Goal: Communication & Community: Ask a question

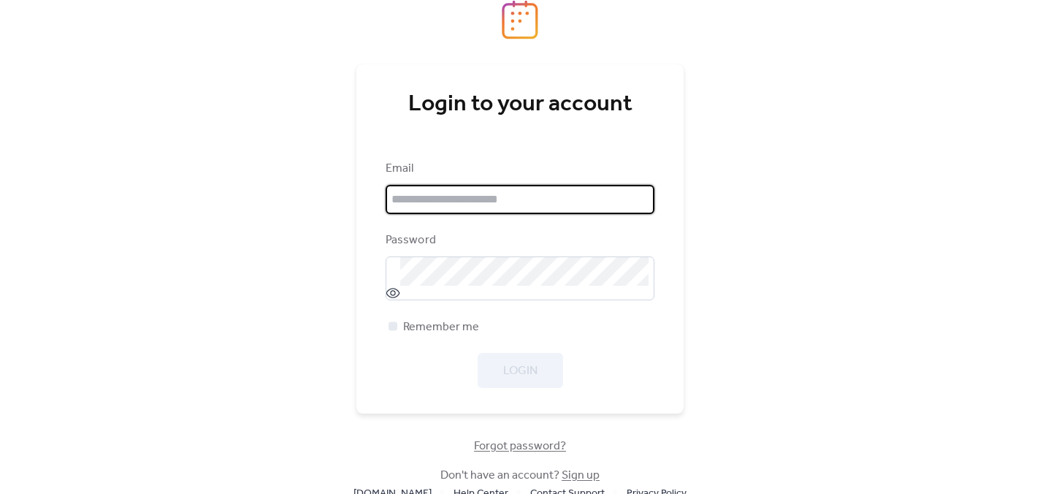
type input "**********"
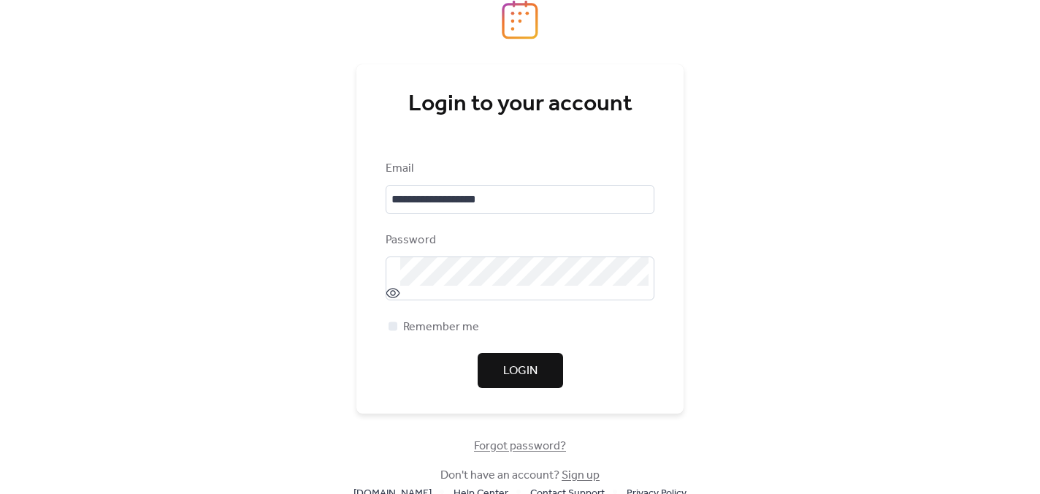
click at [646, 362] on div "Login" at bounding box center [520, 370] width 269 height 35
click at [539, 364] on button "Login" at bounding box center [520, 370] width 85 height 35
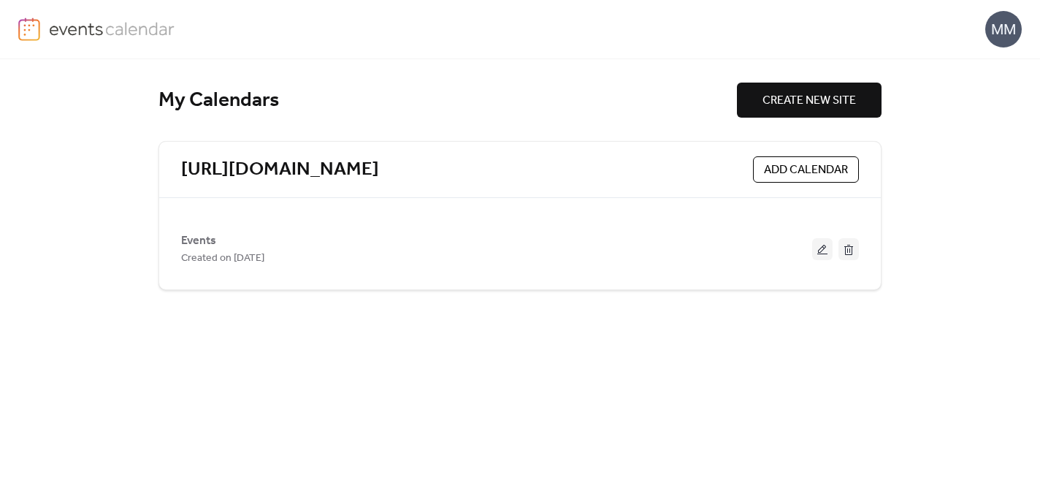
click at [100, 25] on img at bounding box center [112, 29] width 126 height 22
click at [788, 173] on span "ADD CALENDAR" at bounding box center [806, 170] width 84 height 18
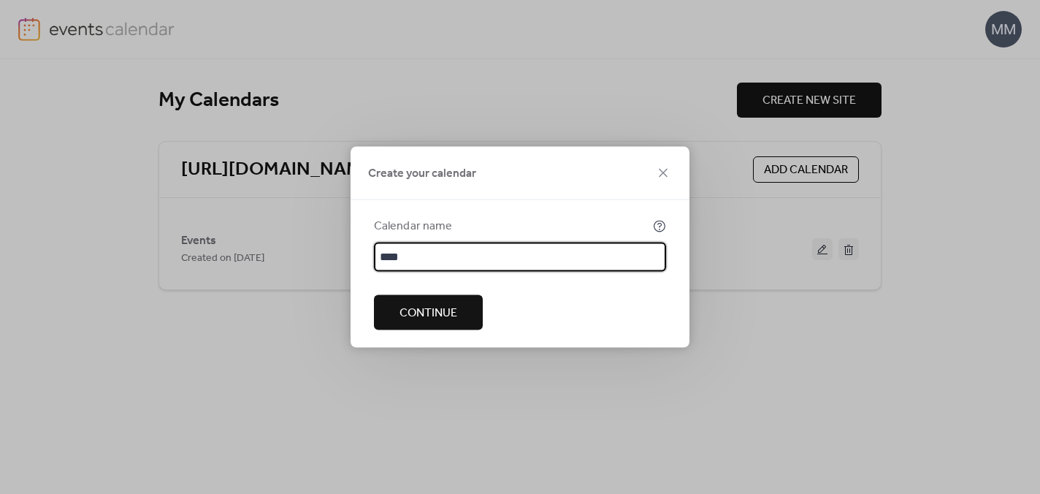
type input "****"
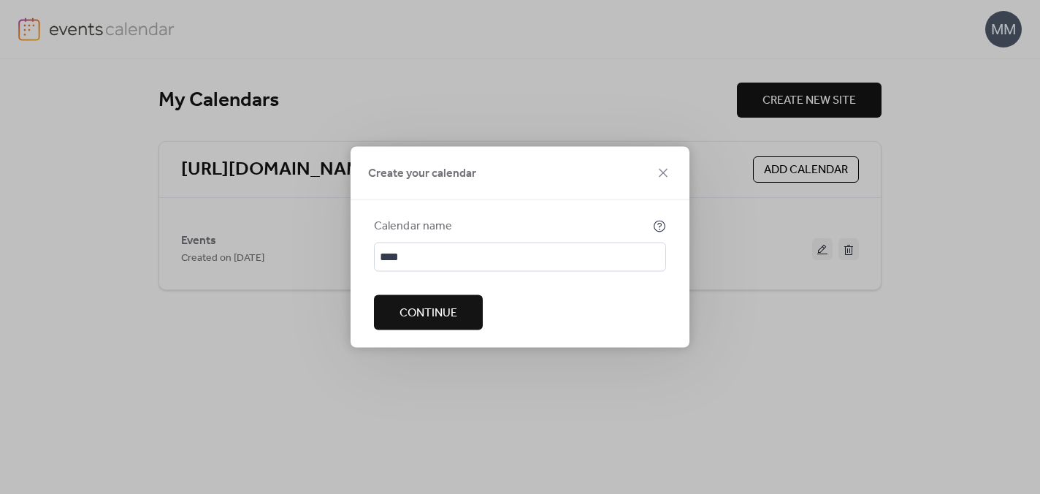
click at [449, 320] on span "Continue" at bounding box center [429, 314] width 58 height 18
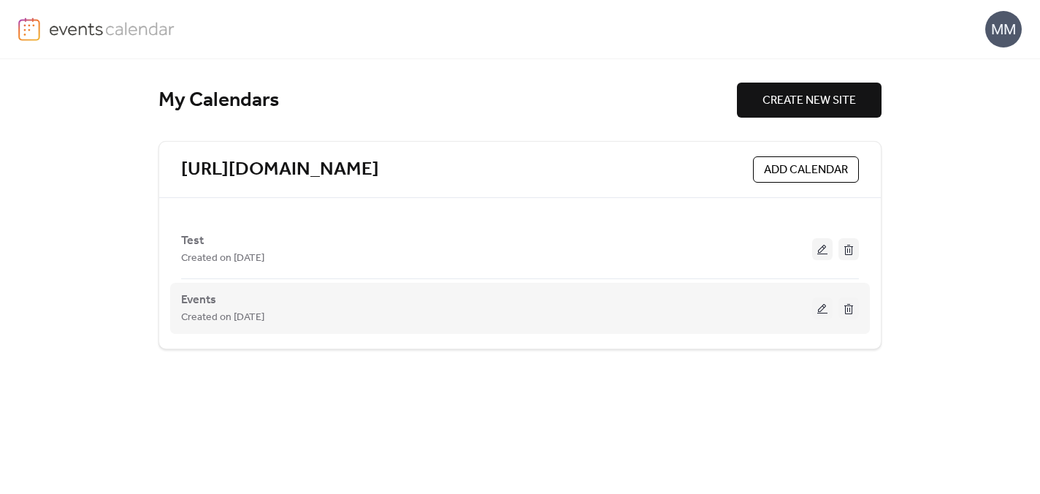
click at [821, 308] on button at bounding box center [822, 308] width 20 height 22
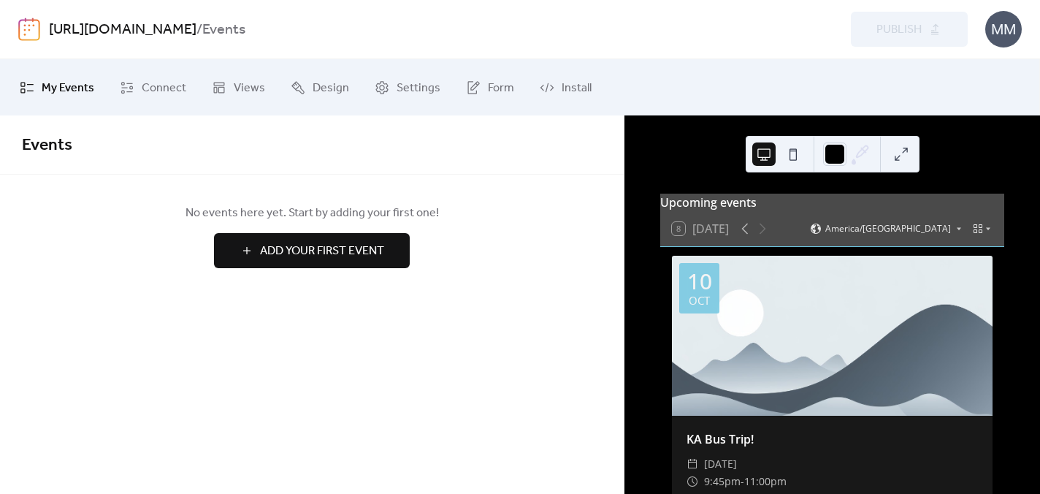
click at [245, 33] on b "Events" at bounding box center [223, 30] width 43 height 28
click at [158, 82] on span "Connect" at bounding box center [164, 88] width 45 height 23
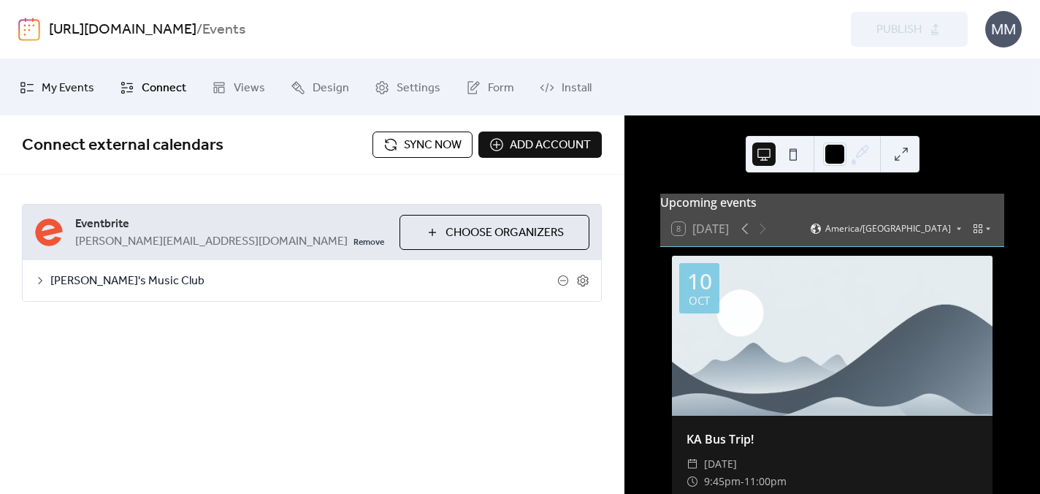
click at [73, 89] on span "My Events" at bounding box center [68, 88] width 53 height 23
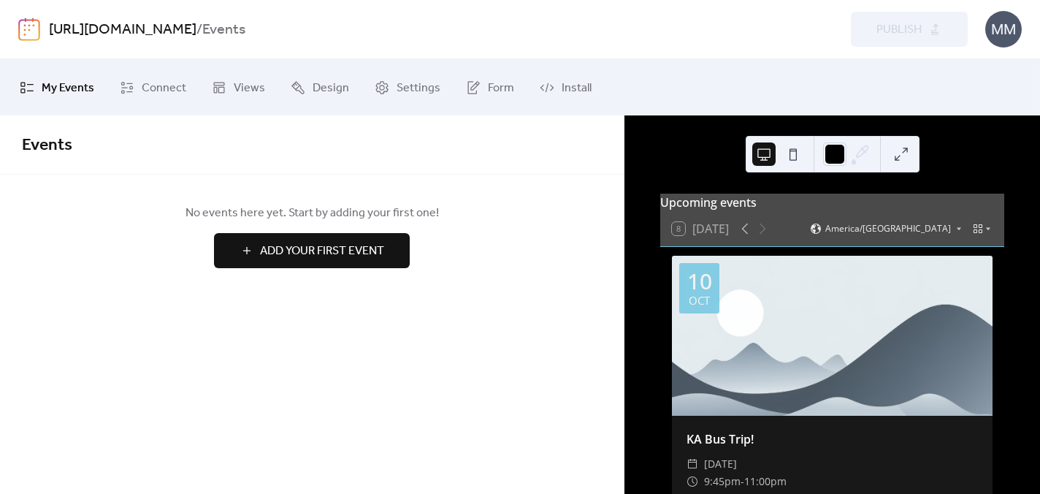
click at [316, 243] on span "Add Your First Event" at bounding box center [322, 252] width 124 height 18
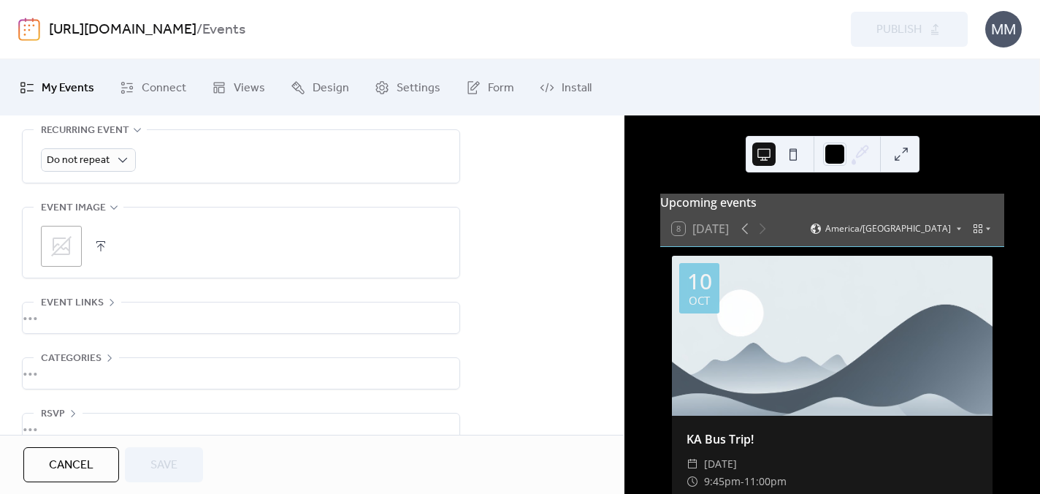
scroll to position [704, 0]
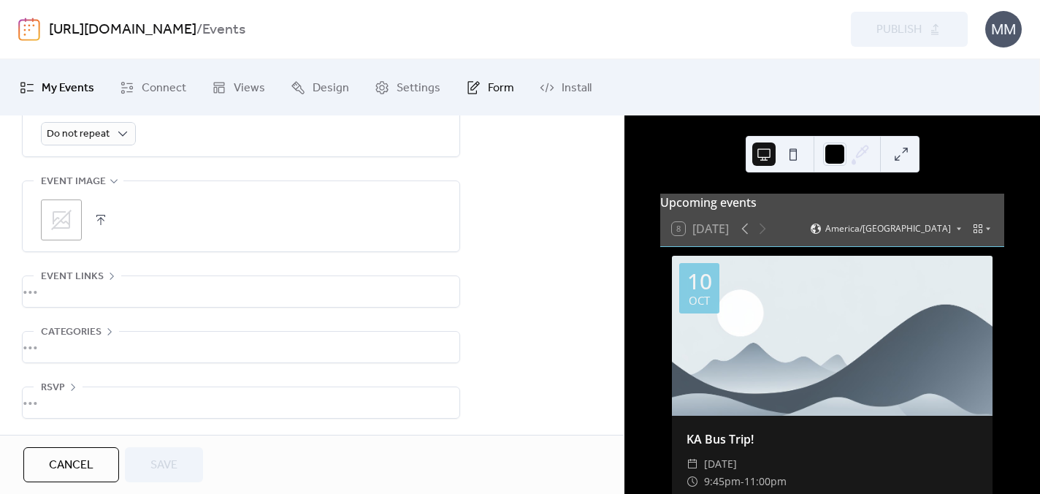
click at [488, 92] on span "Form" at bounding box center [501, 88] width 26 height 23
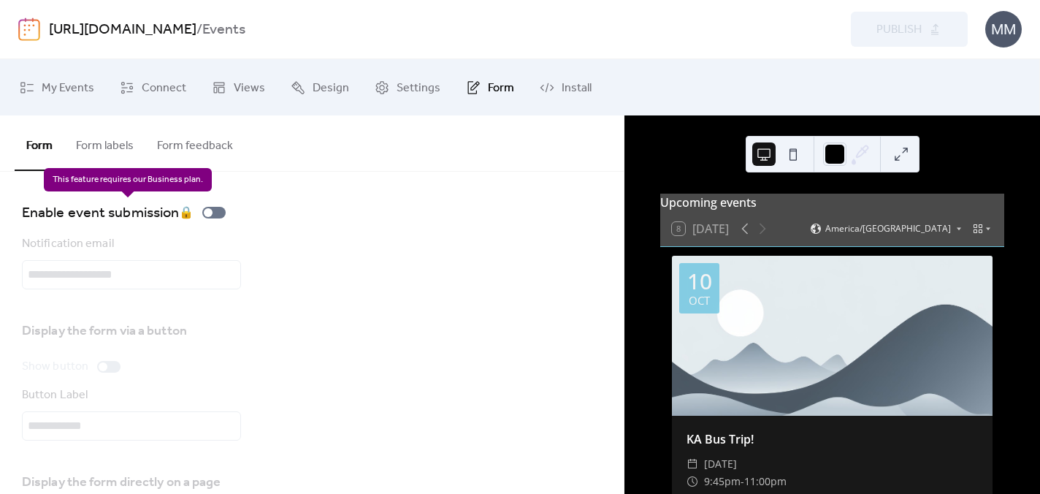
click at [188, 213] on div "Enable event submission 🔒" at bounding box center [127, 212] width 210 height 23
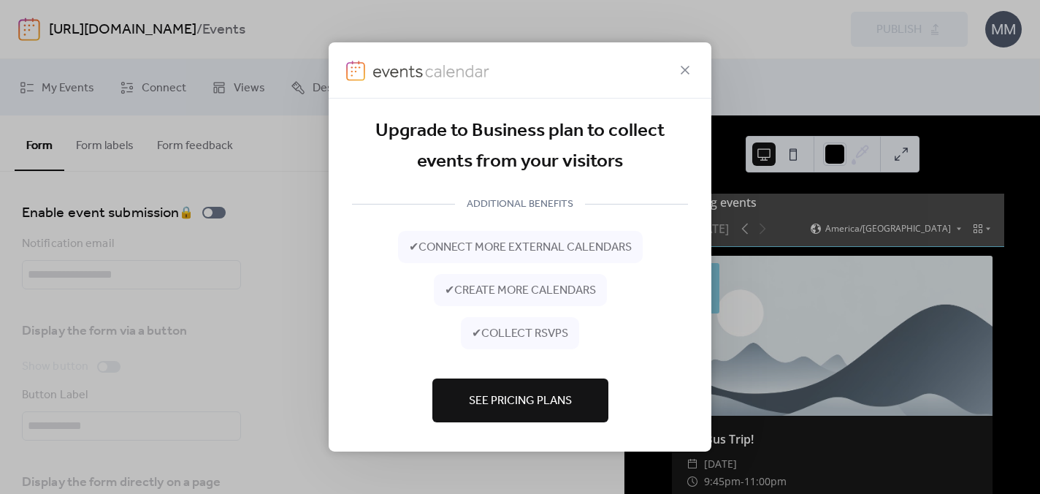
click at [502, 393] on span "See Pricing Plans" at bounding box center [520, 401] width 103 height 18
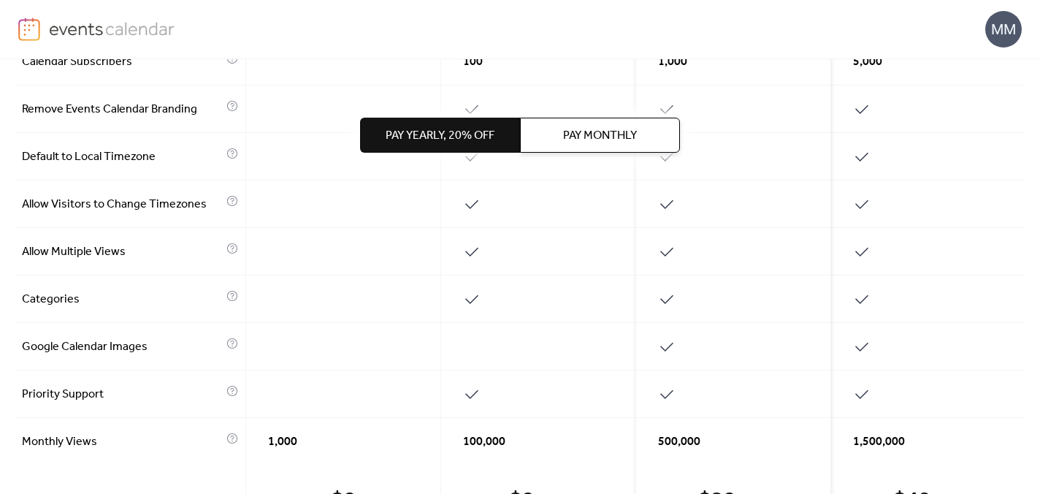
scroll to position [773, 0]
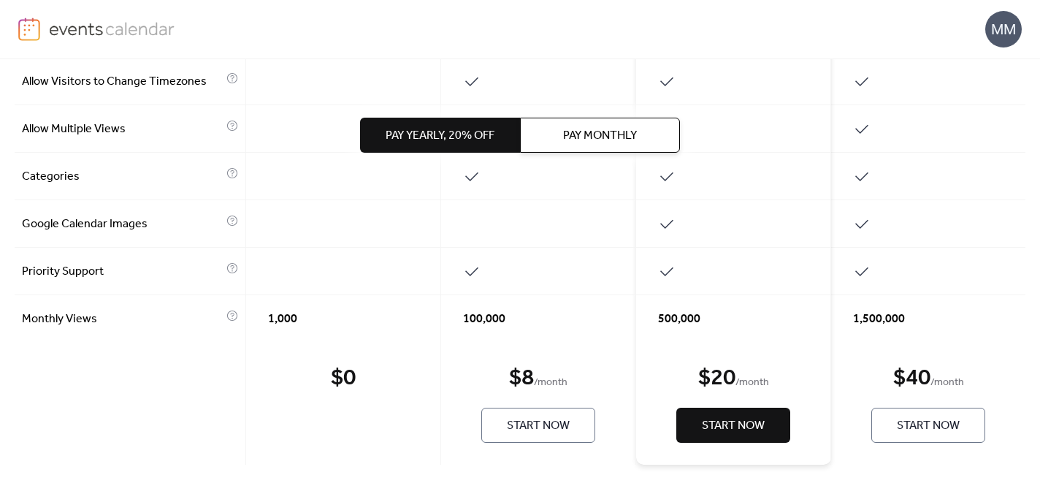
click at [717, 323] on div "500,000" at bounding box center [733, 318] width 195 height 47
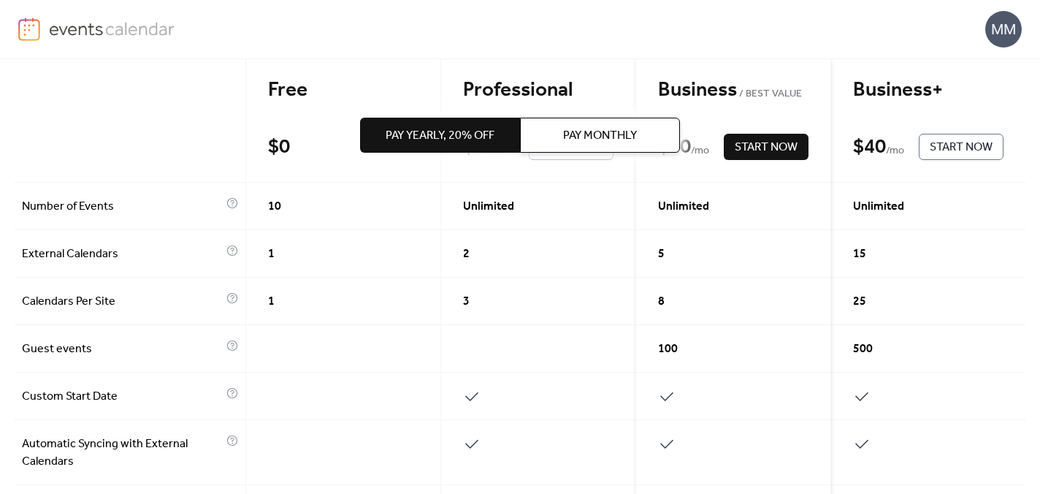
scroll to position [0, 0]
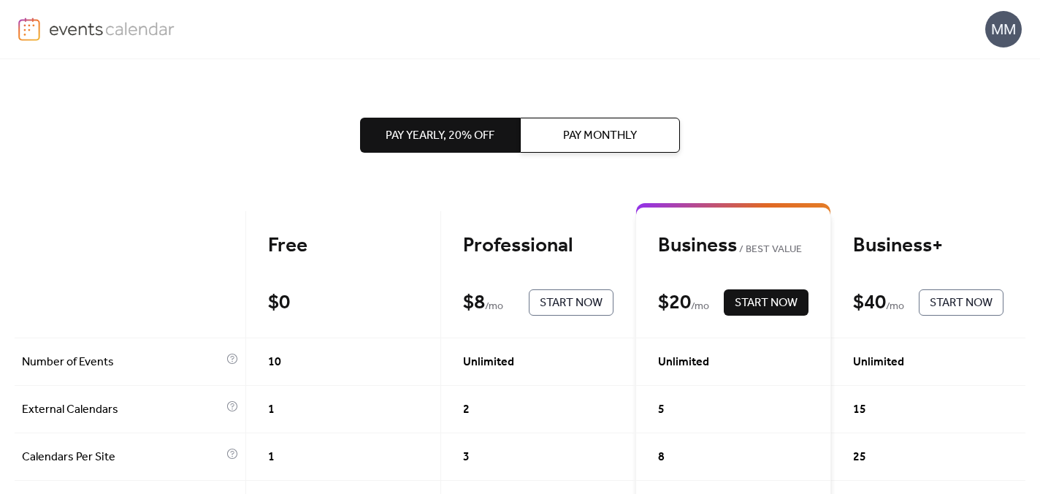
click at [1002, 25] on div "MM" at bounding box center [1003, 29] width 37 height 37
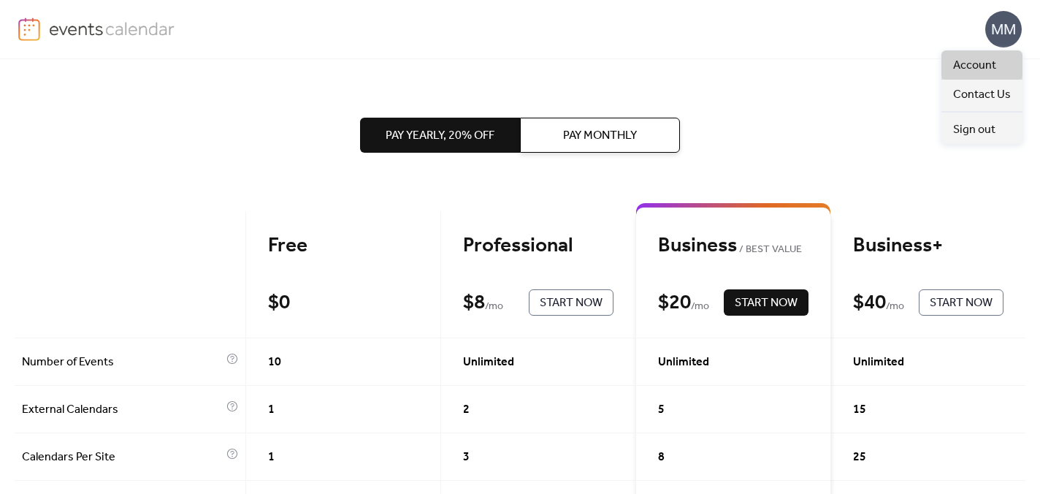
click at [982, 57] on span "Account" at bounding box center [974, 66] width 43 height 18
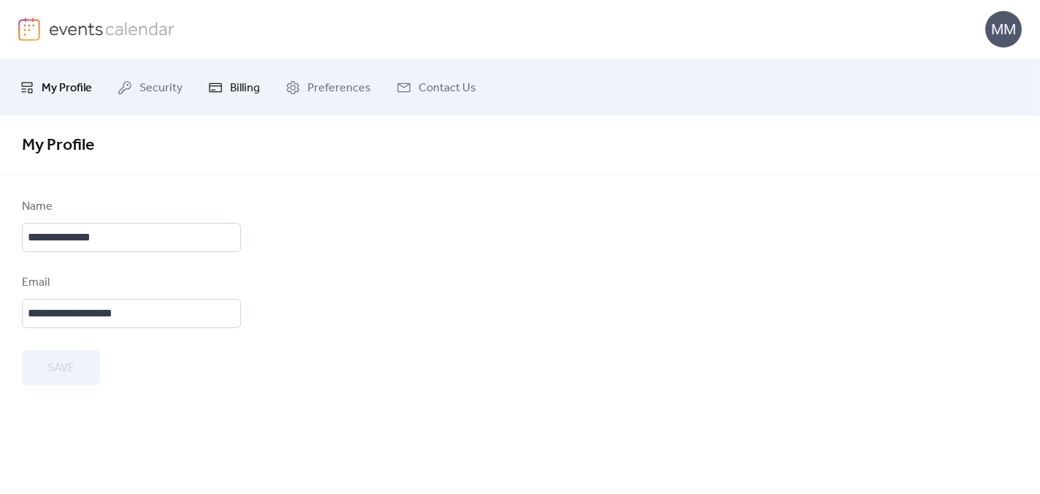
click at [238, 75] on link "Billing" at bounding box center [234, 87] width 74 height 45
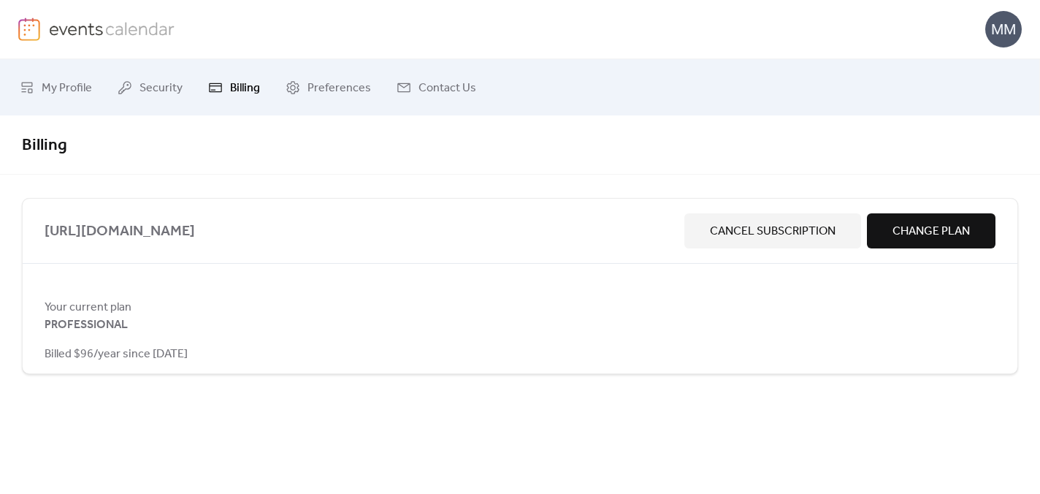
click at [936, 239] on span "Change Plan" at bounding box center [931, 232] width 77 height 18
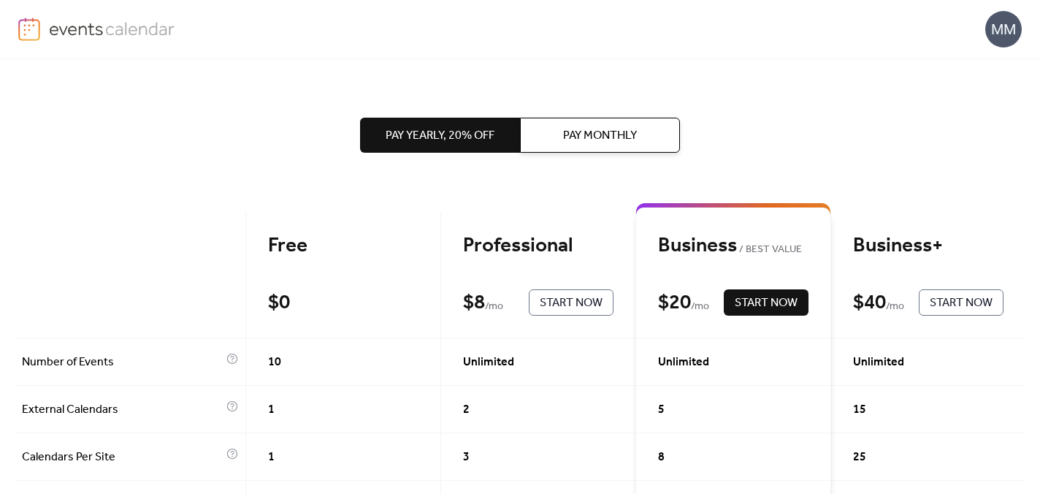
click at [749, 307] on span "Start Now" at bounding box center [766, 303] width 63 height 18
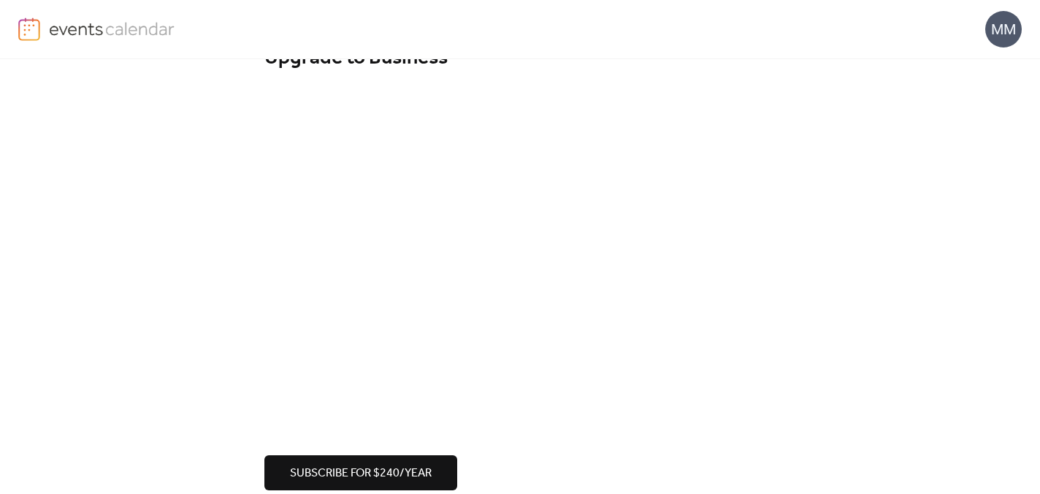
scroll to position [69, 0]
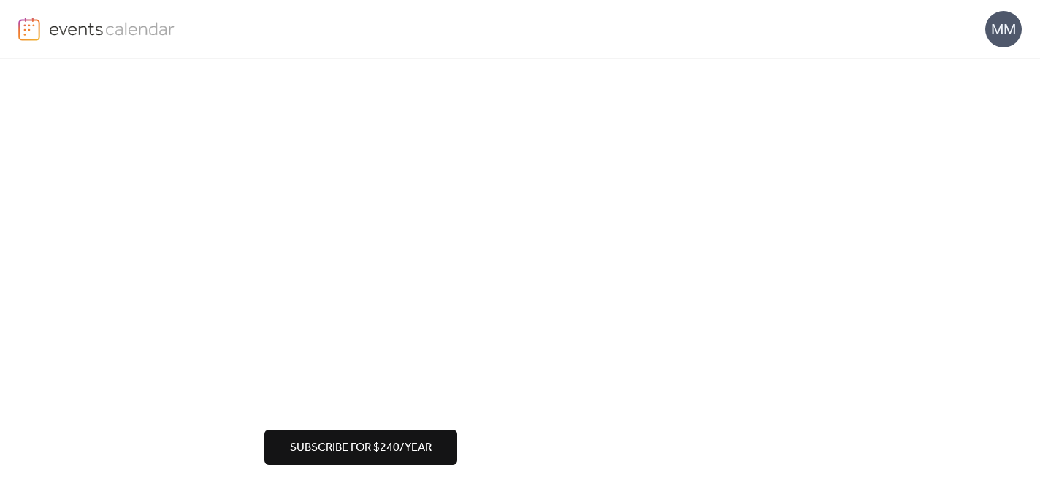
click at [203, 392] on div "Upgrade to Business Subscribe for $240/year" at bounding box center [520, 242] width 1040 height 503
click at [360, 444] on span "Subscribe for $240/year" at bounding box center [361, 448] width 142 height 18
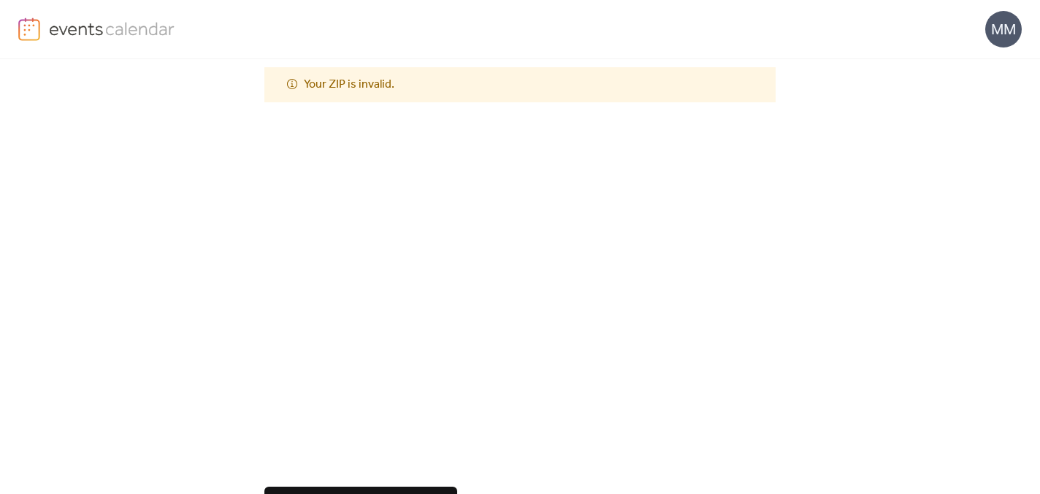
click at [248, 445] on div "Upgrade to Business Your ZIP is invalid. Subscribe for $240/year" at bounding box center [520, 271] width 1040 height 560
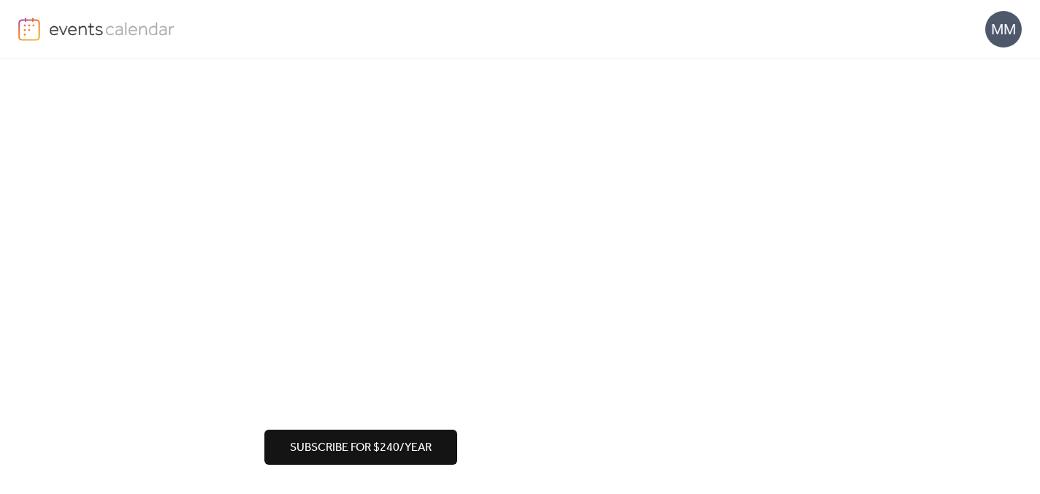
click at [394, 449] on span "Subscribe for $240/year" at bounding box center [361, 448] width 142 height 18
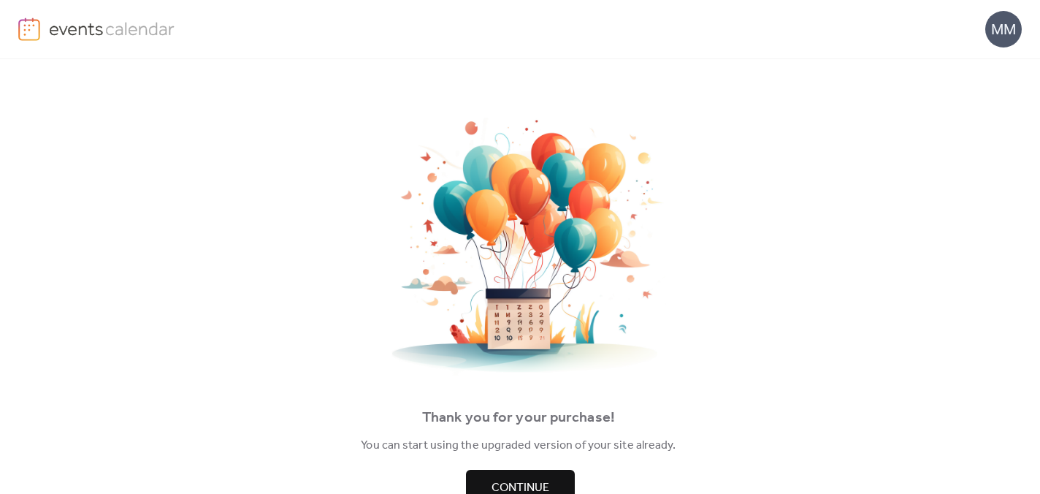
scroll to position [41, 0]
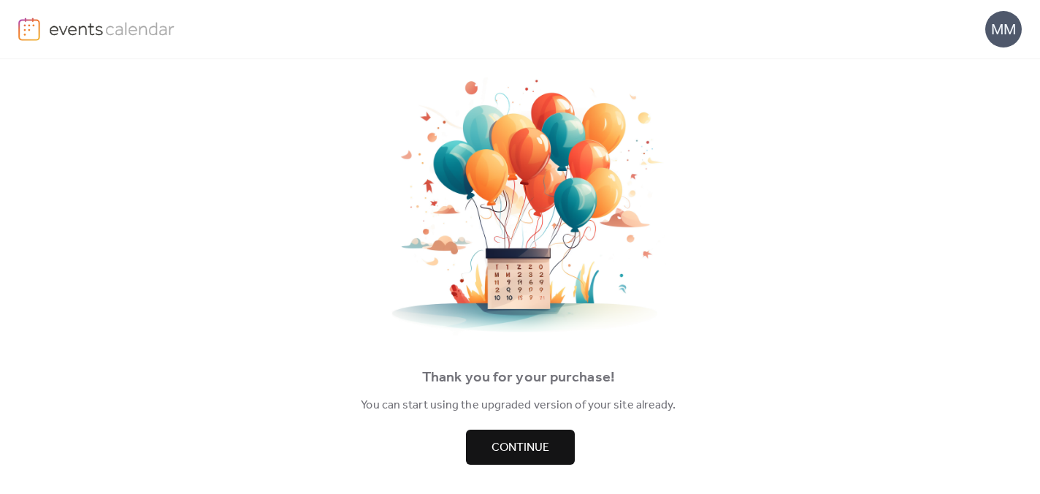
click at [531, 447] on span "Continue" at bounding box center [521, 448] width 58 height 18
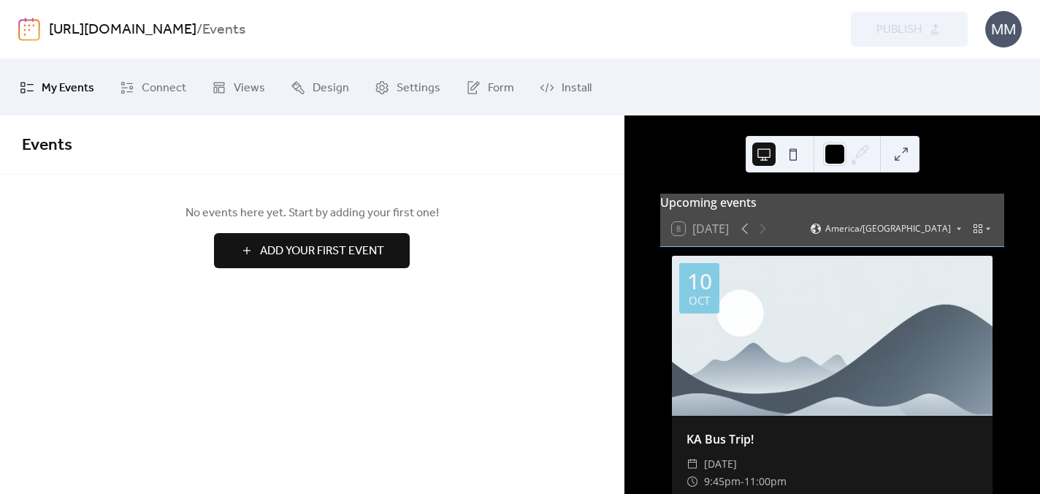
click at [250, 257] on button "Add Your First Event" at bounding box center [312, 250] width 196 height 35
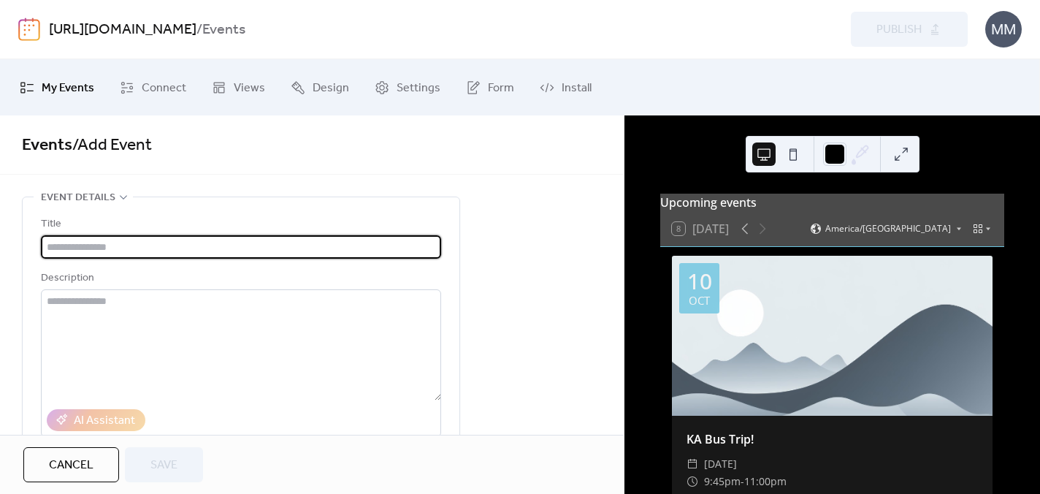
click at [186, 158] on span "Events / Add Event" at bounding box center [312, 145] width 580 height 29
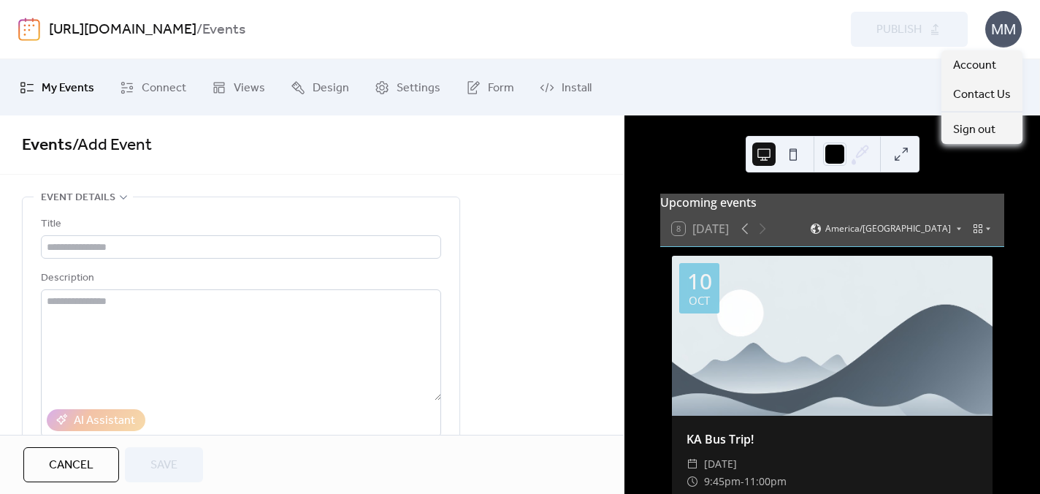
click at [1006, 37] on div "MM" at bounding box center [1003, 29] width 37 height 37
click at [85, 34] on link "[URL][DOMAIN_NAME]" at bounding box center [123, 30] width 148 height 28
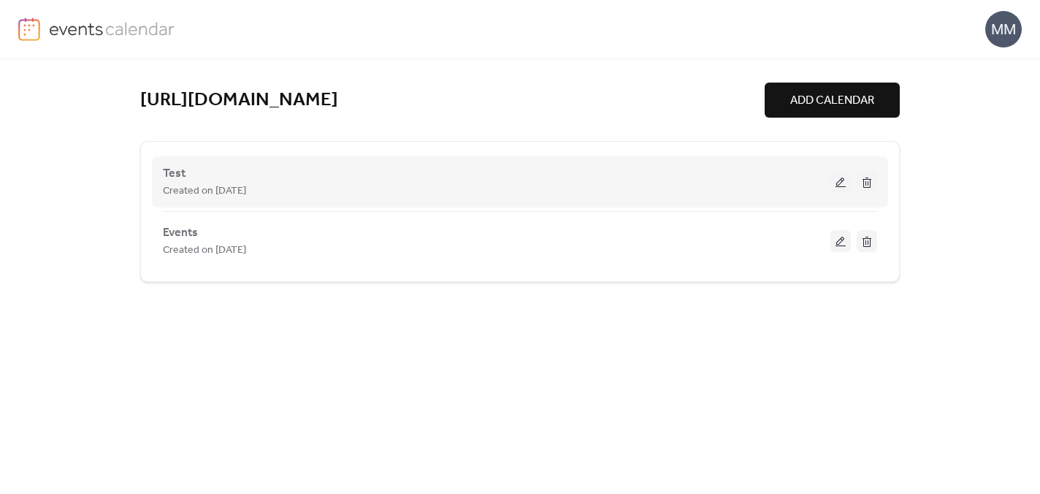
click at [868, 178] on button at bounding box center [867, 182] width 20 height 22
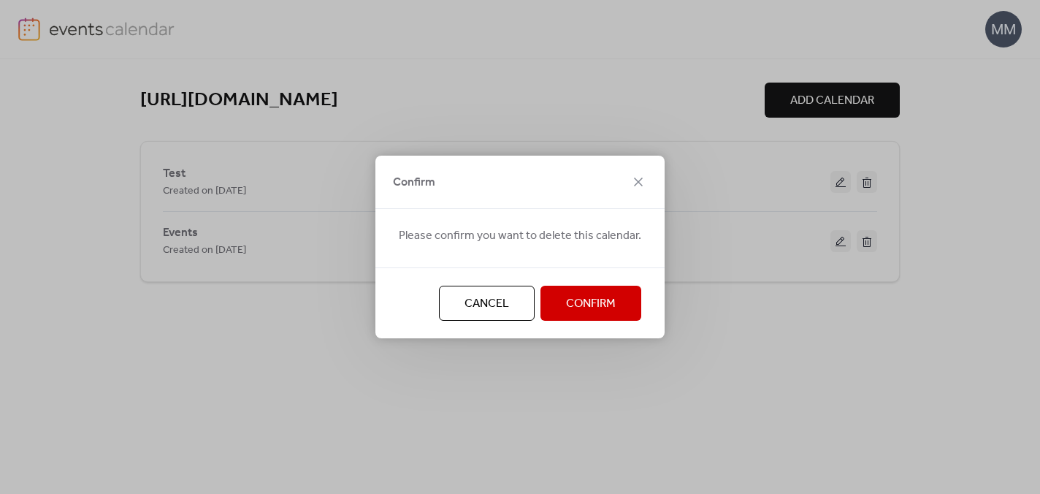
click at [589, 316] on button "Confirm" at bounding box center [591, 303] width 101 height 35
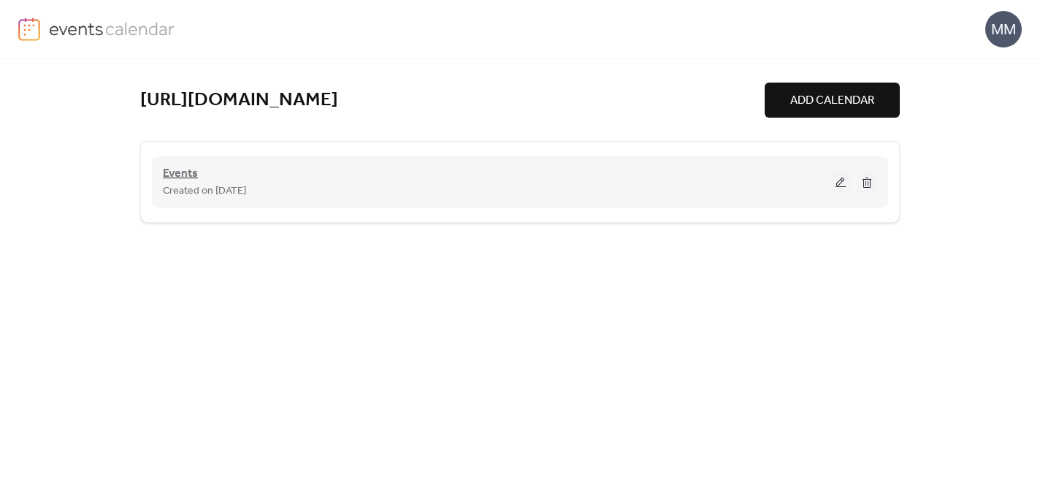
click at [180, 177] on span "Events" at bounding box center [180, 174] width 35 height 18
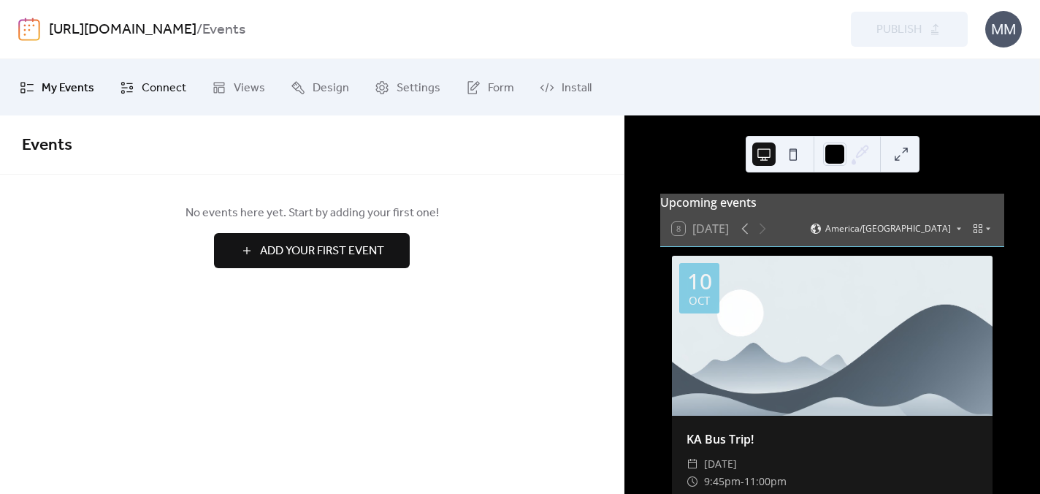
click at [143, 90] on span "Connect" at bounding box center [164, 88] width 45 height 23
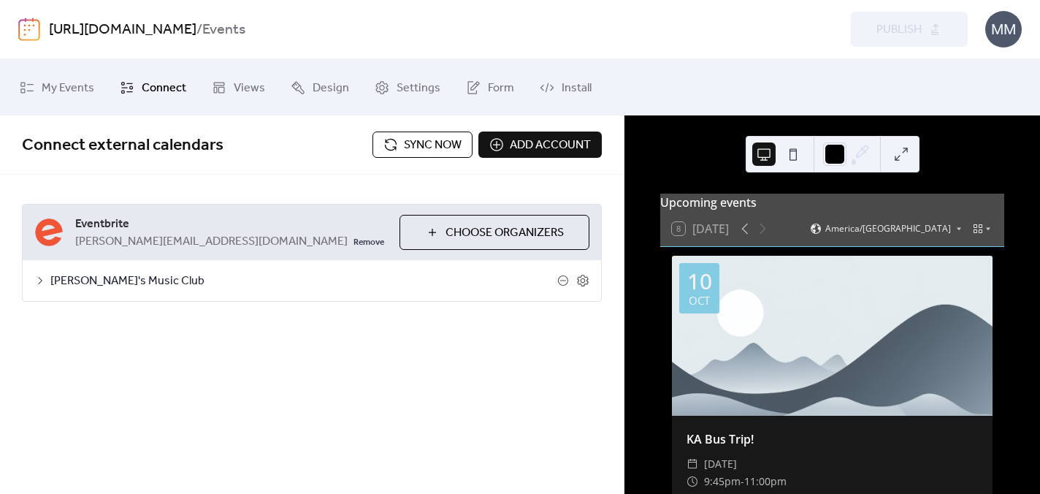
click at [541, 148] on span "Add account" at bounding box center [550, 146] width 81 height 18
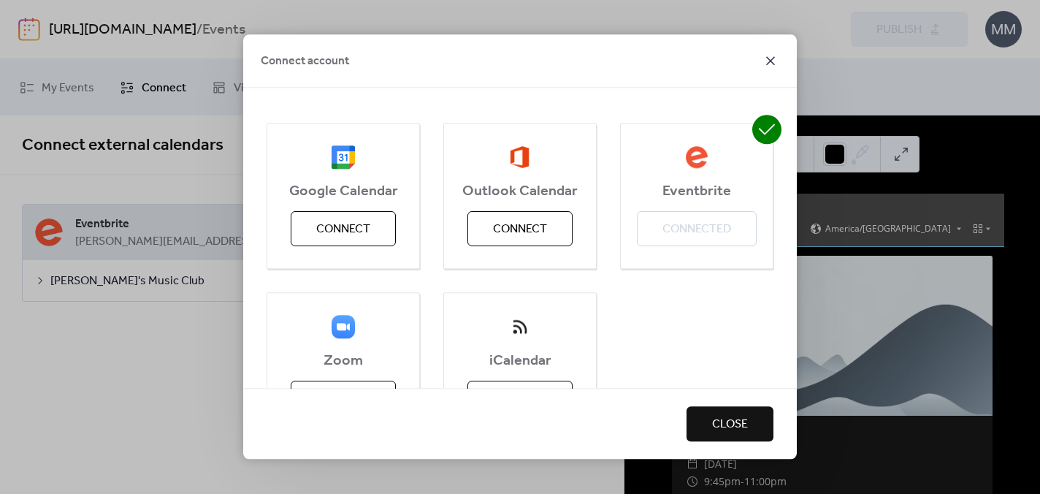
click at [765, 66] on icon at bounding box center [771, 61] width 18 height 18
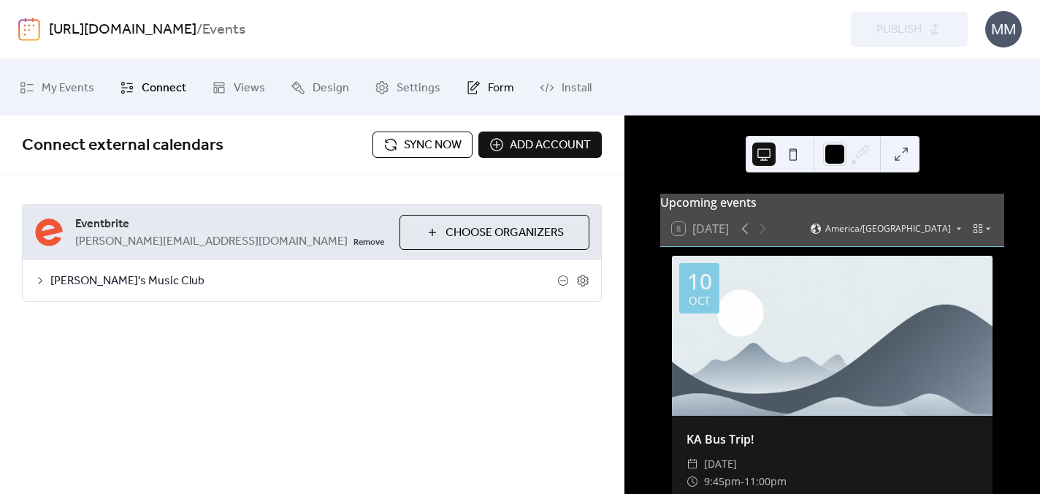
click at [466, 88] on icon at bounding box center [473, 87] width 15 height 15
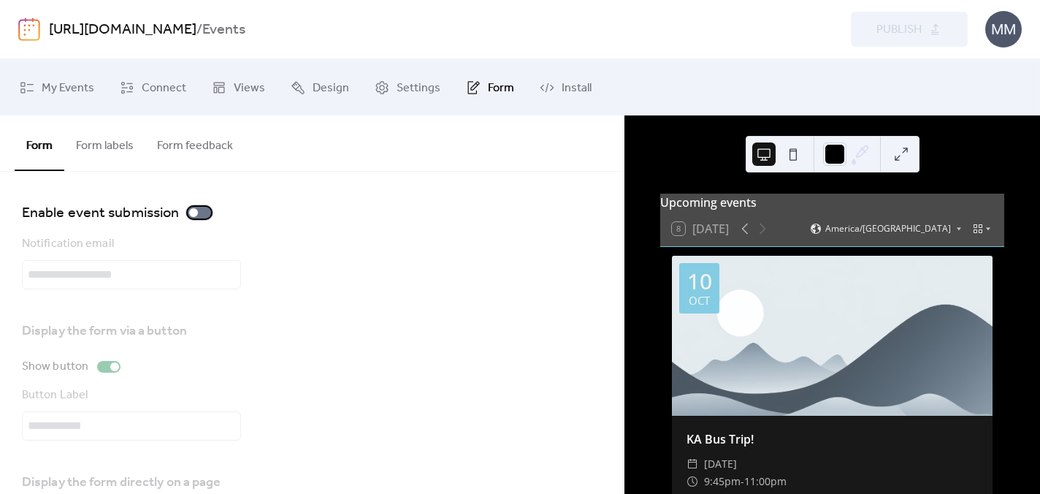
click at [198, 216] on div at bounding box center [199, 213] width 23 height 12
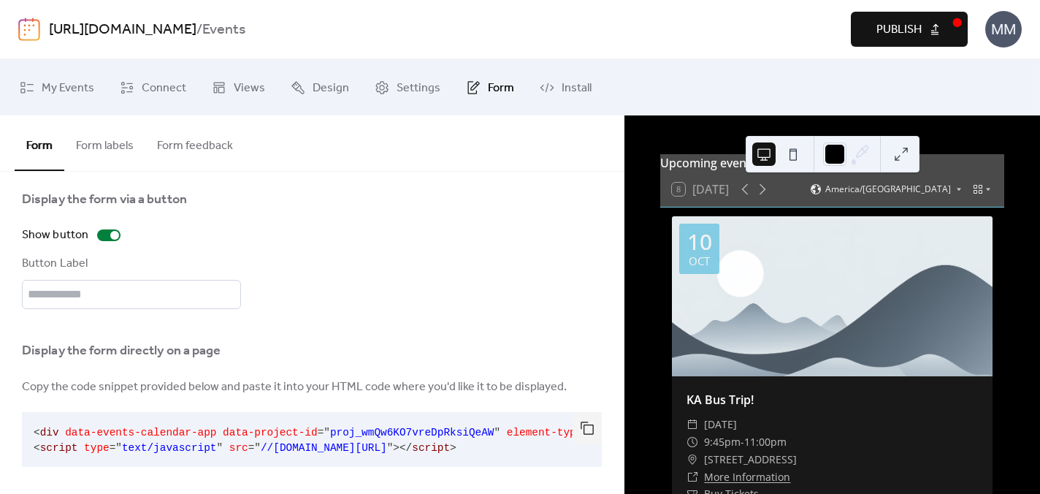
scroll to position [142, 0]
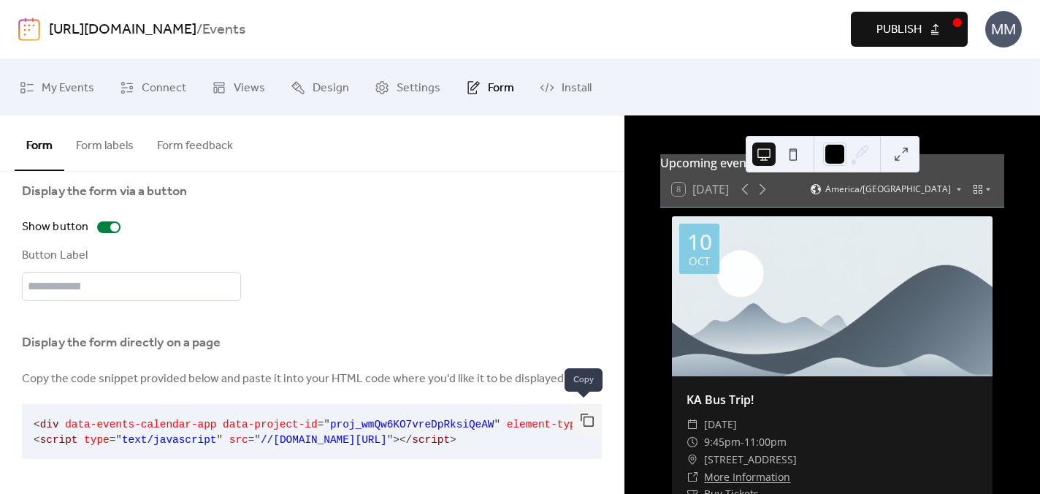
click at [587, 413] on button "button" at bounding box center [587, 420] width 29 height 32
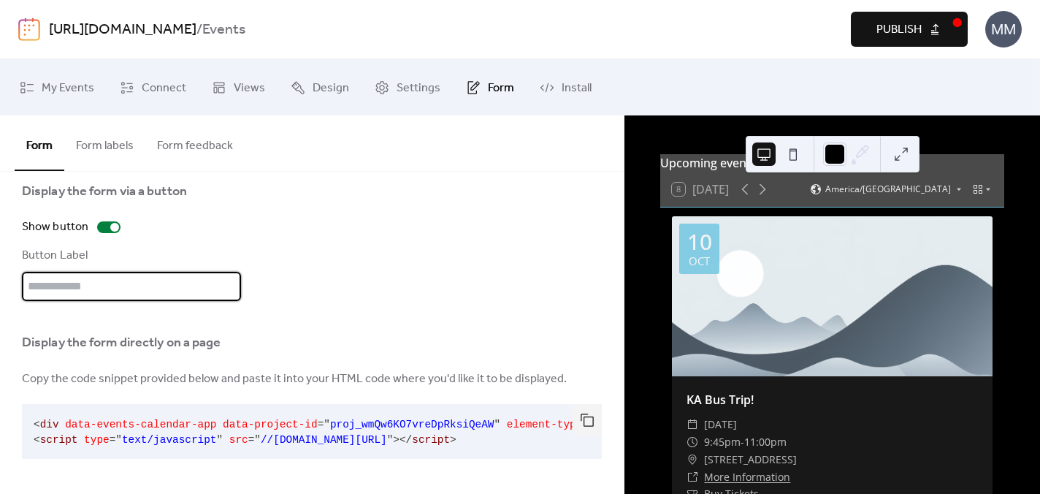
click at [115, 286] on input "text" at bounding box center [131, 286] width 219 height 29
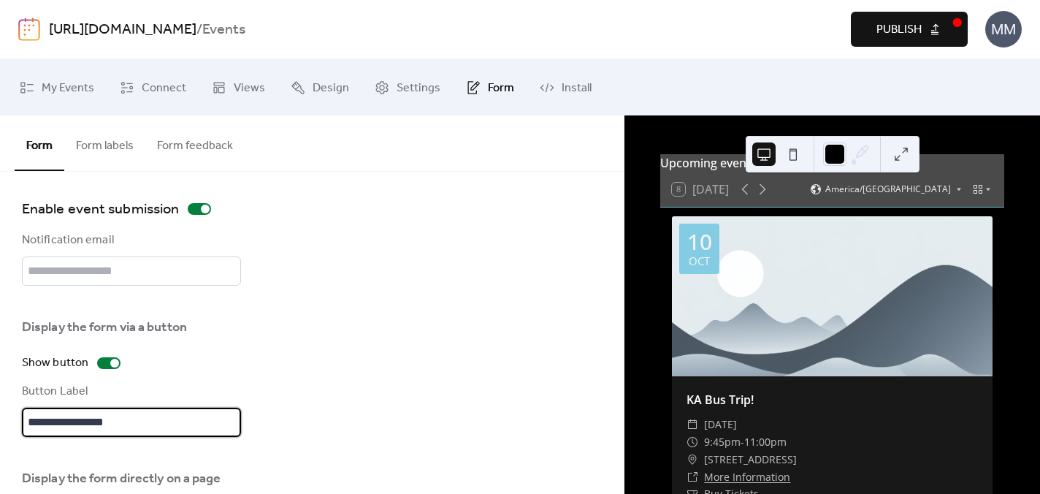
scroll to position [0, 0]
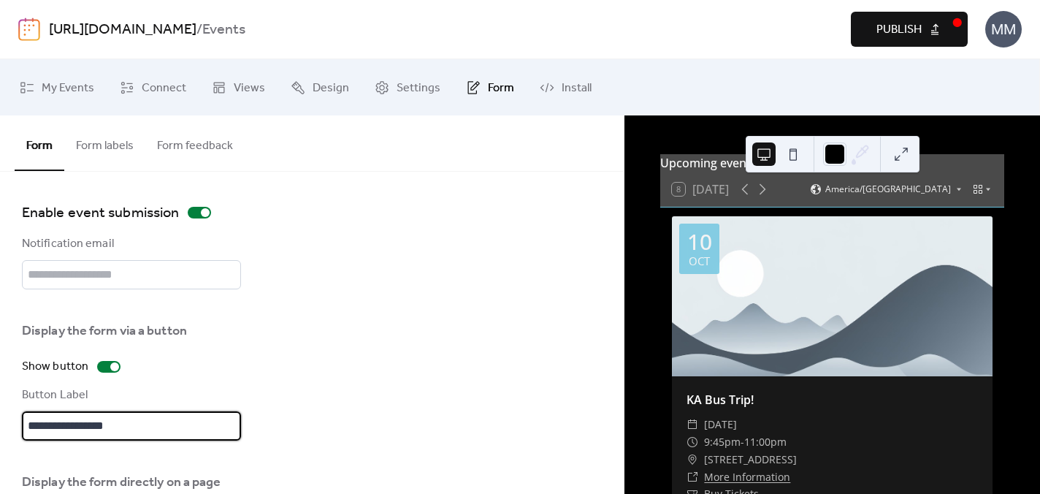
type input "**********"
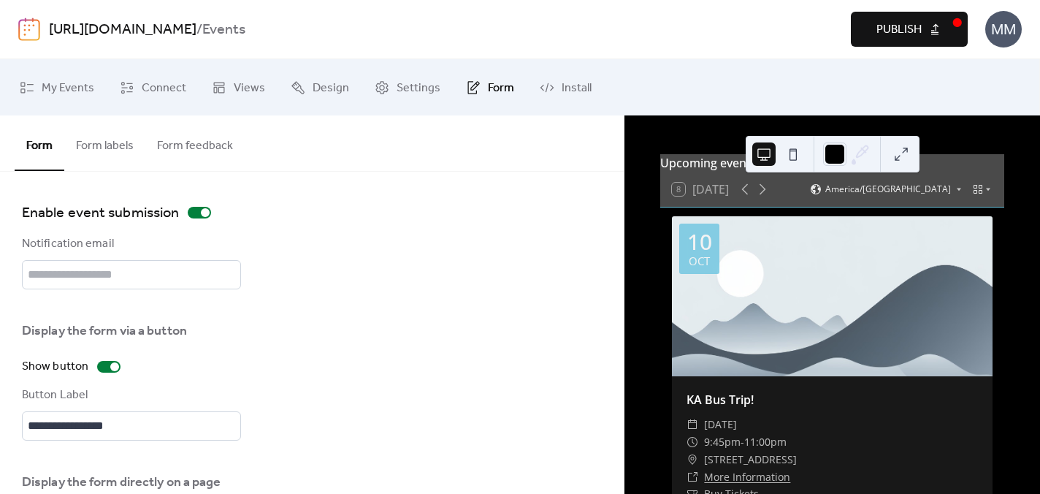
click at [124, 142] on button "Form labels" at bounding box center [104, 142] width 81 height 54
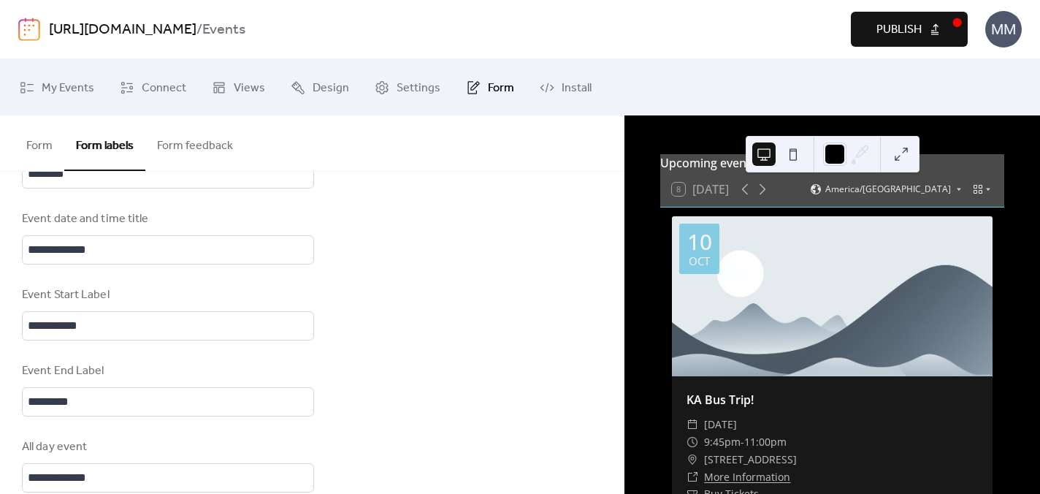
scroll to position [1005, 0]
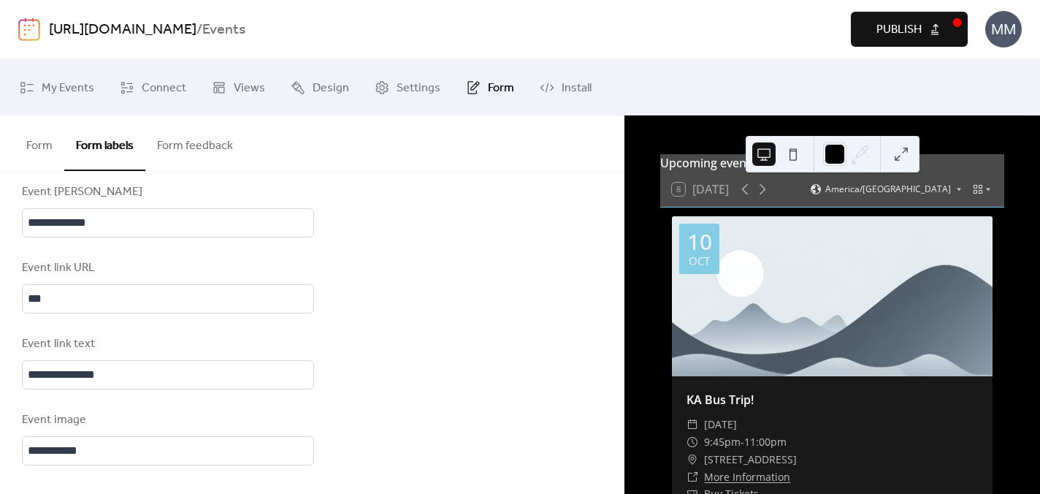
click at [184, 155] on button "Form feedback" at bounding box center [194, 142] width 99 height 54
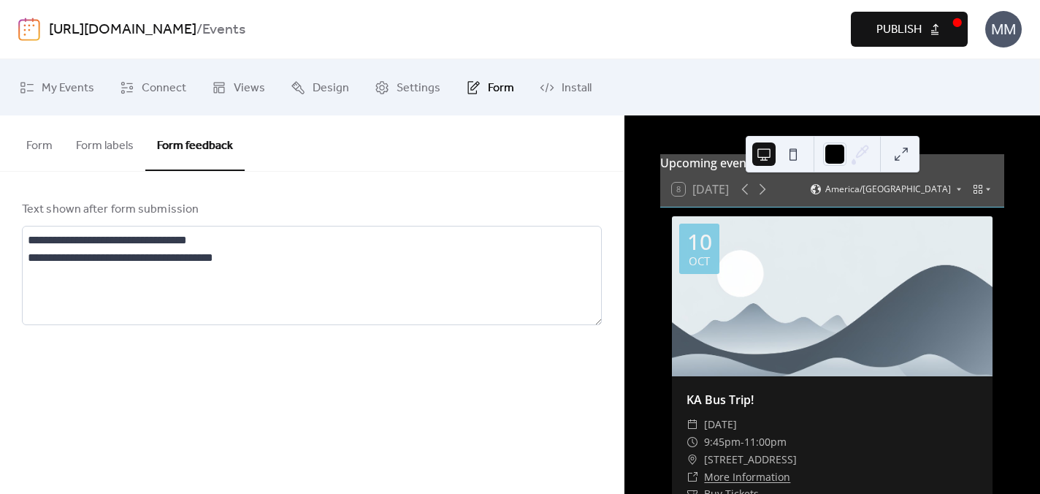
click at [40, 153] on button "Form" at bounding box center [40, 142] width 50 height 54
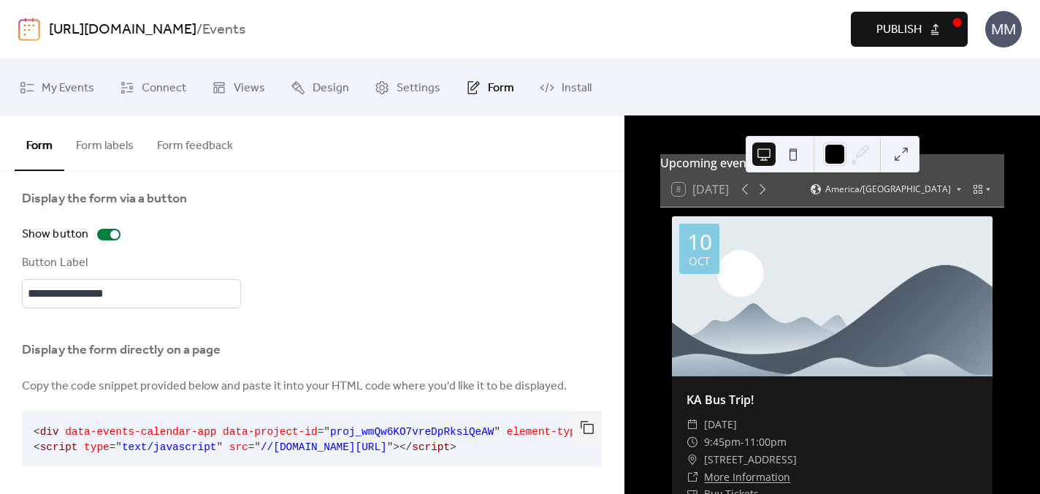
scroll to position [142, 0]
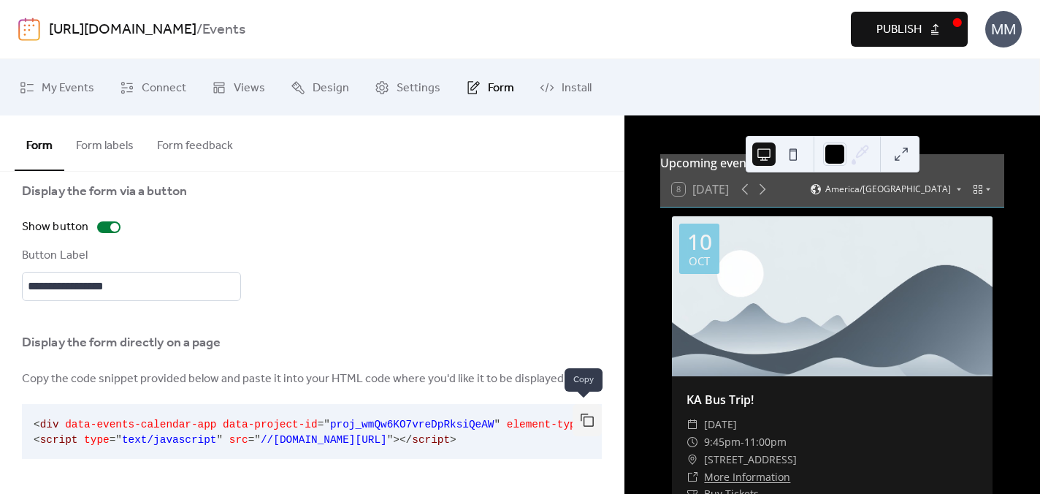
click at [577, 417] on button "button" at bounding box center [587, 420] width 29 height 32
click at [899, 23] on span "Publish" at bounding box center [899, 30] width 45 height 18
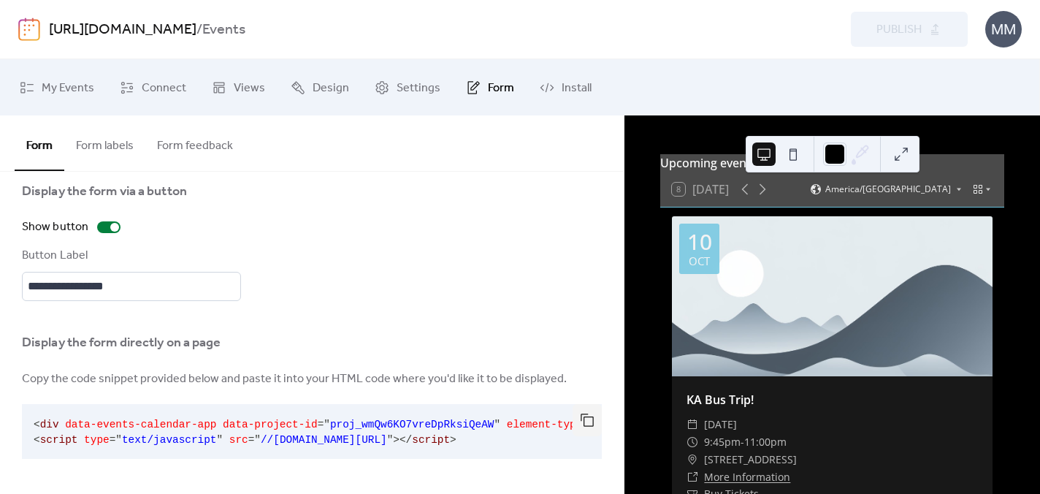
click at [188, 153] on button "Form feedback" at bounding box center [194, 142] width 99 height 54
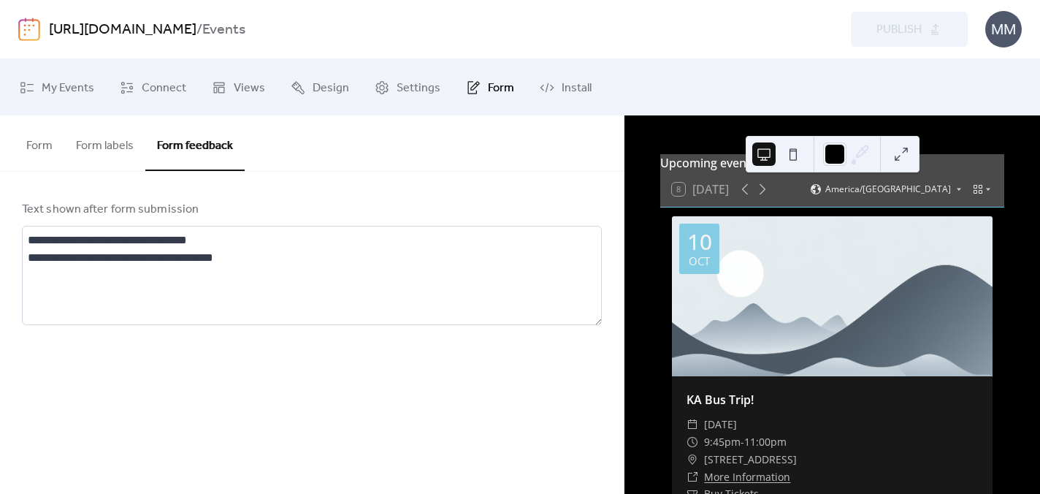
click at [86, 154] on button "Form labels" at bounding box center [104, 142] width 81 height 54
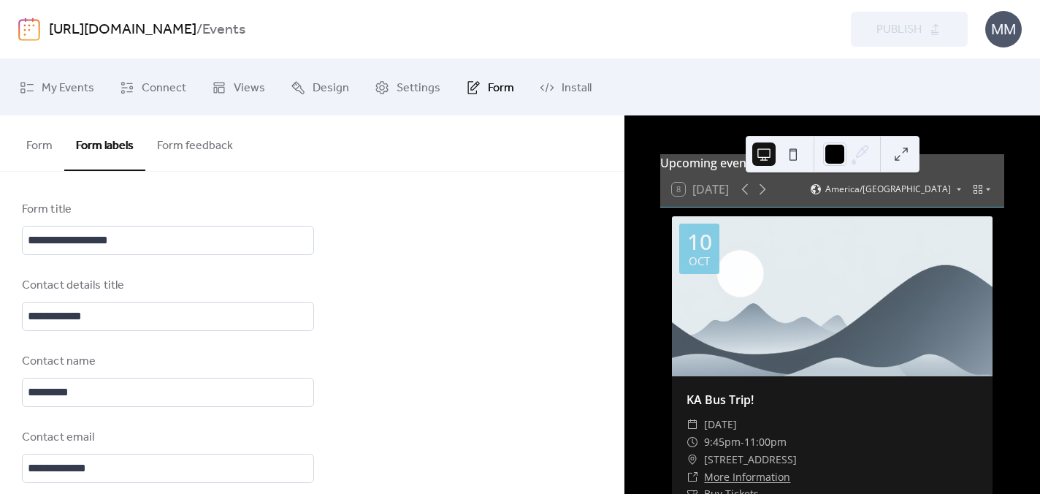
click at [29, 152] on button "Form" at bounding box center [40, 142] width 50 height 54
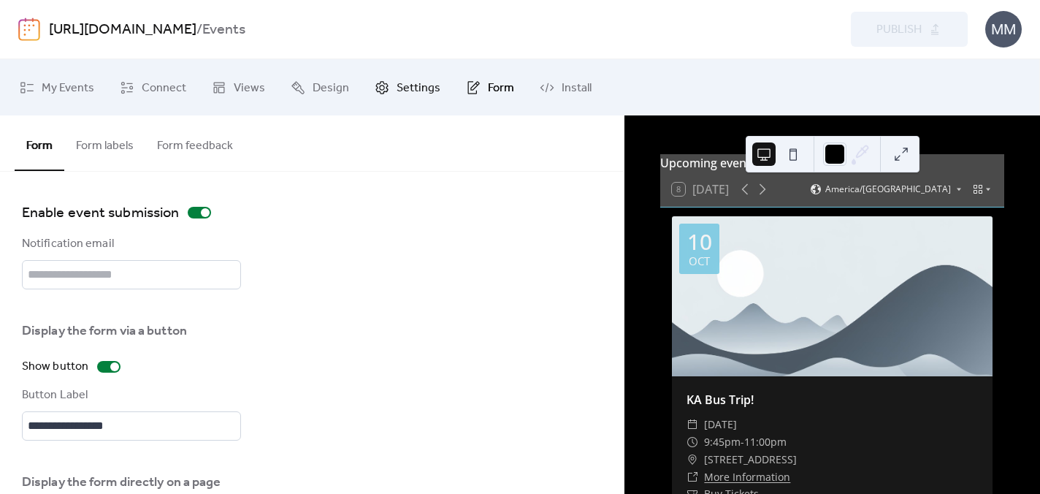
click at [415, 82] on span "Settings" at bounding box center [419, 88] width 44 height 23
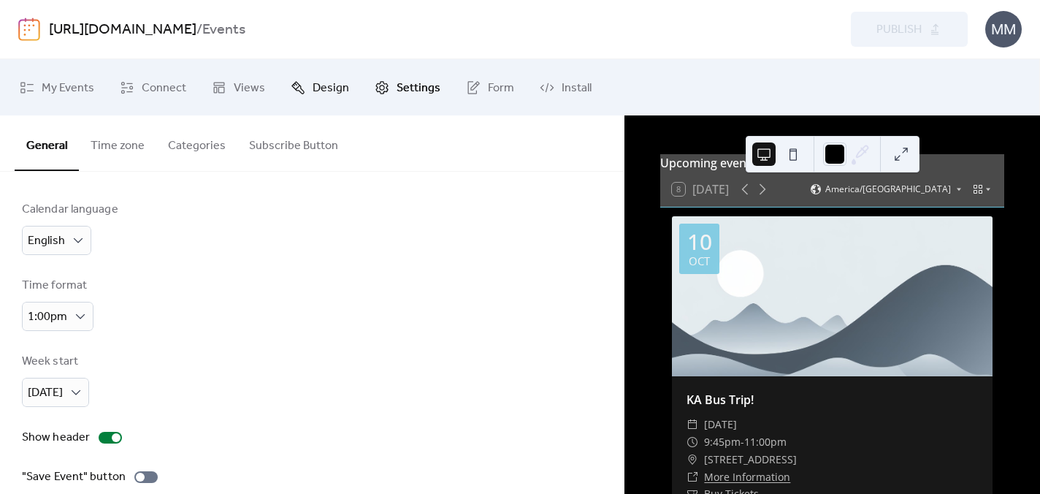
click at [317, 88] on span "Design" at bounding box center [331, 88] width 37 height 23
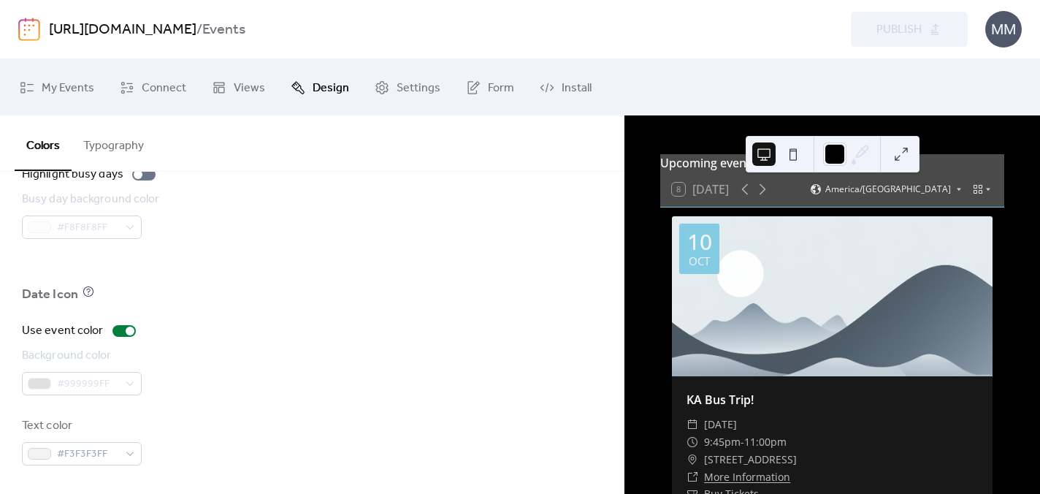
scroll to position [1083, 0]
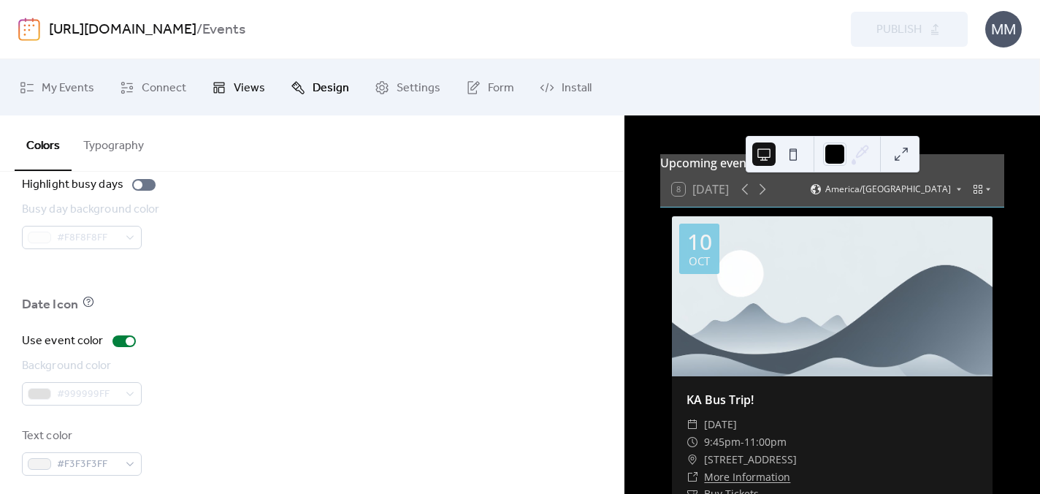
click at [247, 94] on span "Views" at bounding box center [249, 88] width 31 height 23
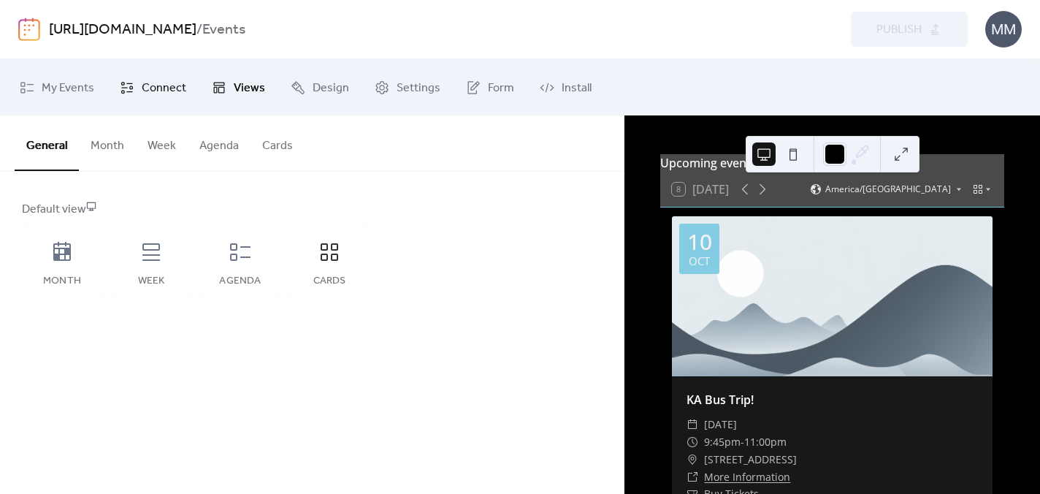
click at [167, 88] on span "Connect" at bounding box center [164, 88] width 45 height 23
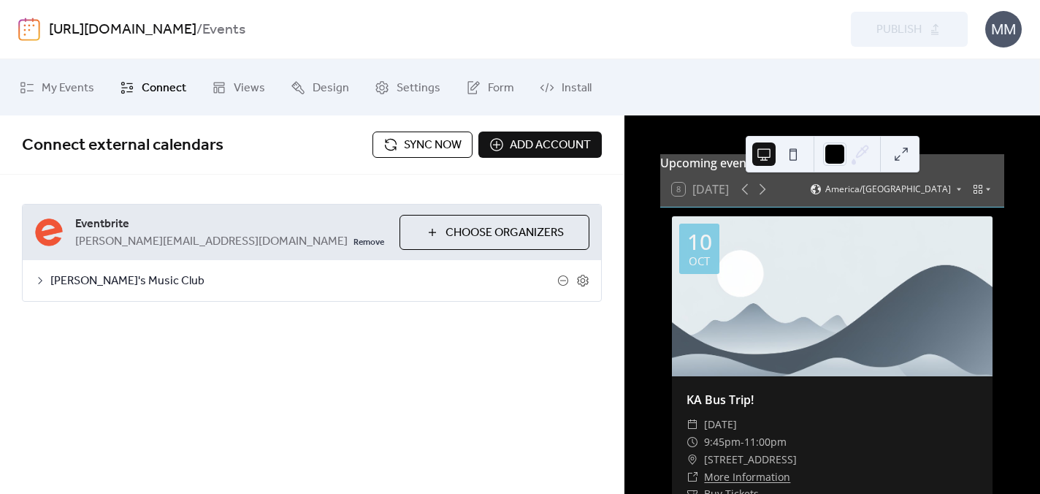
click at [431, 149] on span "Sync now" at bounding box center [433, 146] width 58 height 18
click at [584, 281] on icon at bounding box center [583, 280] width 5 height 5
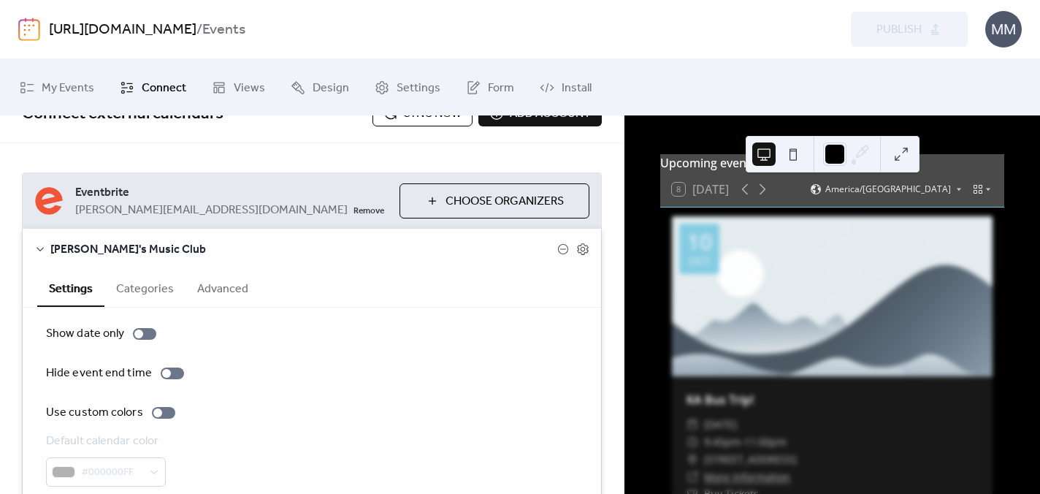
scroll to position [6, 0]
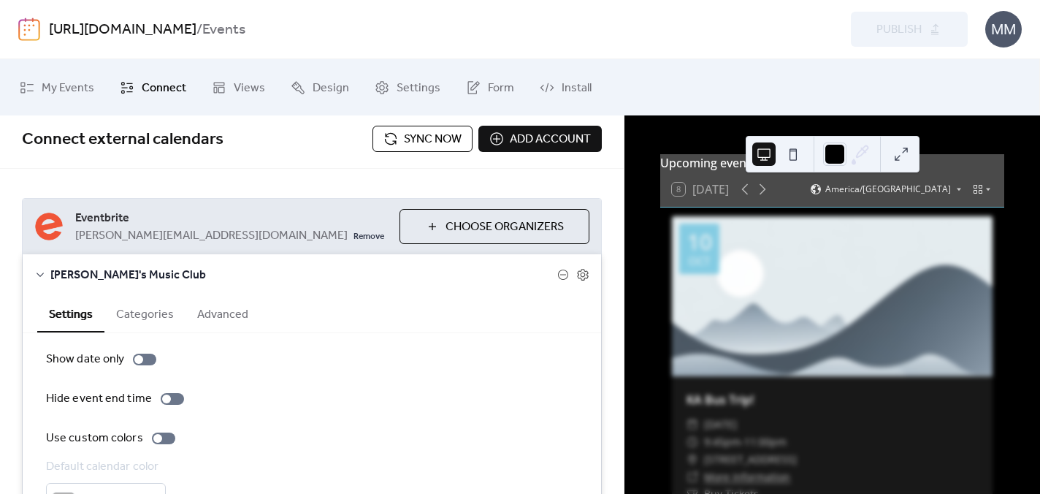
click at [207, 313] on button "Advanced" at bounding box center [223, 313] width 75 height 36
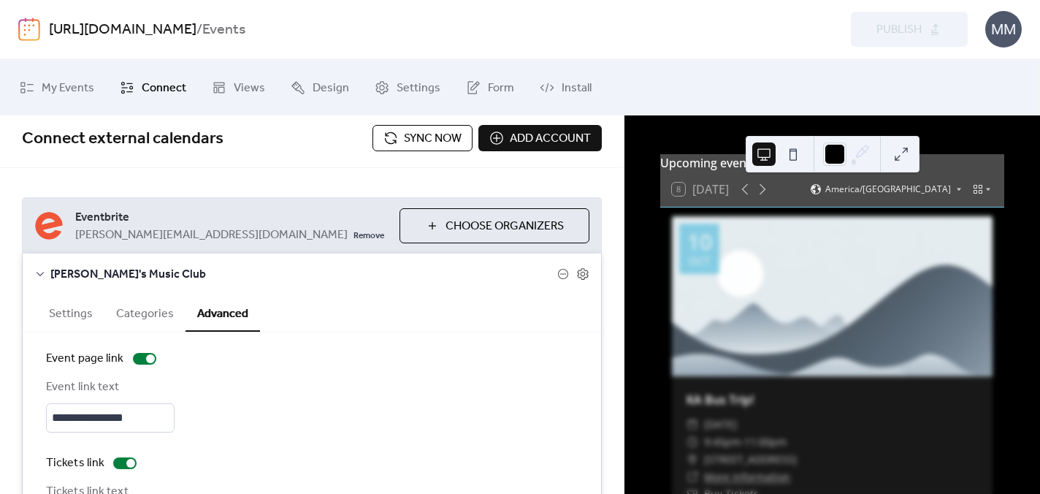
scroll to position [0, 0]
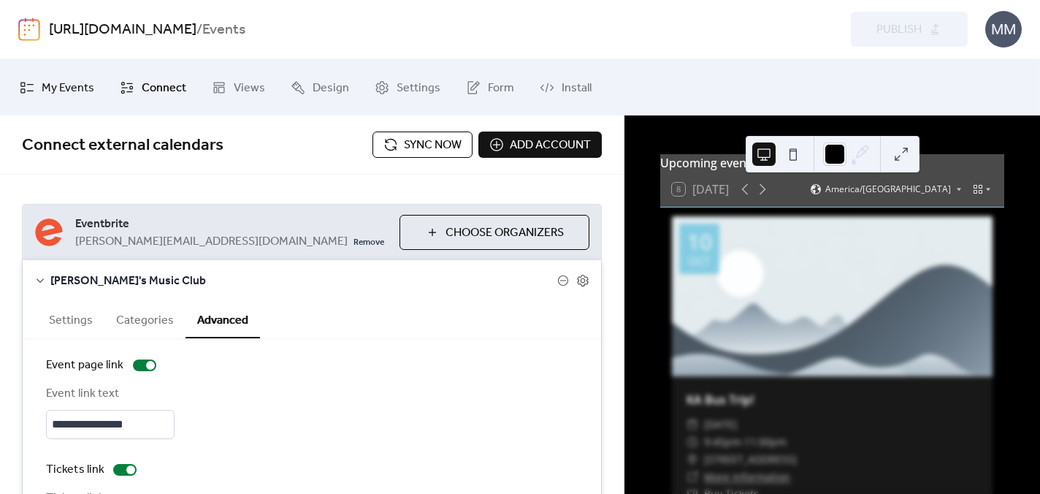
click at [77, 90] on span "My Events" at bounding box center [68, 88] width 53 height 23
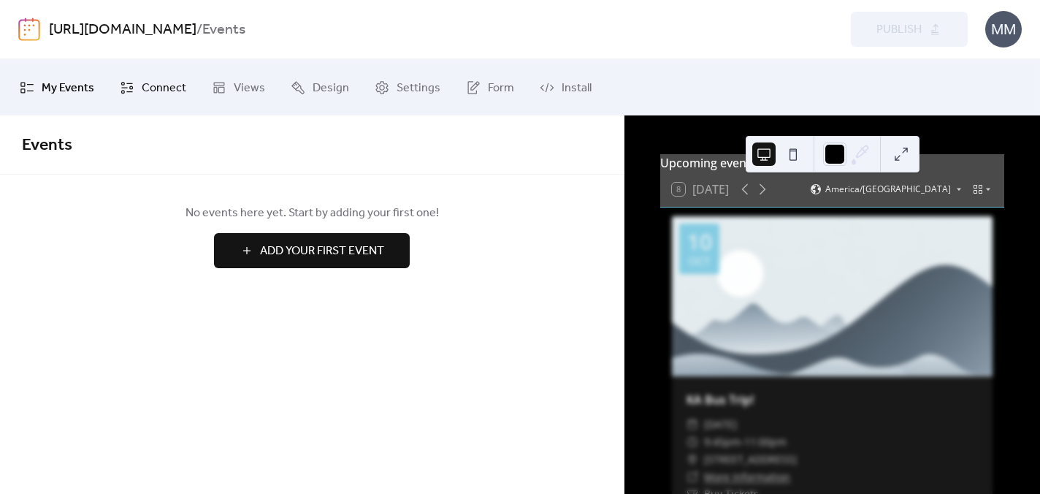
click at [146, 90] on span "Connect" at bounding box center [164, 88] width 45 height 23
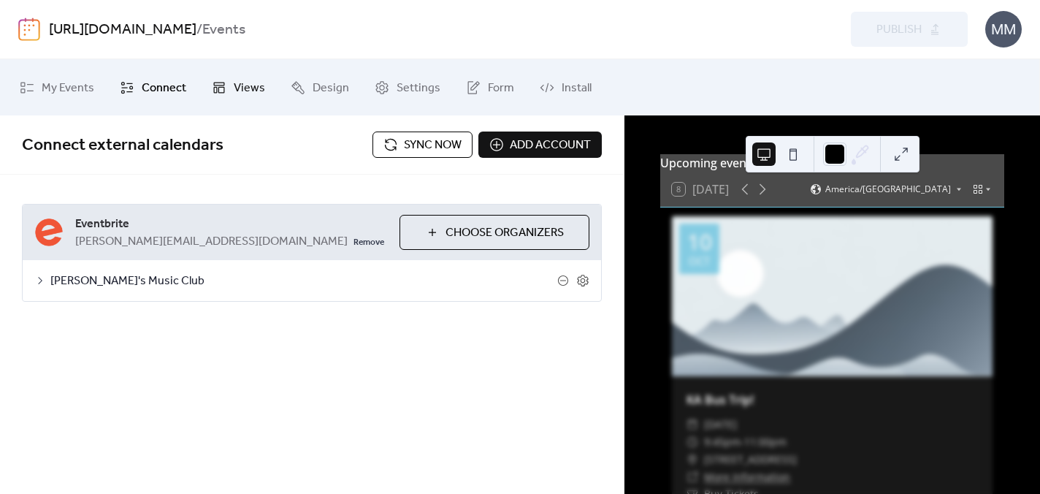
click at [240, 94] on span "Views" at bounding box center [249, 88] width 31 height 23
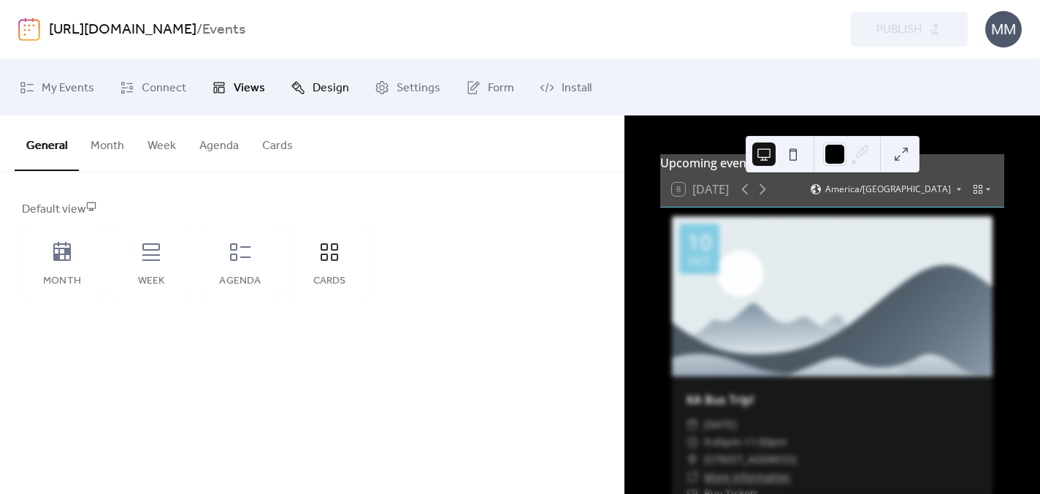
click at [295, 94] on icon at bounding box center [298, 87] width 15 height 15
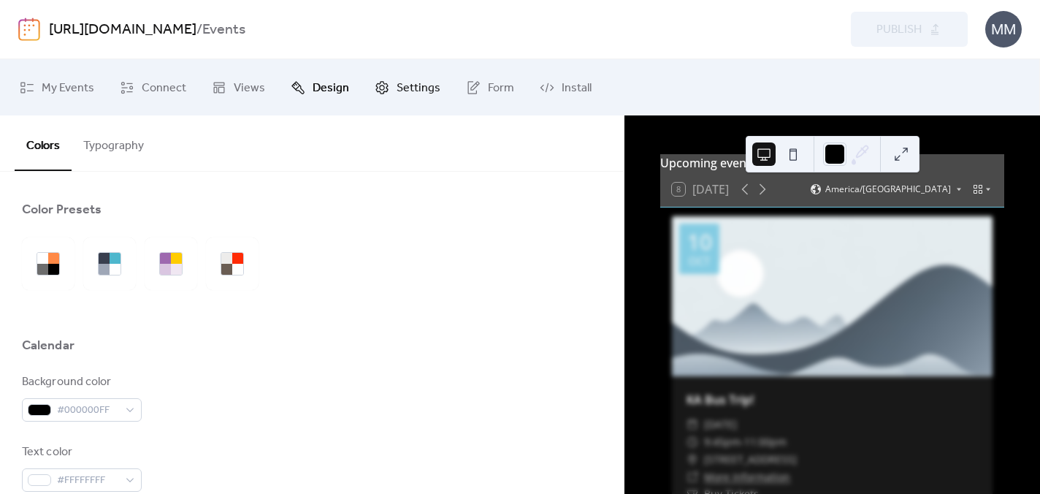
click at [420, 99] on link "Settings" at bounding box center [408, 87] width 88 height 45
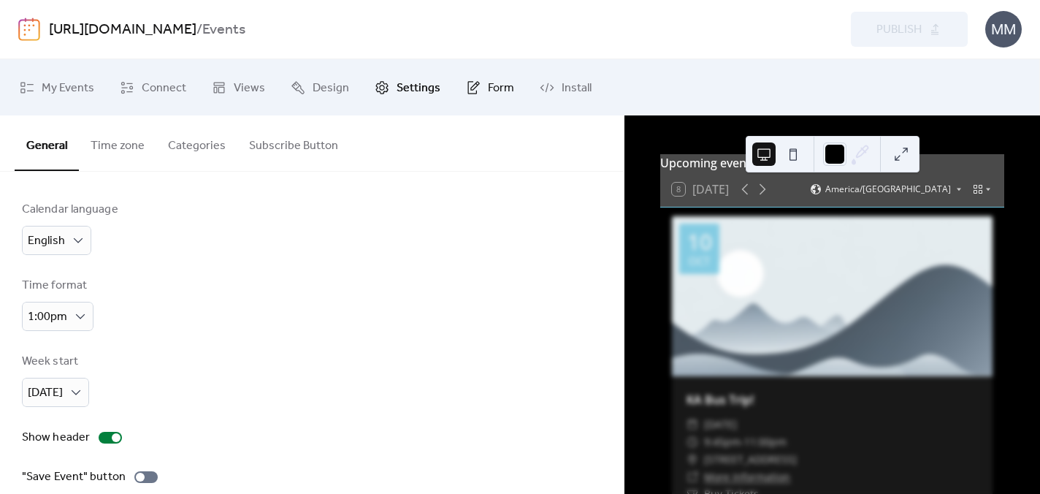
click at [512, 91] on link "Form" at bounding box center [490, 87] width 70 height 45
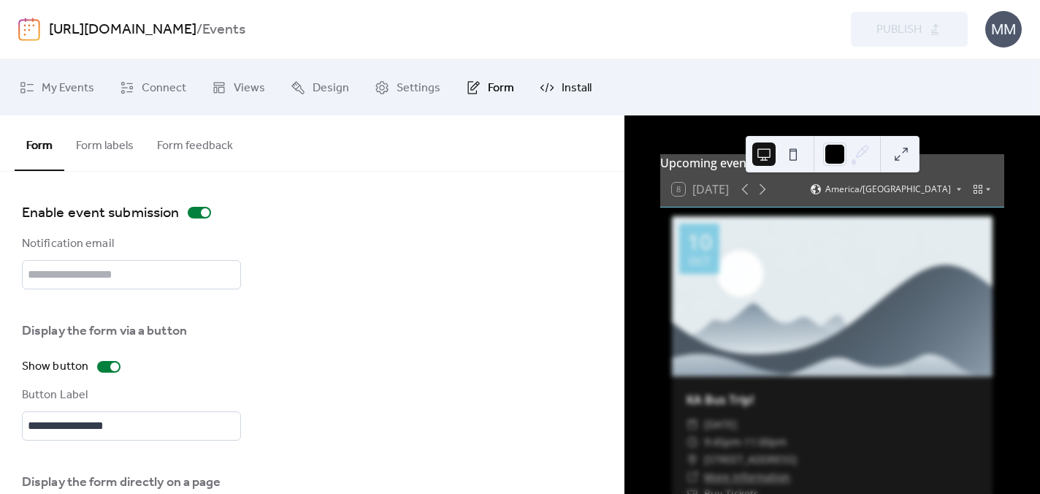
click at [569, 90] on span "Install" at bounding box center [577, 88] width 30 height 23
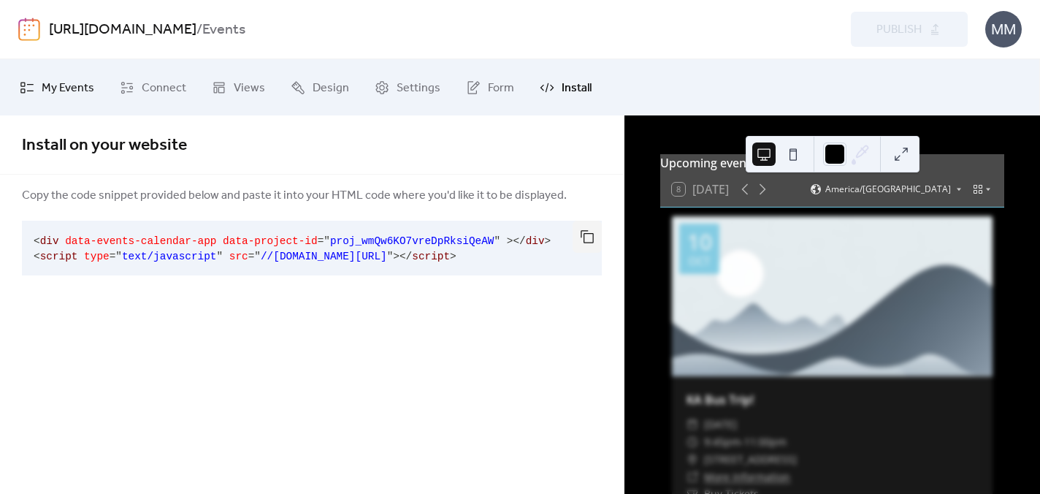
click at [64, 91] on span "My Events" at bounding box center [68, 88] width 53 height 23
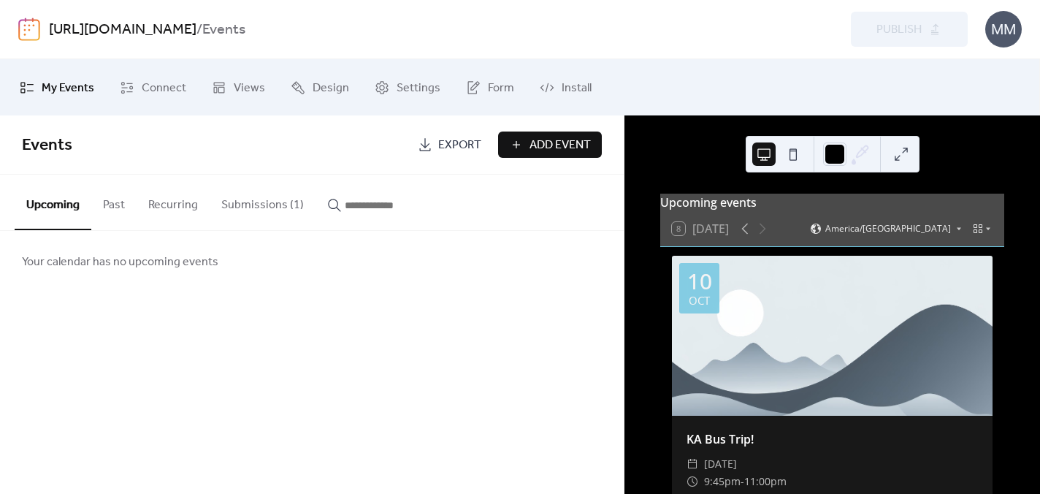
click at [259, 204] on button "Submissions (1)" at bounding box center [263, 202] width 106 height 54
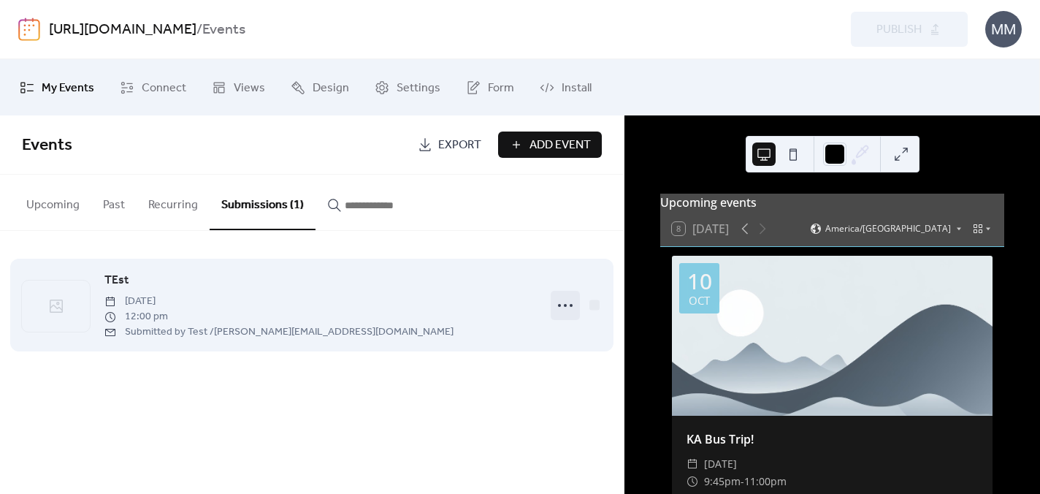
click at [560, 304] on circle at bounding box center [559, 305] width 3 height 3
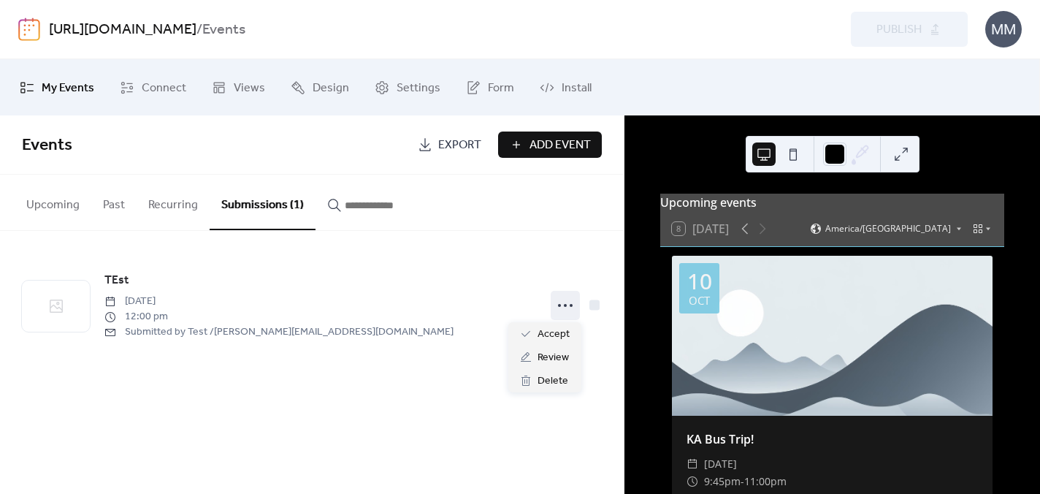
click at [610, 274] on div "TEst Wednesday, October 8, 2025 12:00 pm Submitted by Test / sean@riverbeats.li…" at bounding box center [312, 305] width 624 height 148
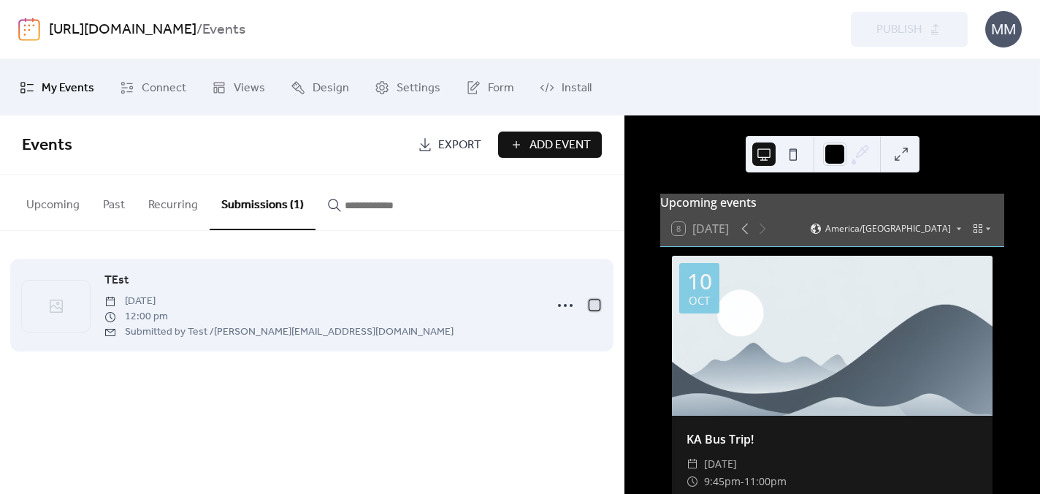
click at [595, 305] on div at bounding box center [595, 305] width 10 height 10
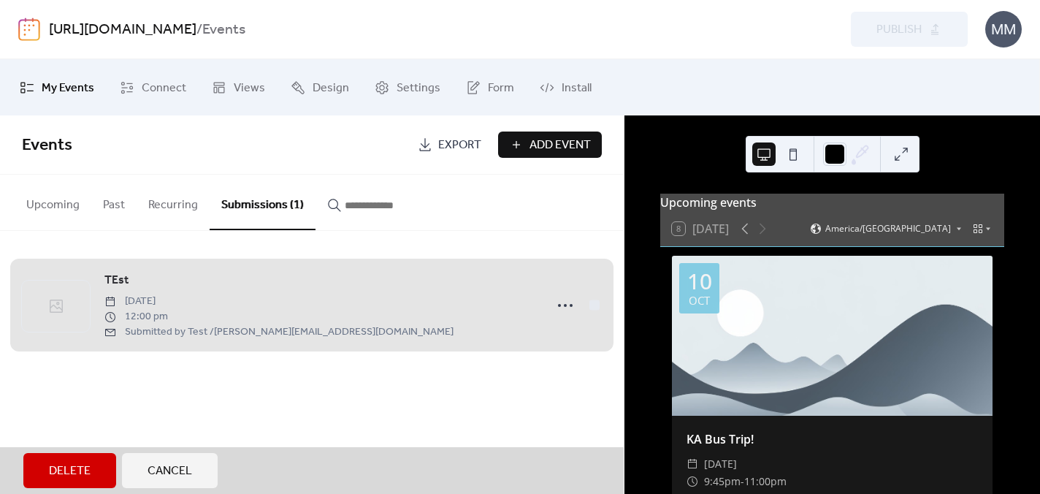
click at [595, 305] on div "TEst Wednesday, October 8, 2025 12:00 pm Submitted by Test / sean@riverbeats.li…" at bounding box center [312, 305] width 580 height 104
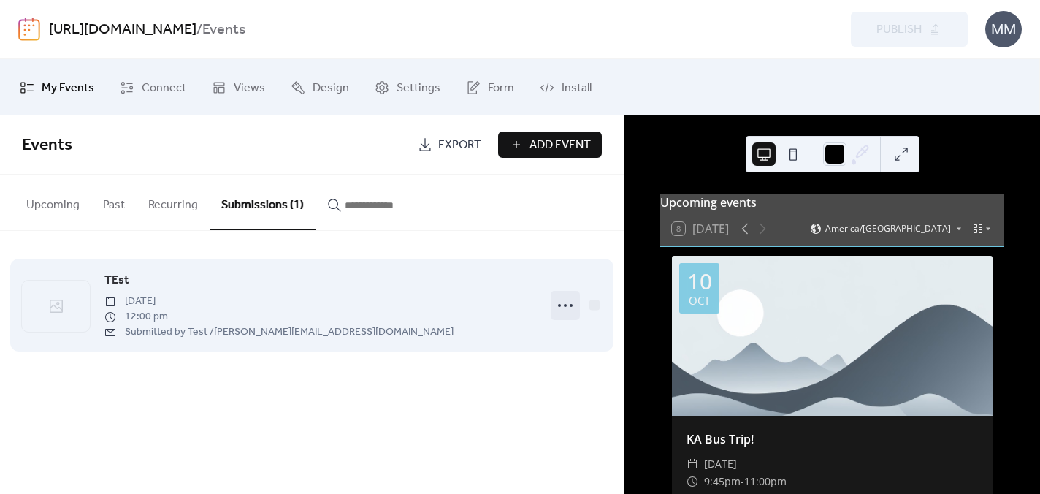
click at [557, 305] on icon at bounding box center [565, 305] width 23 height 23
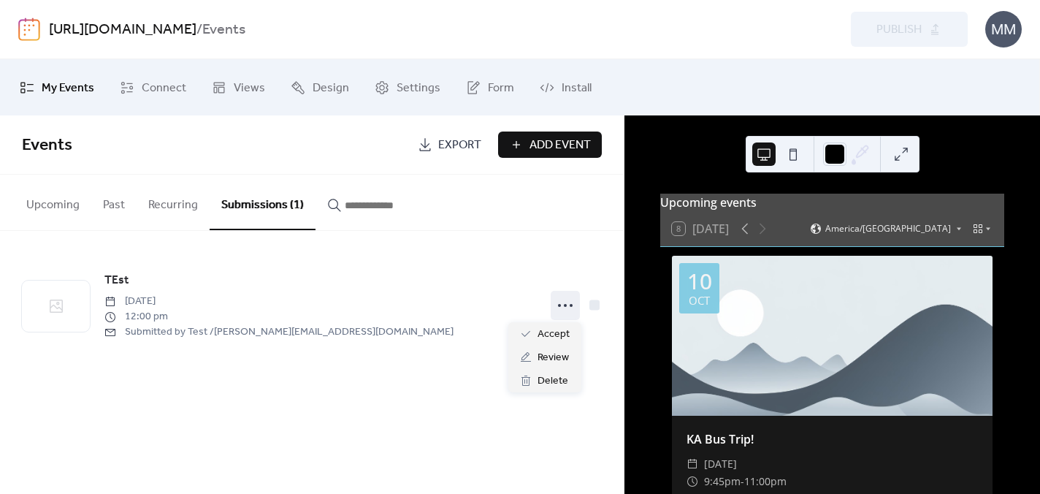
click at [622, 313] on div "TEst Wednesday, October 8, 2025 12:00 pm Submitted by Test / sean@riverbeats.li…" at bounding box center [312, 305] width 624 height 148
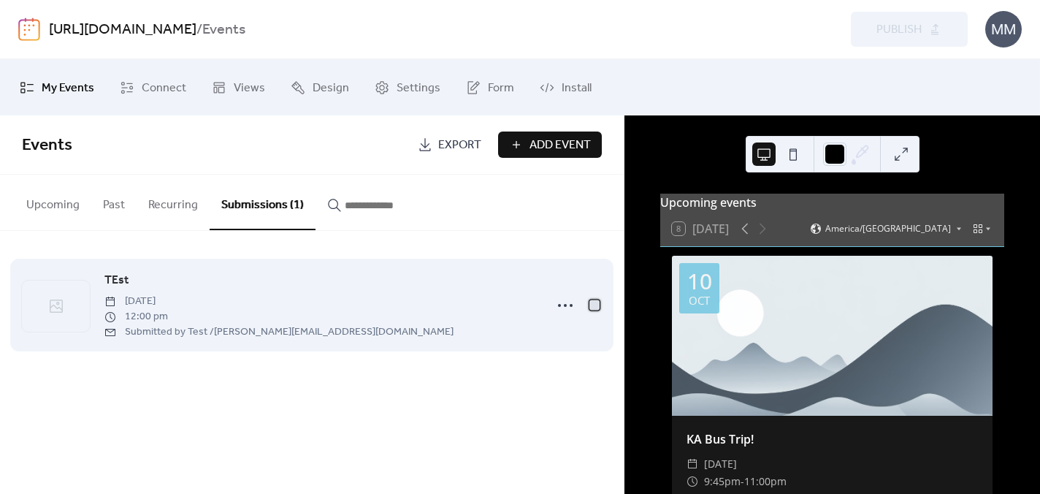
click at [596, 310] on div at bounding box center [594, 304] width 15 height 15
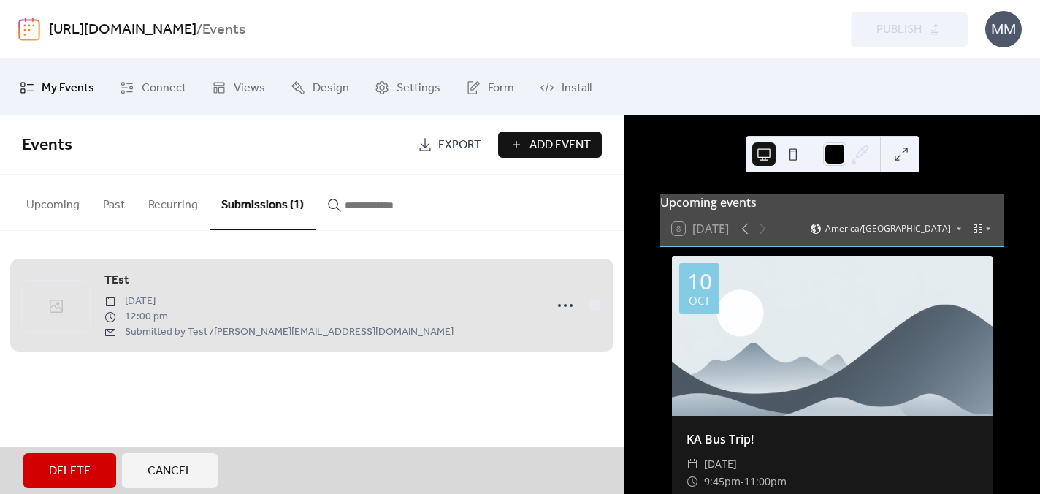
click at [596, 310] on div "TEst Wednesday, October 8, 2025 12:00 pm Submitted by Test / sean@riverbeats.li…" at bounding box center [312, 305] width 580 height 104
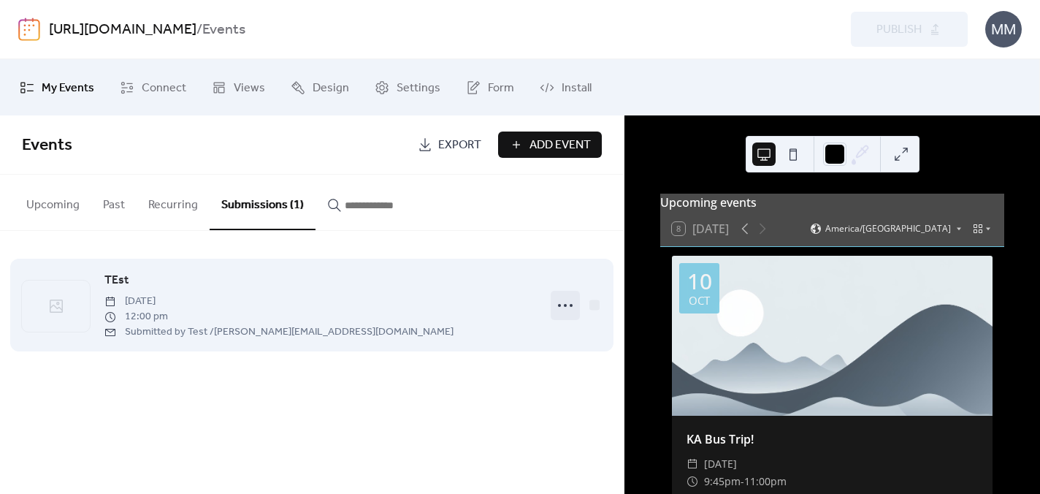
click at [563, 307] on icon at bounding box center [565, 305] width 23 height 23
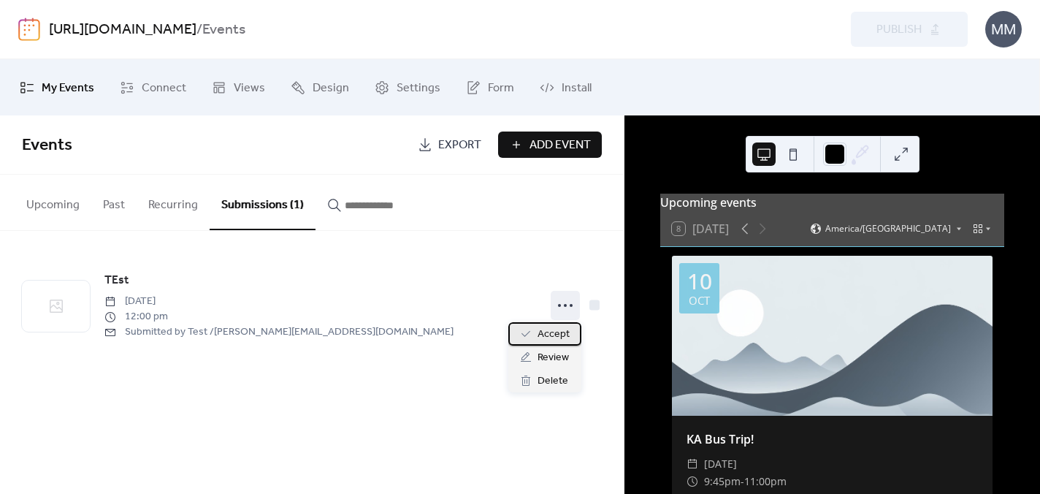
click at [547, 329] on span "Accept" at bounding box center [554, 335] width 32 height 18
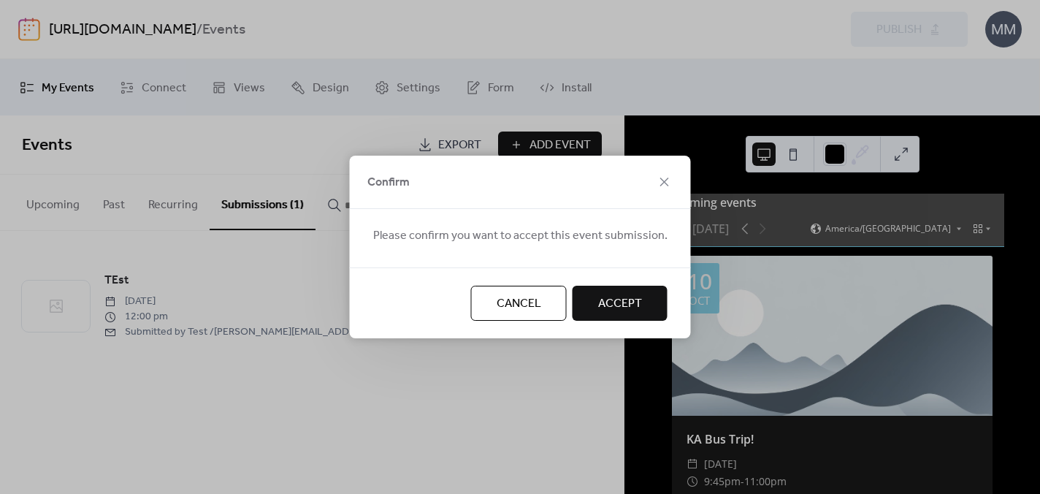
click at [627, 295] on span "Accept" at bounding box center [620, 304] width 44 height 18
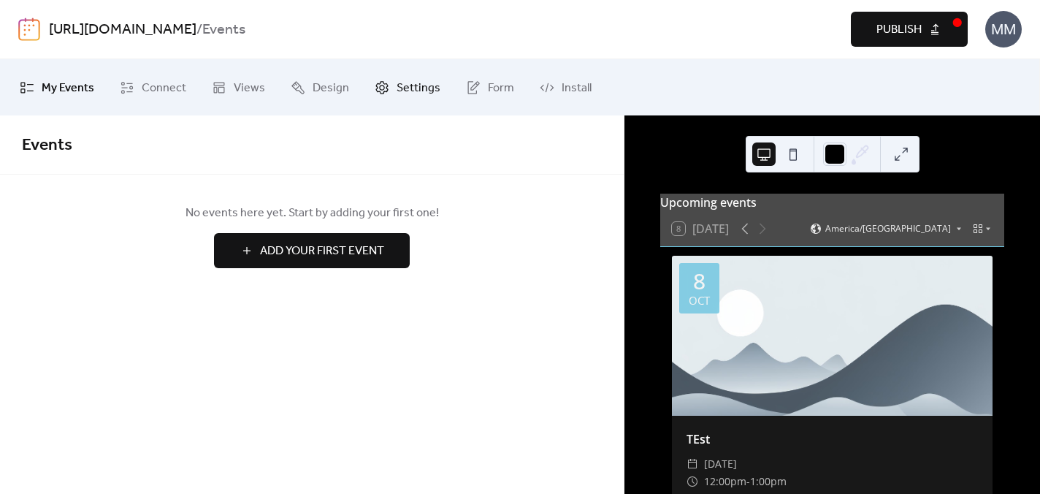
click at [397, 99] on link "Settings" at bounding box center [408, 87] width 88 height 45
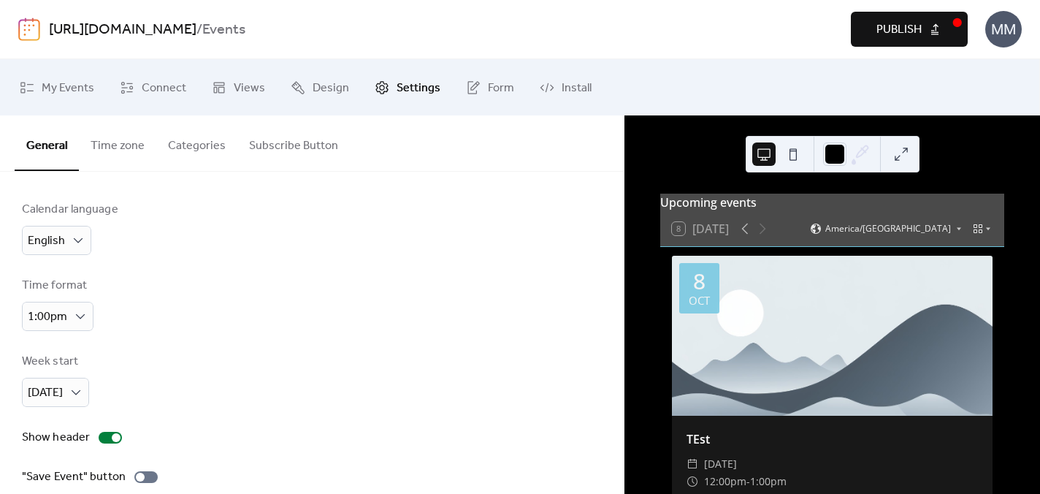
scroll to position [164, 0]
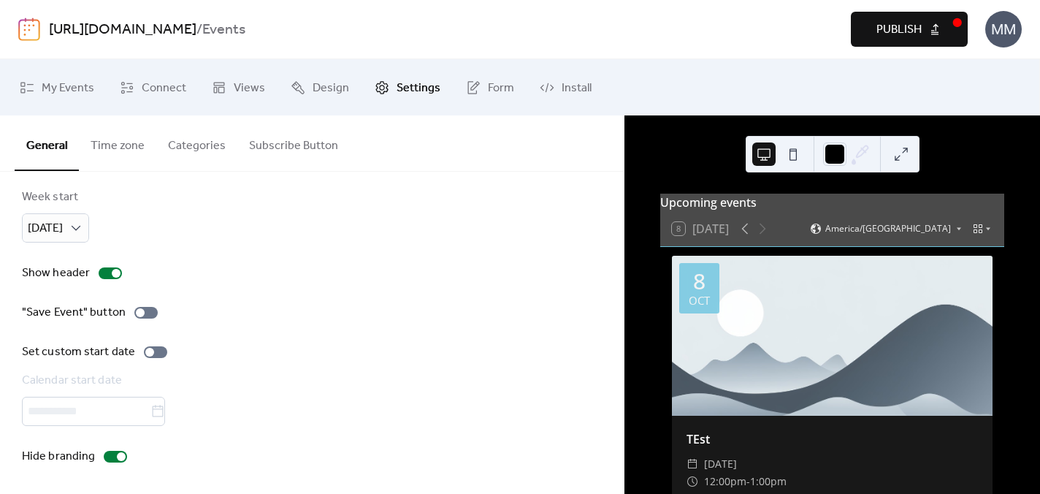
click at [308, 156] on button "Subscribe Button" at bounding box center [293, 142] width 112 height 54
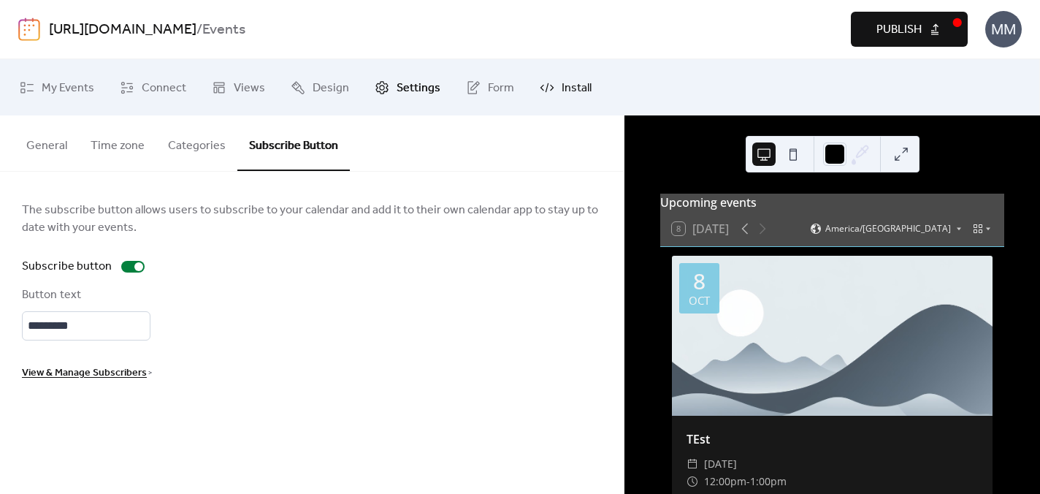
click at [565, 91] on span "Install" at bounding box center [577, 88] width 30 height 23
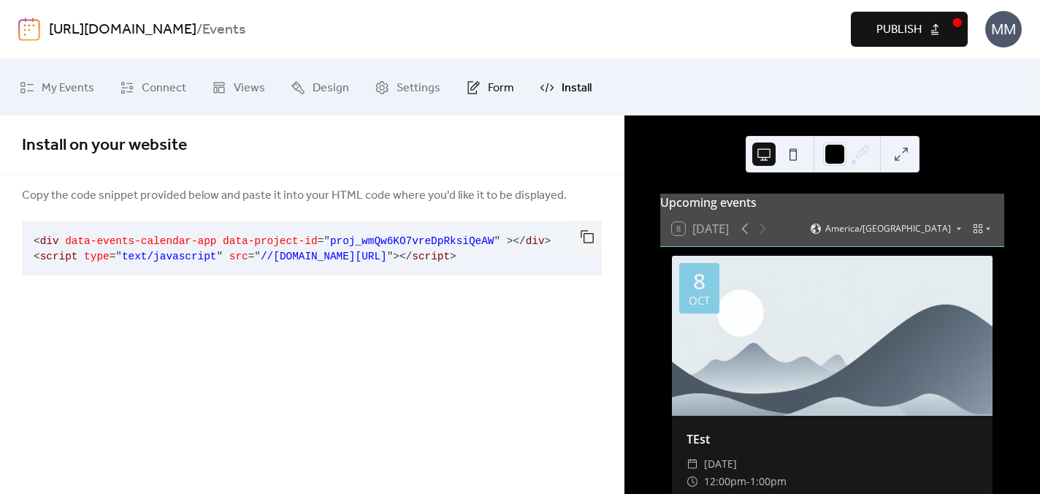
click at [480, 88] on link "Form" at bounding box center [490, 87] width 70 height 45
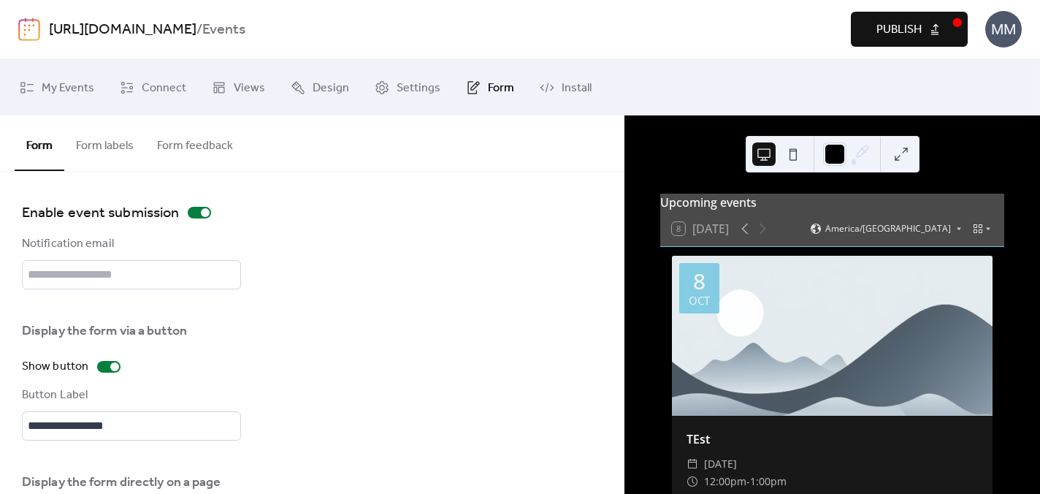
click at [28, 31] on img at bounding box center [29, 29] width 22 height 23
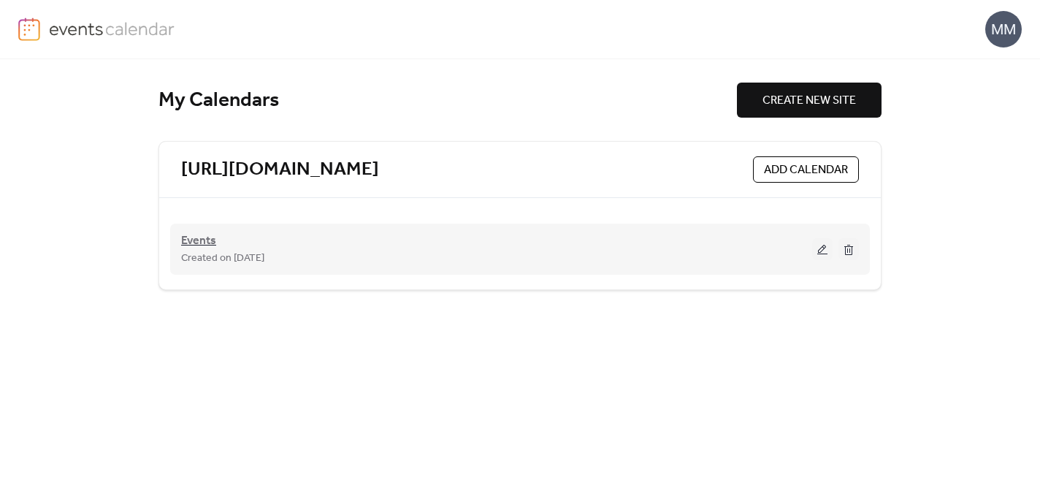
click at [201, 243] on span "Events" at bounding box center [198, 241] width 35 height 18
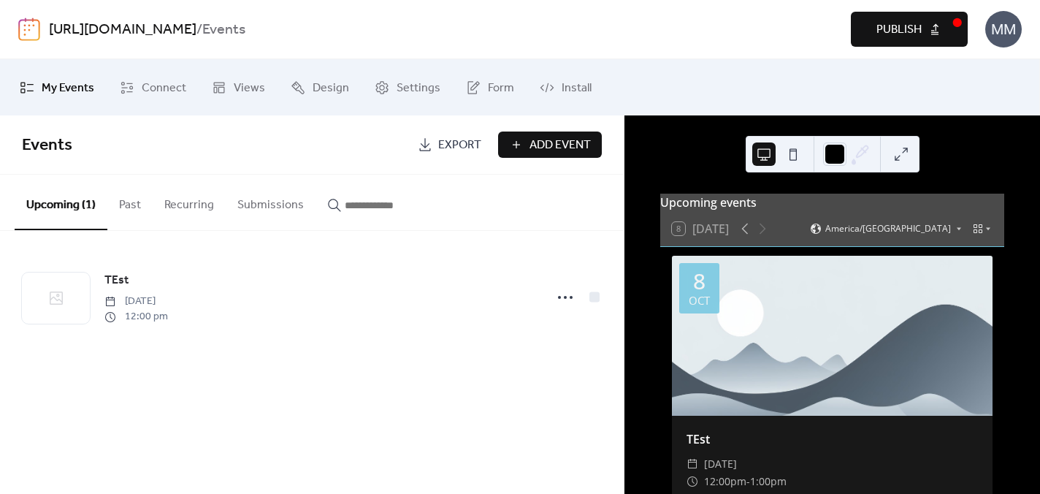
click at [142, 209] on button "Past" at bounding box center [129, 202] width 45 height 54
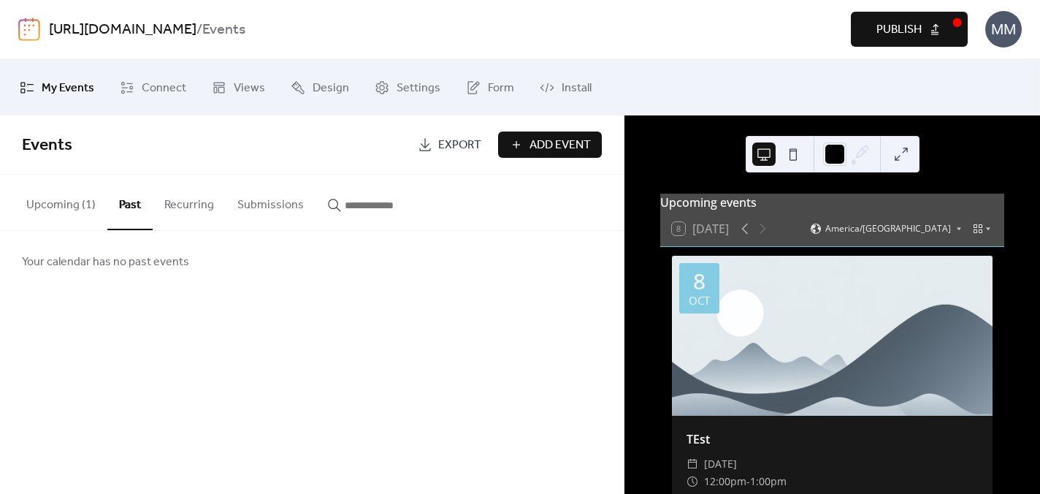
click at [63, 211] on button "Upcoming (1)" at bounding box center [61, 202] width 93 height 54
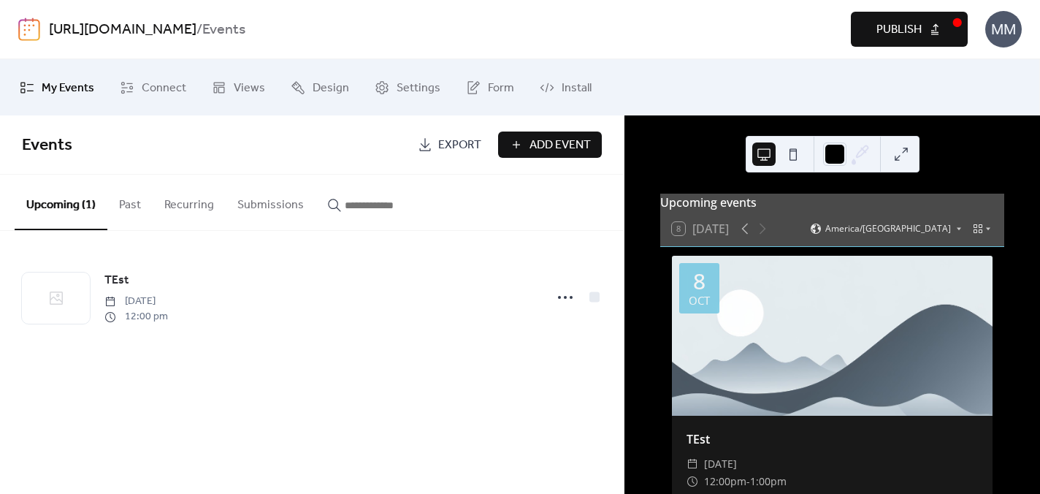
click at [256, 207] on button "Submissions" at bounding box center [271, 202] width 90 height 54
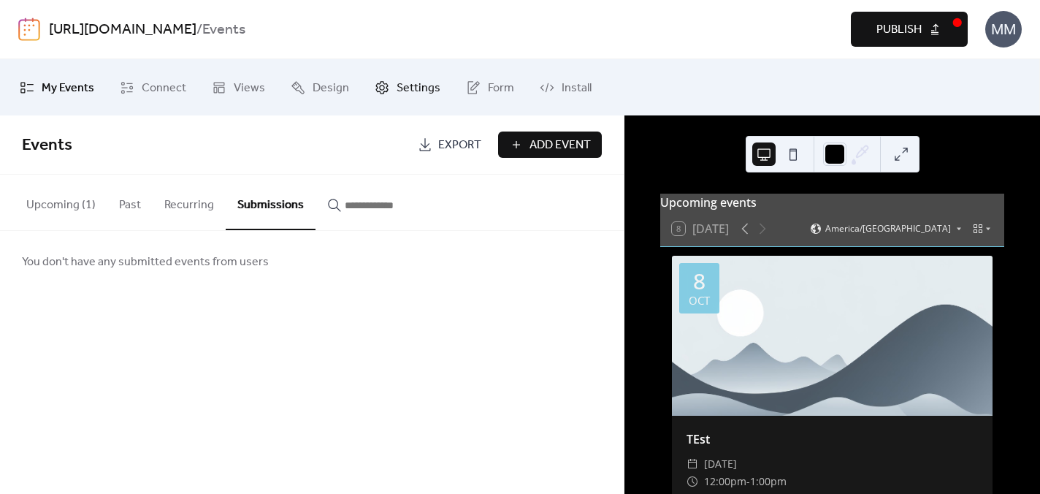
click at [397, 92] on span "Settings" at bounding box center [419, 88] width 44 height 23
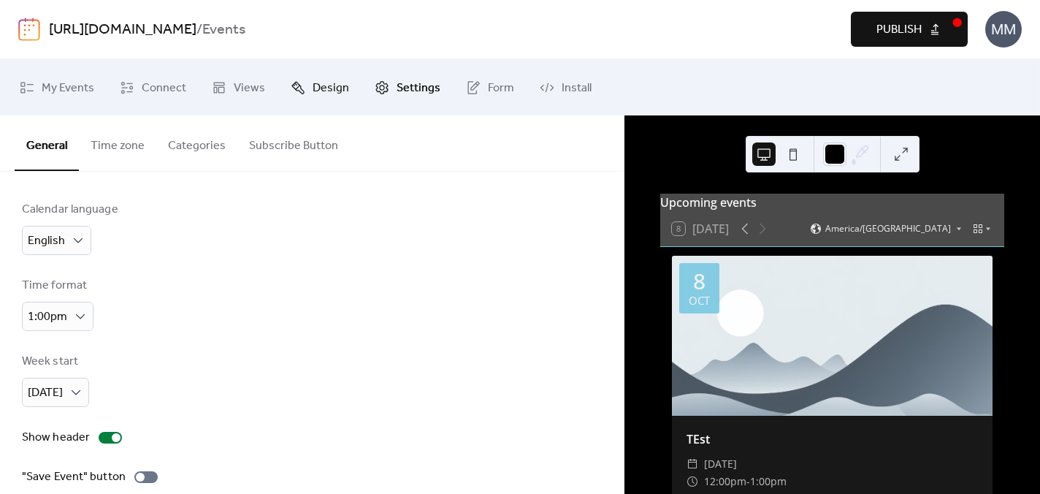
click at [330, 91] on span "Design" at bounding box center [331, 88] width 37 height 23
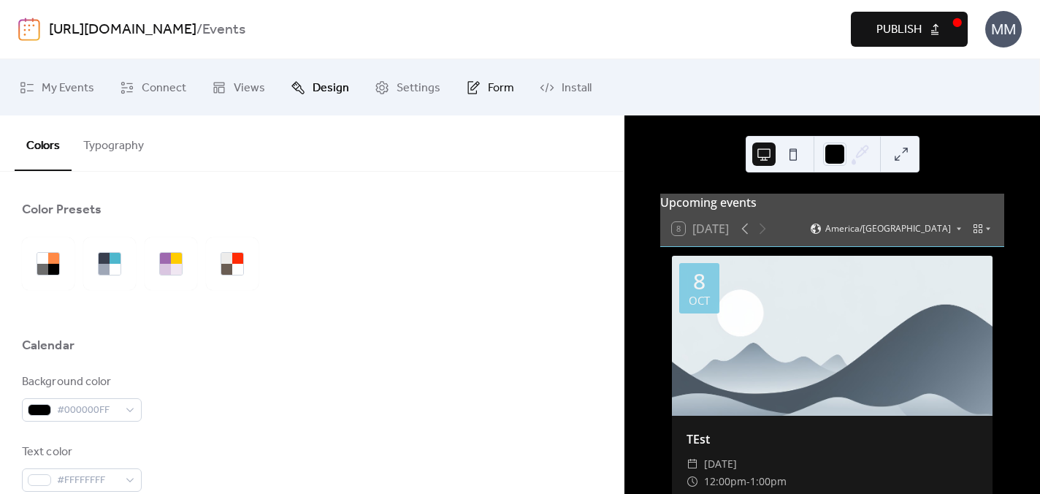
click at [492, 90] on span "Form" at bounding box center [501, 88] width 26 height 23
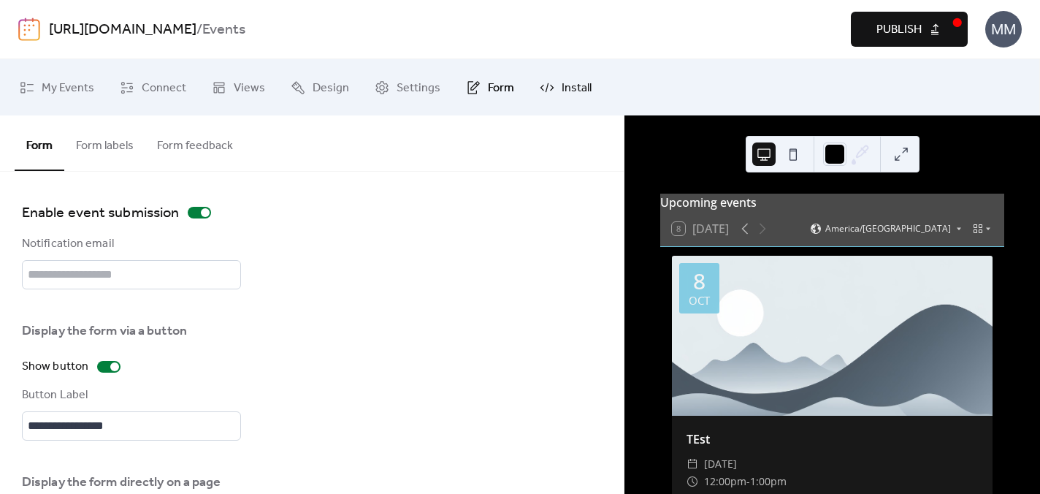
click at [553, 90] on link "Install" at bounding box center [566, 87] width 74 height 45
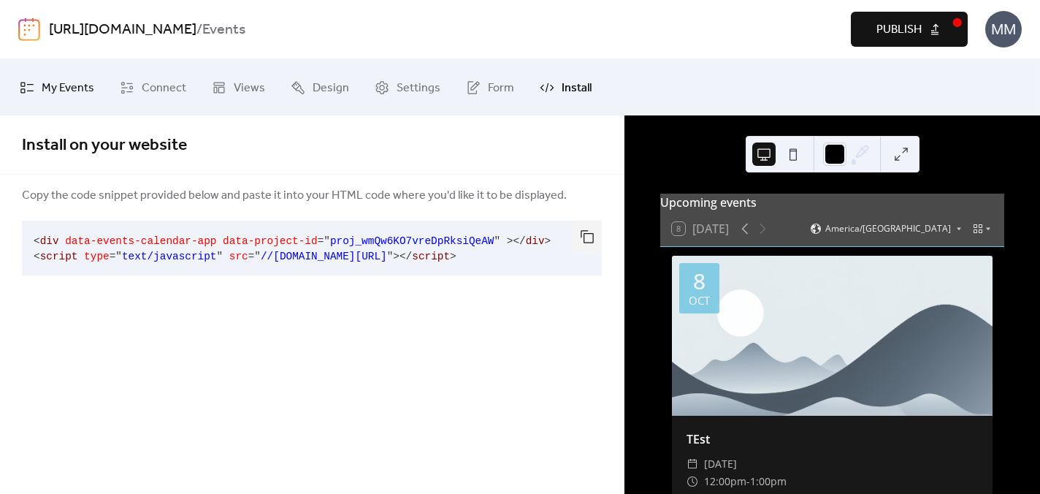
click at [69, 90] on span "My Events" at bounding box center [68, 88] width 53 height 23
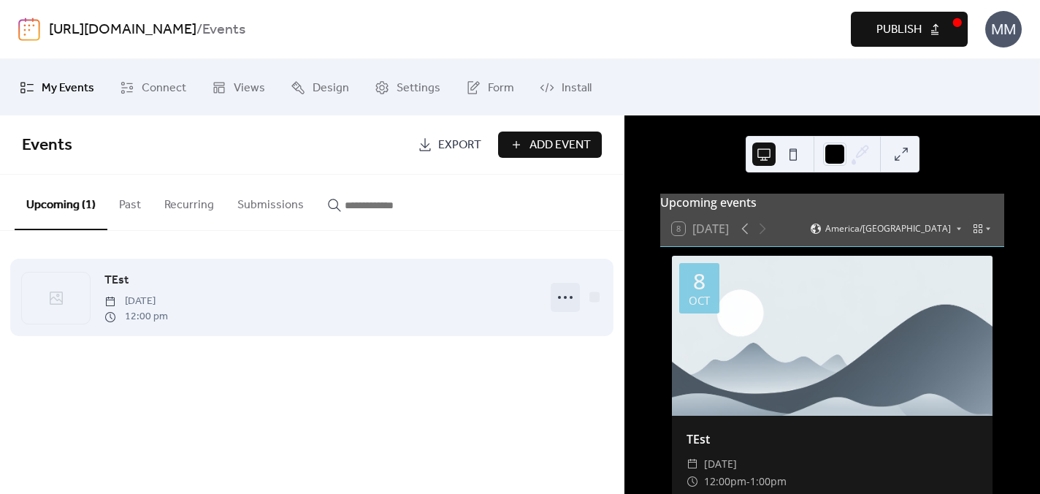
click at [566, 299] on icon at bounding box center [565, 297] width 23 height 23
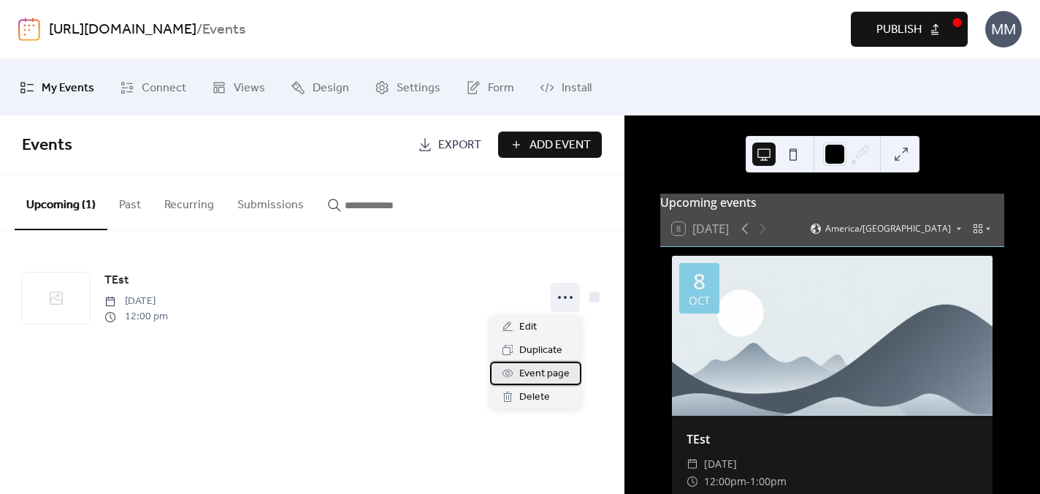
click at [520, 383] on div "Event page" at bounding box center [535, 373] width 91 height 23
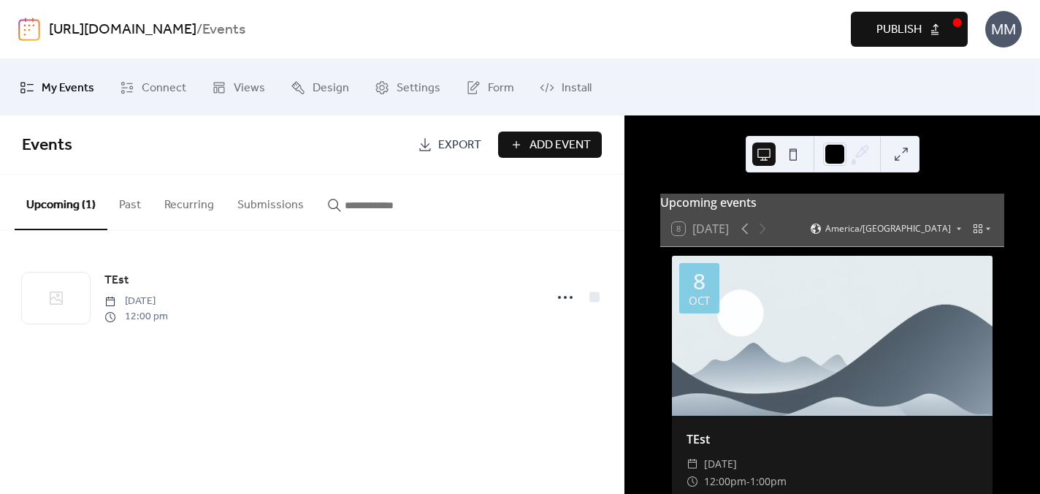
click at [289, 203] on button "Submissions" at bounding box center [271, 202] width 90 height 54
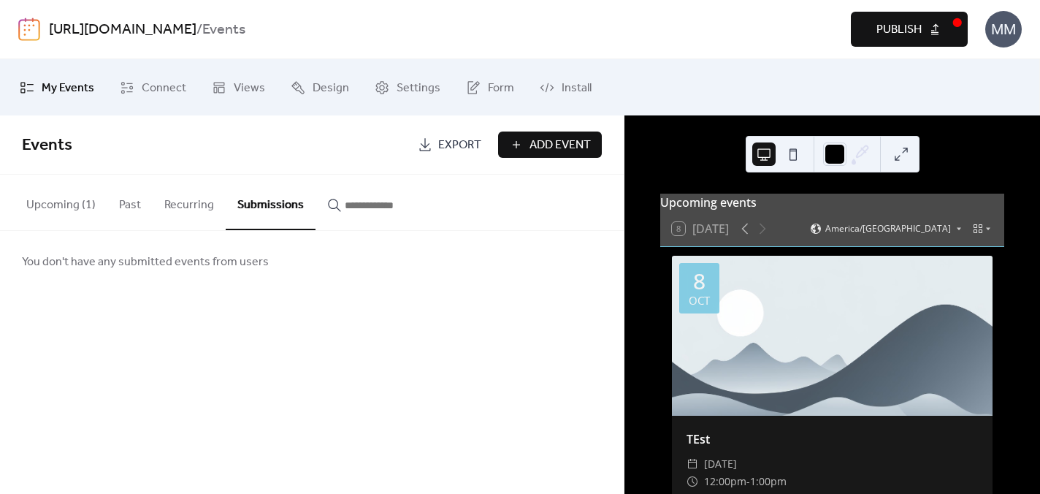
click at [176, 206] on button "Recurring" at bounding box center [189, 202] width 73 height 54
click at [107, 200] on button "Past" at bounding box center [129, 202] width 45 height 54
click at [38, 208] on button "Upcoming (1)" at bounding box center [61, 202] width 93 height 54
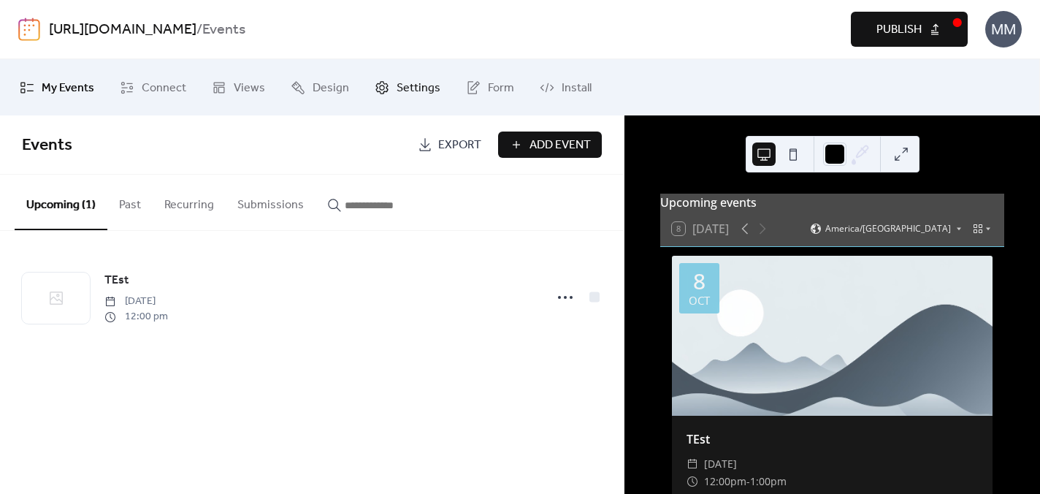
click at [403, 89] on span "Settings" at bounding box center [419, 88] width 44 height 23
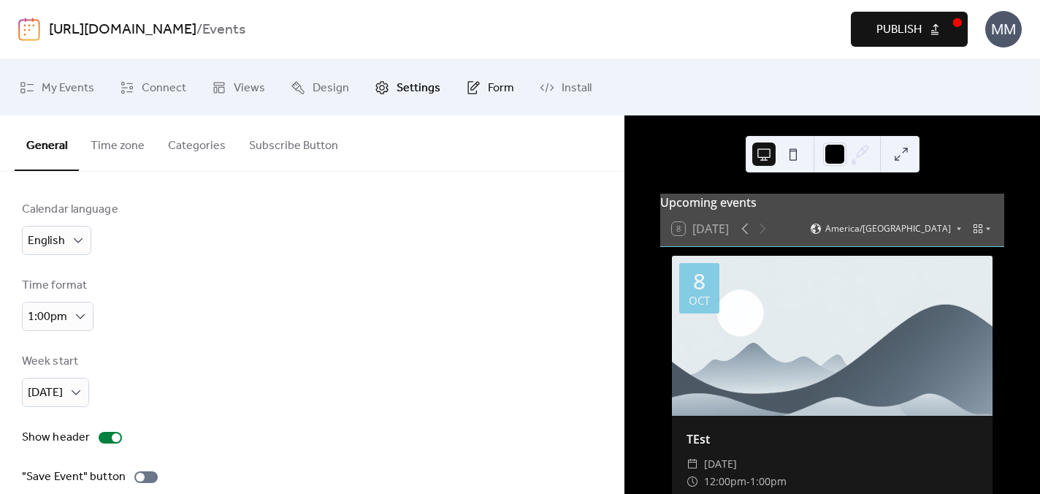
click at [478, 91] on link "Form" at bounding box center [490, 87] width 70 height 45
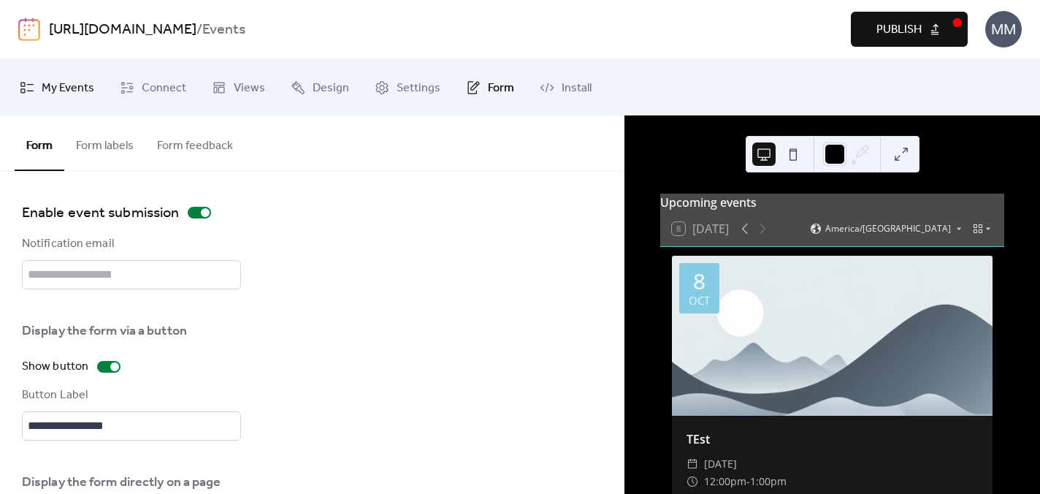
click at [66, 91] on span "My Events" at bounding box center [68, 88] width 53 height 23
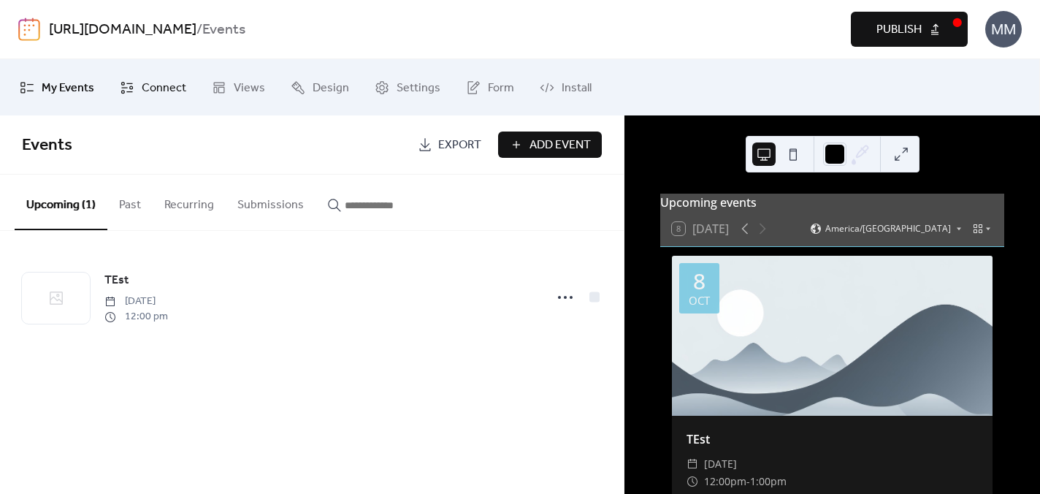
click at [112, 78] on link "Connect" at bounding box center [153, 87] width 88 height 45
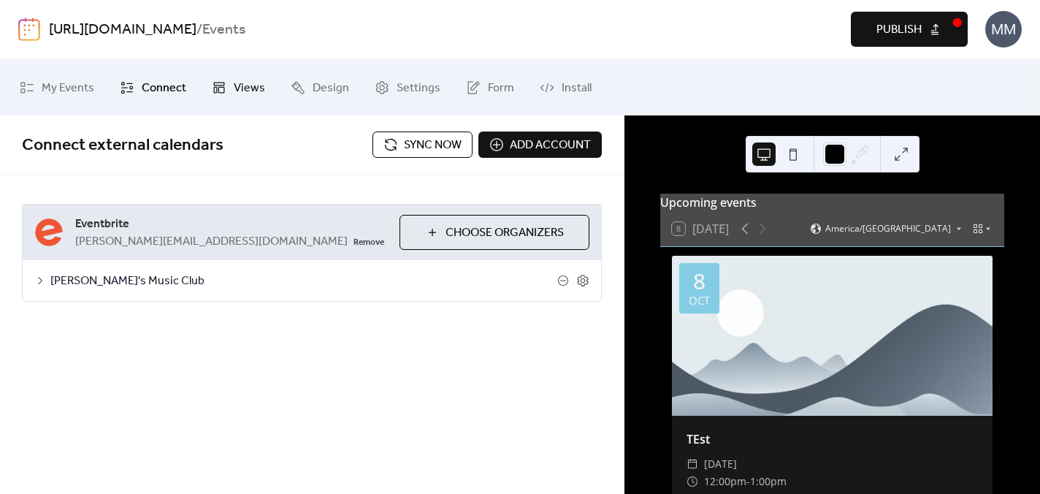
click at [234, 72] on link "Views" at bounding box center [238, 87] width 75 height 45
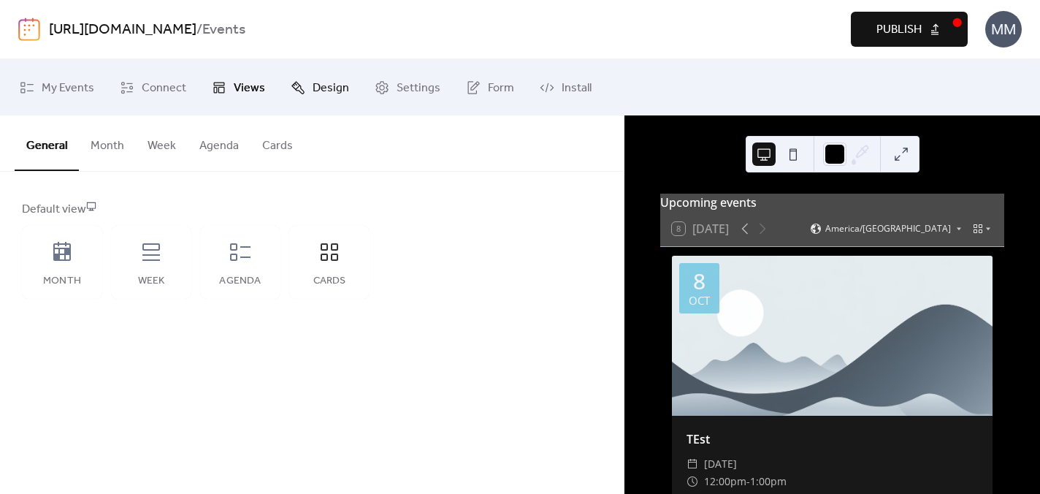
click at [327, 79] on span "Design" at bounding box center [331, 88] width 37 height 23
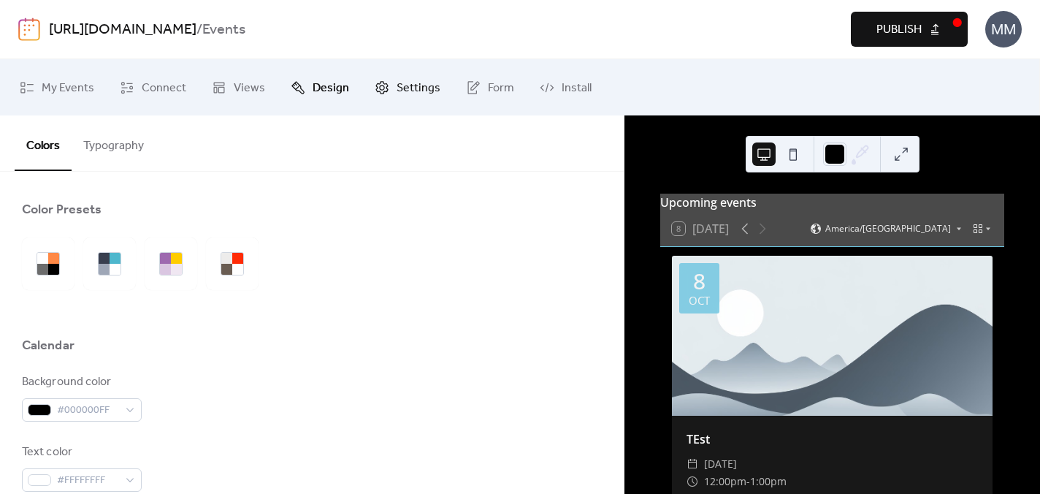
click at [424, 75] on link "Settings" at bounding box center [408, 87] width 88 height 45
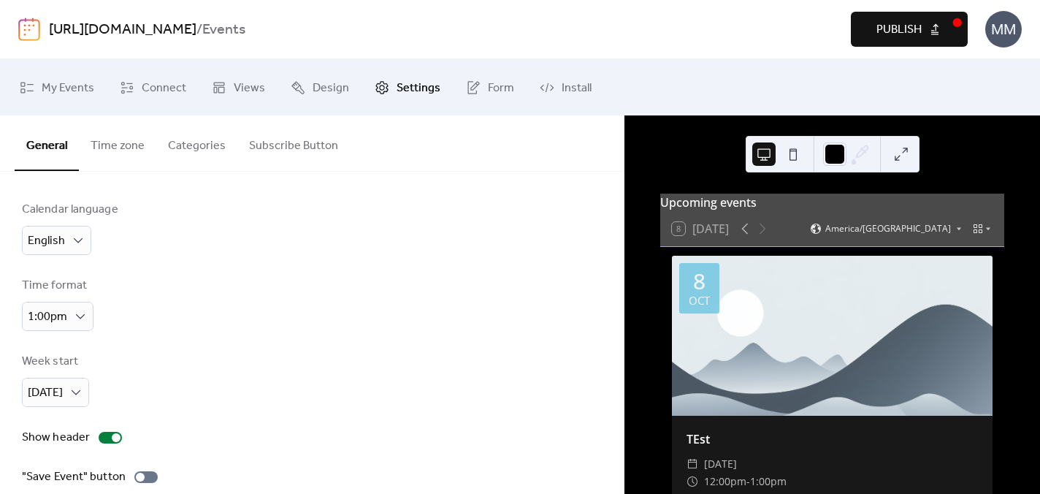
click at [123, 24] on link "[URL][DOMAIN_NAME]" at bounding box center [123, 30] width 148 height 28
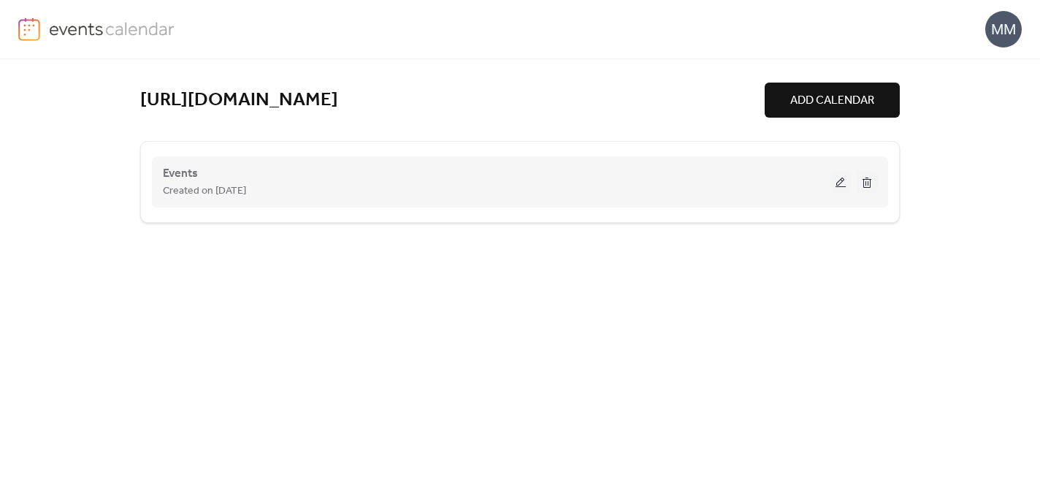
click at [608, 200] on div "Events Created on 30-Sep-2025" at bounding box center [520, 182] width 714 height 58
click at [740, 175] on div "Events Created on 30-Sep-2025" at bounding box center [497, 181] width 668 height 35
click at [843, 183] on button at bounding box center [841, 182] width 20 height 22
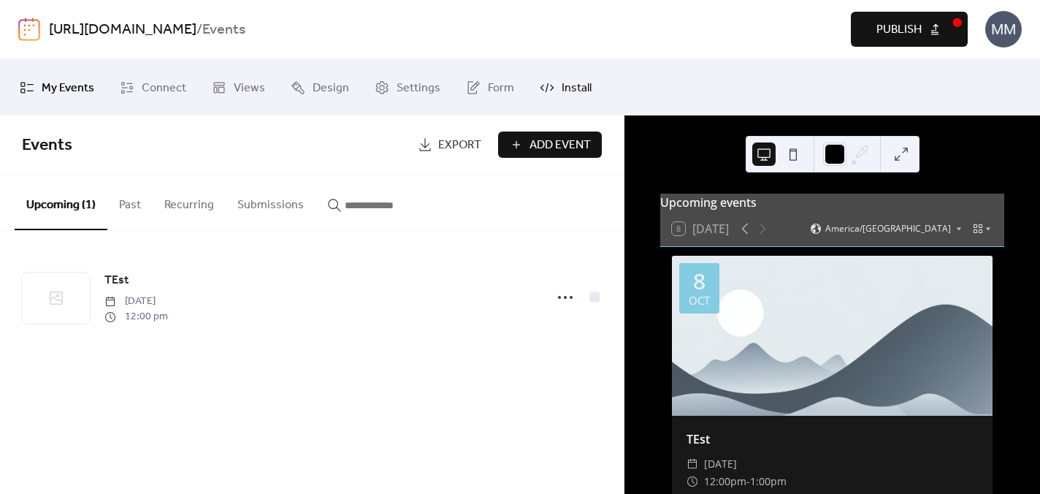
click at [563, 83] on span "Install" at bounding box center [577, 88] width 30 height 23
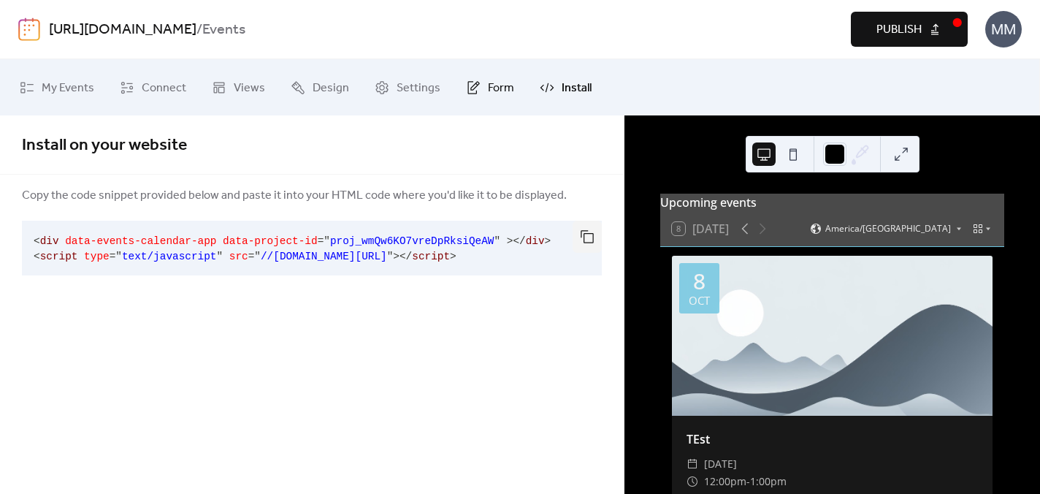
click at [468, 92] on icon at bounding box center [472, 87] width 9 height 13
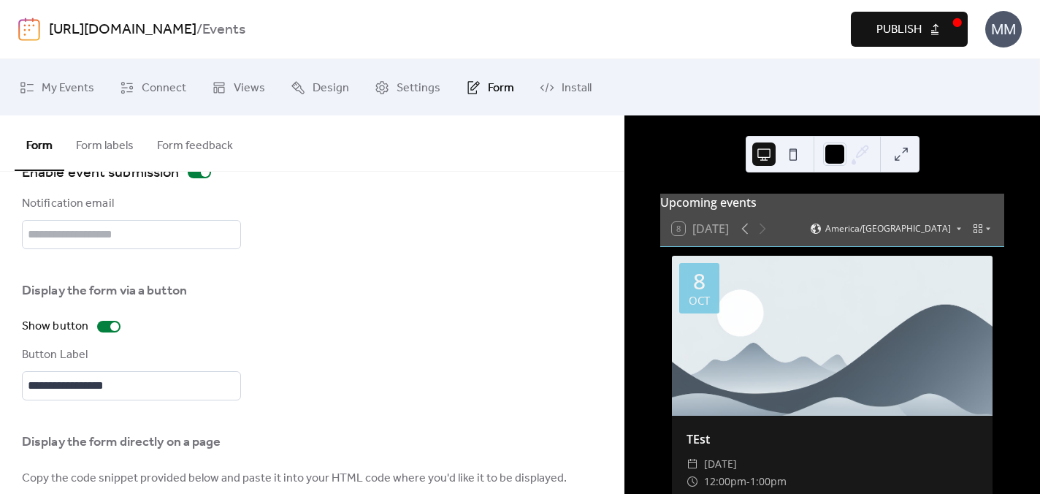
scroll to position [17, 0]
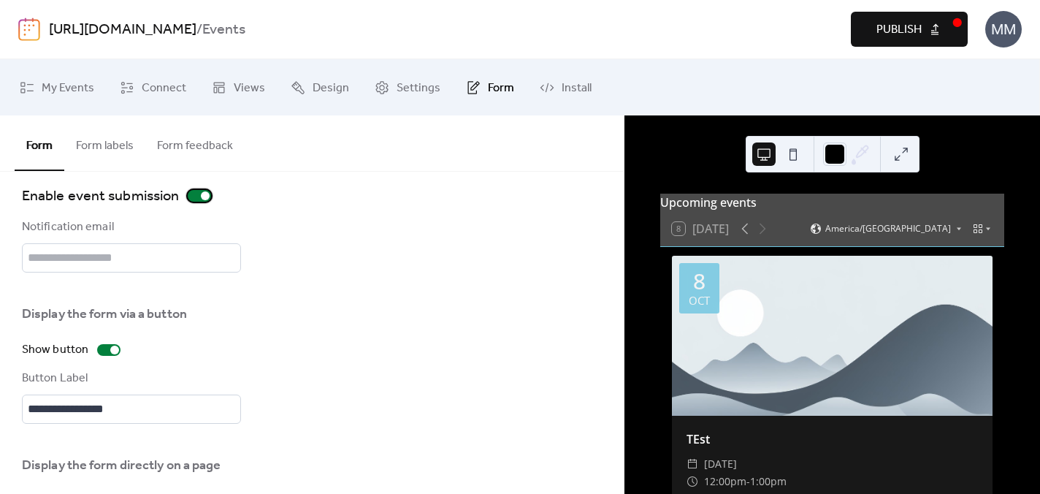
click at [195, 198] on div at bounding box center [199, 196] width 23 height 12
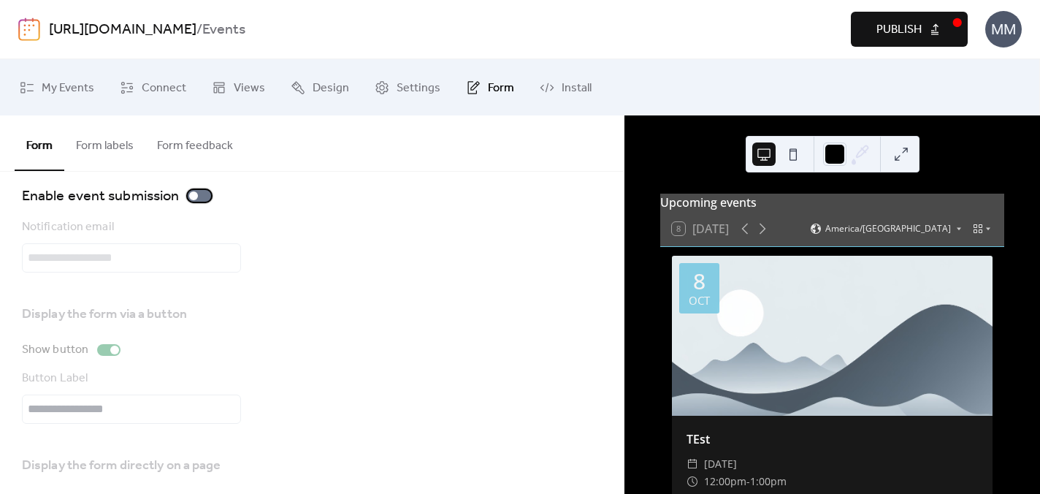
click at [195, 198] on div at bounding box center [193, 195] width 9 height 9
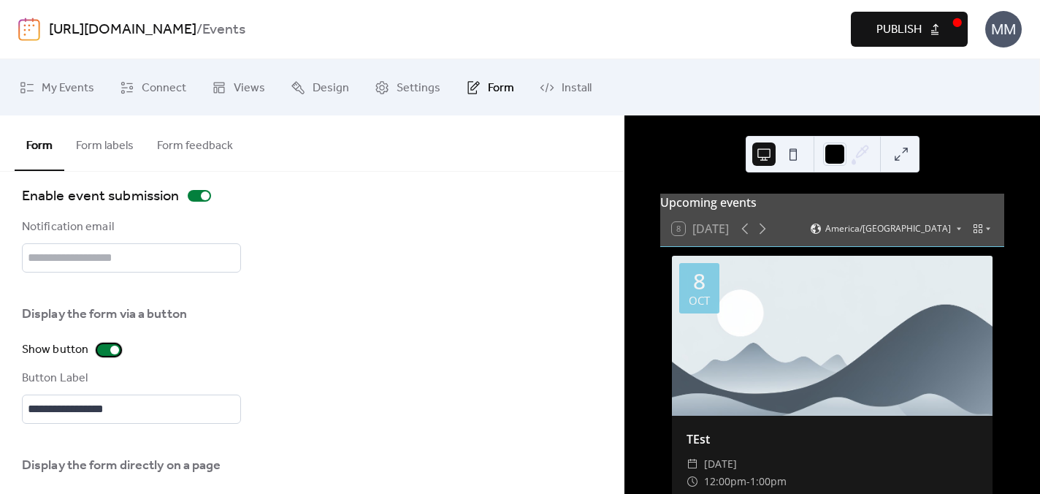
click at [110, 353] on div at bounding box center [114, 350] width 9 height 9
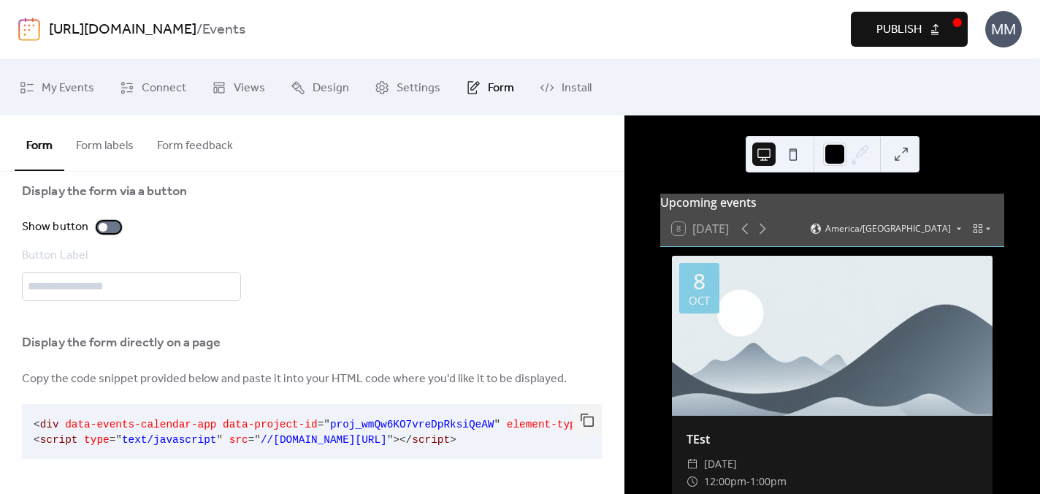
scroll to position [85, 0]
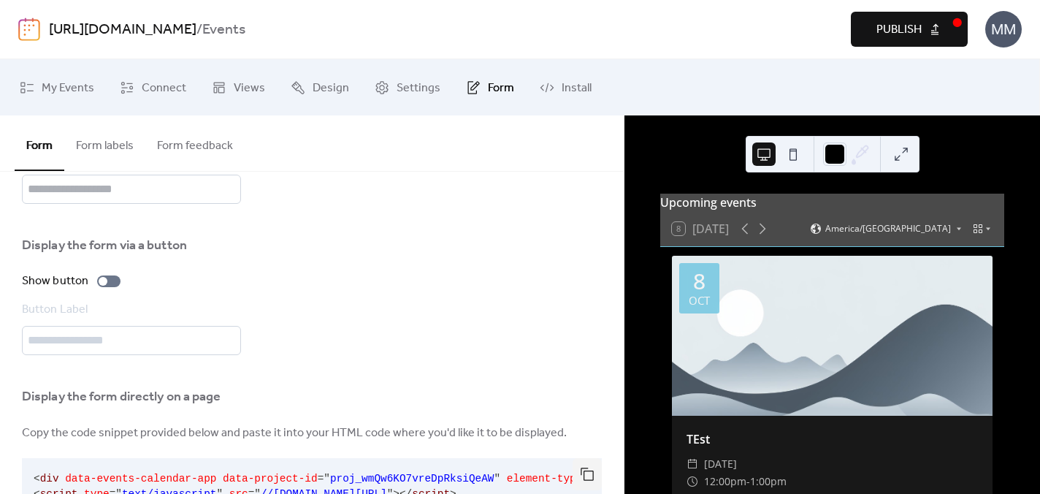
click at [885, 28] on span "Publish" at bounding box center [899, 30] width 45 height 18
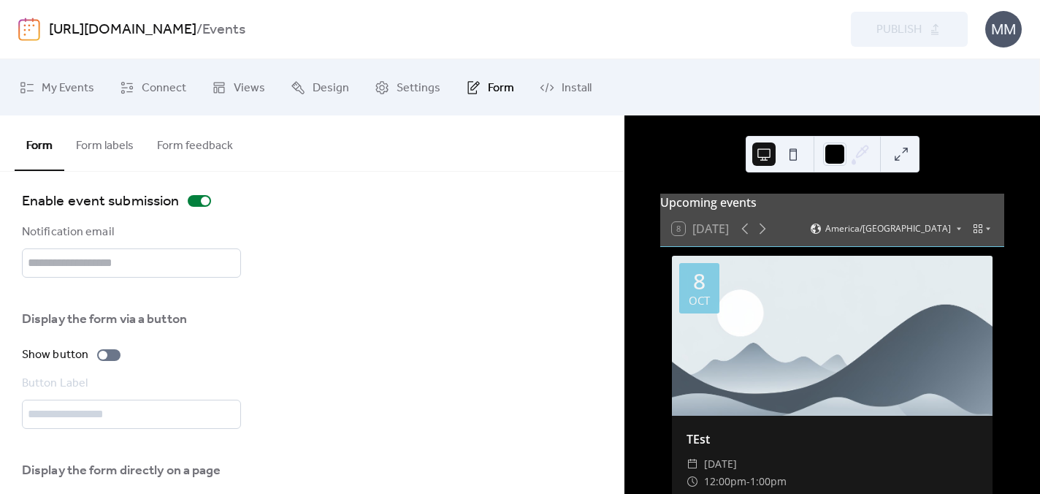
scroll to position [0, 0]
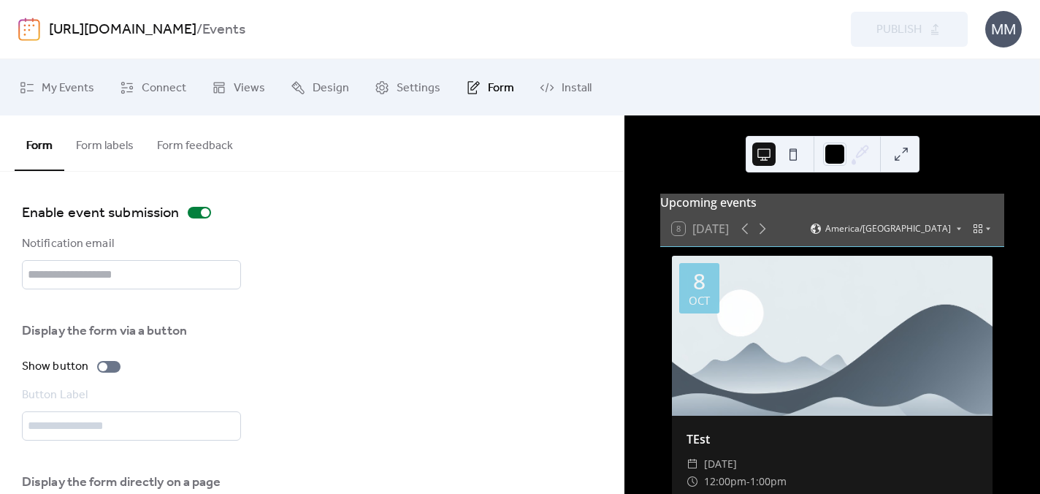
click at [110, 148] on button "Form labels" at bounding box center [104, 142] width 81 height 54
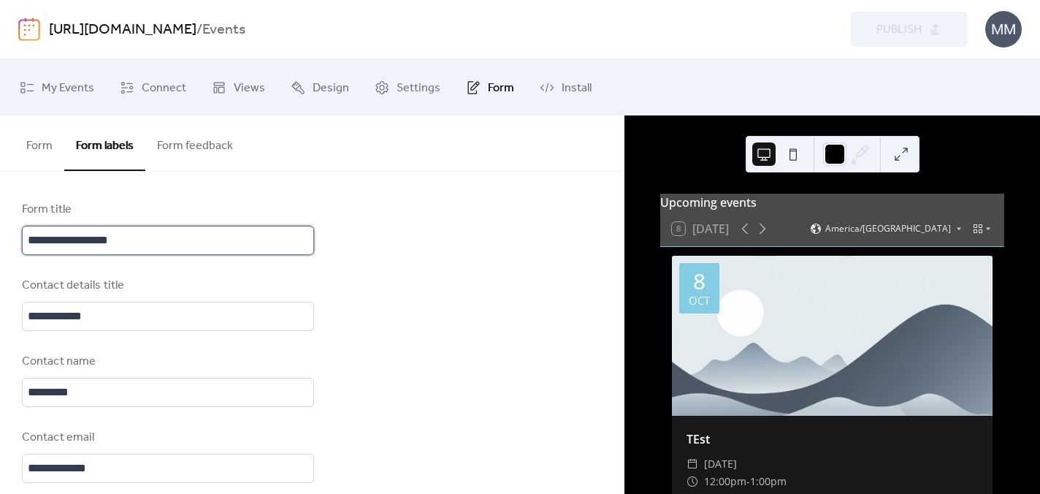
click at [232, 237] on input "**********" at bounding box center [168, 240] width 292 height 29
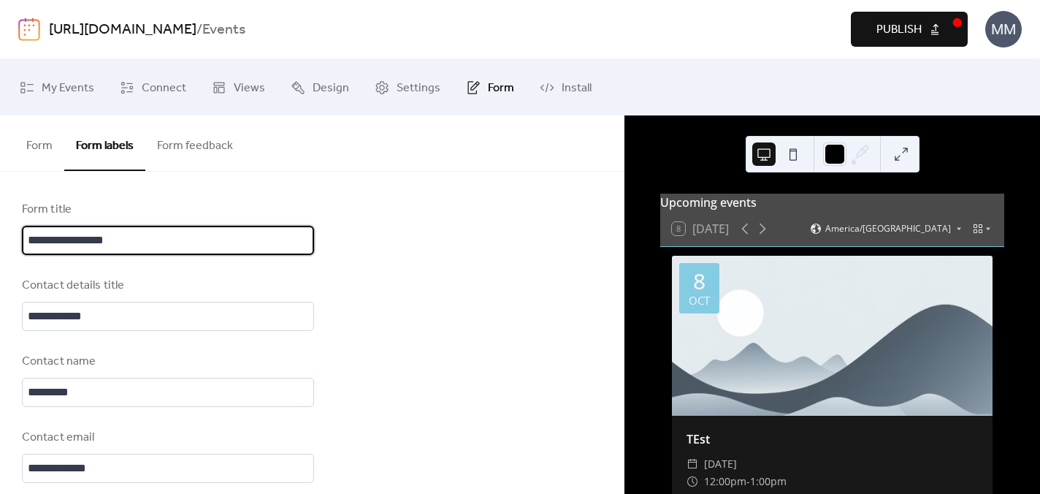
drag, startPoint x: 88, startPoint y: 240, endPoint x: -1, endPoint y: 234, distance: 89.3
click at [0, 234] on html "**********" at bounding box center [520, 247] width 1040 height 494
type input "**********"
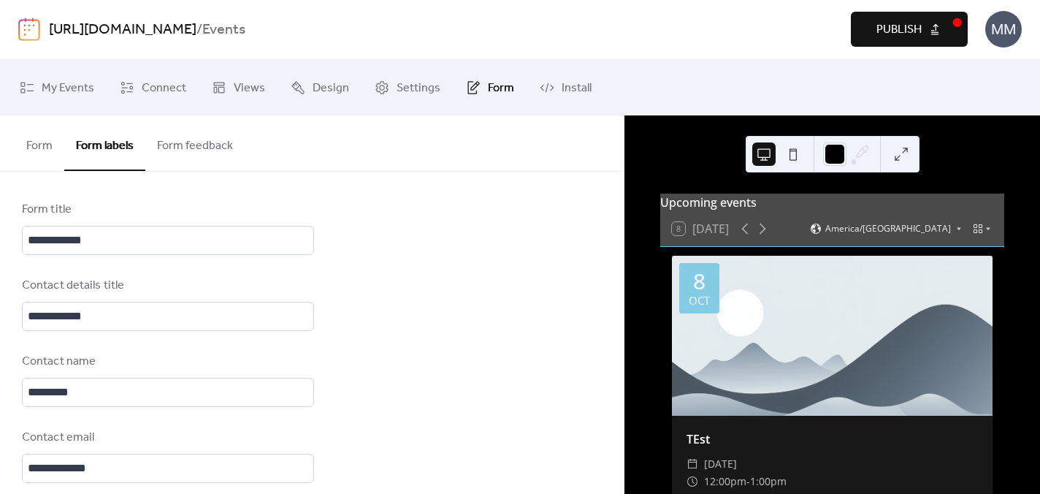
click at [889, 34] on span "Publish" at bounding box center [899, 30] width 45 height 18
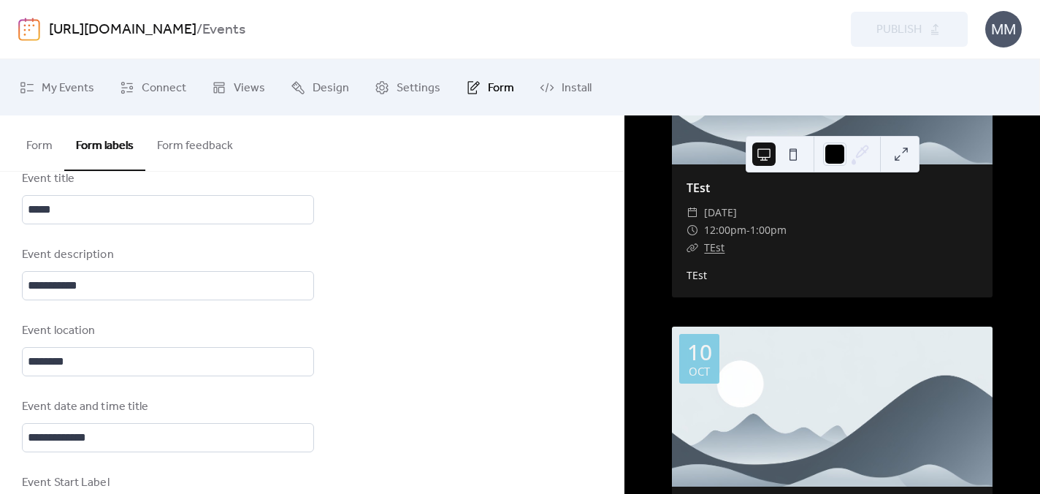
scroll to position [488, 0]
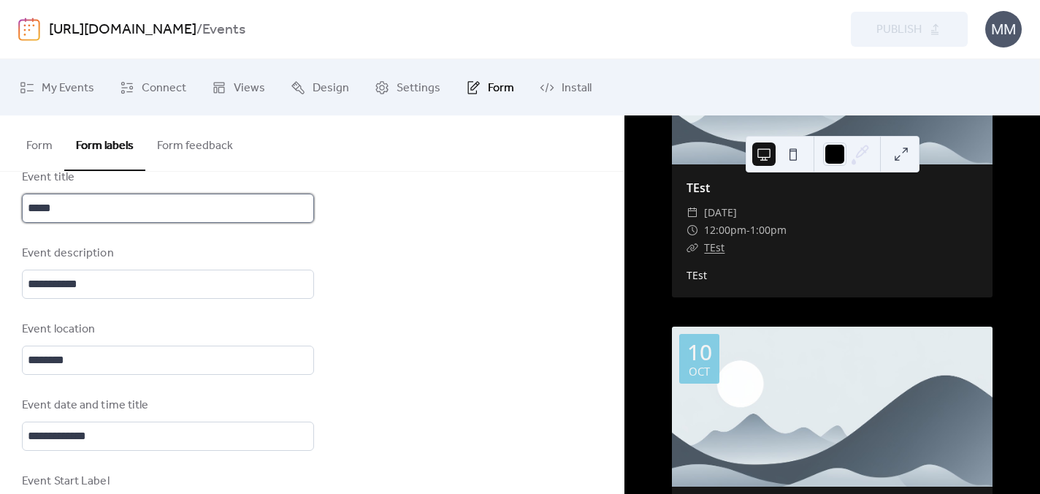
click at [29, 208] on input "*****" at bounding box center [168, 208] width 292 height 29
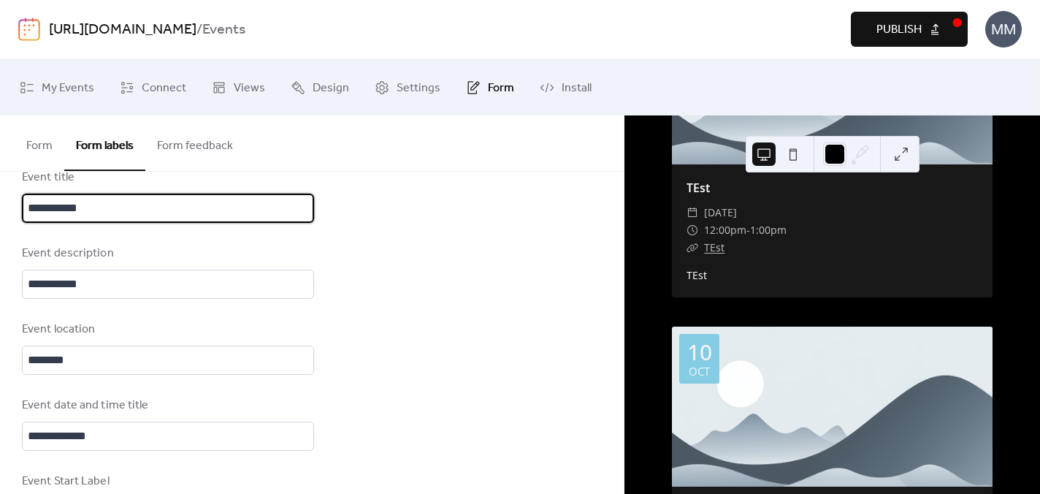
click at [34, 209] on input "**********" at bounding box center [168, 208] width 292 height 29
click at [53, 206] on input "**********" at bounding box center [168, 208] width 292 height 29
drag, startPoint x: 60, startPoint y: 207, endPoint x: -6, endPoint y: 205, distance: 65.8
click at [0, 205] on html "**********" at bounding box center [520, 247] width 1040 height 494
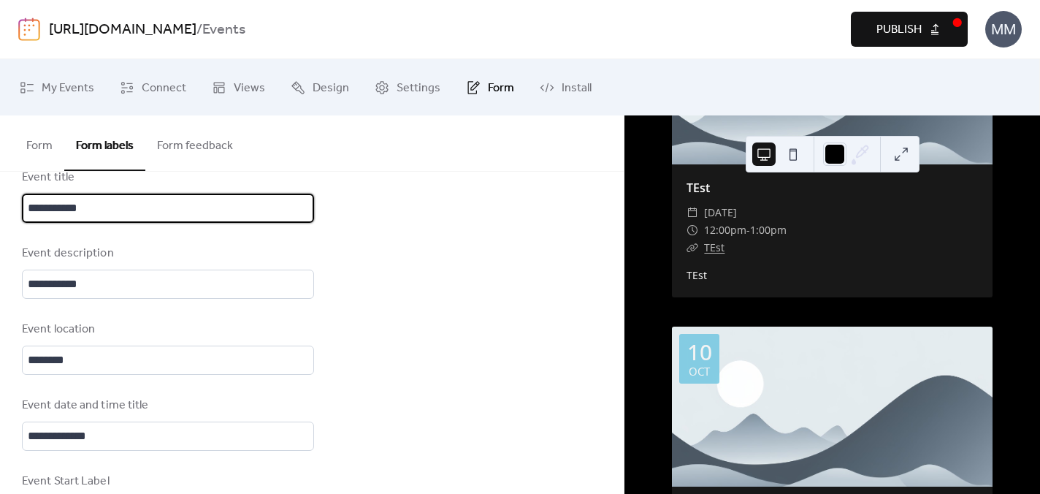
paste input "**********"
type input "**********"
click at [27, 283] on input "**********" at bounding box center [168, 284] width 292 height 29
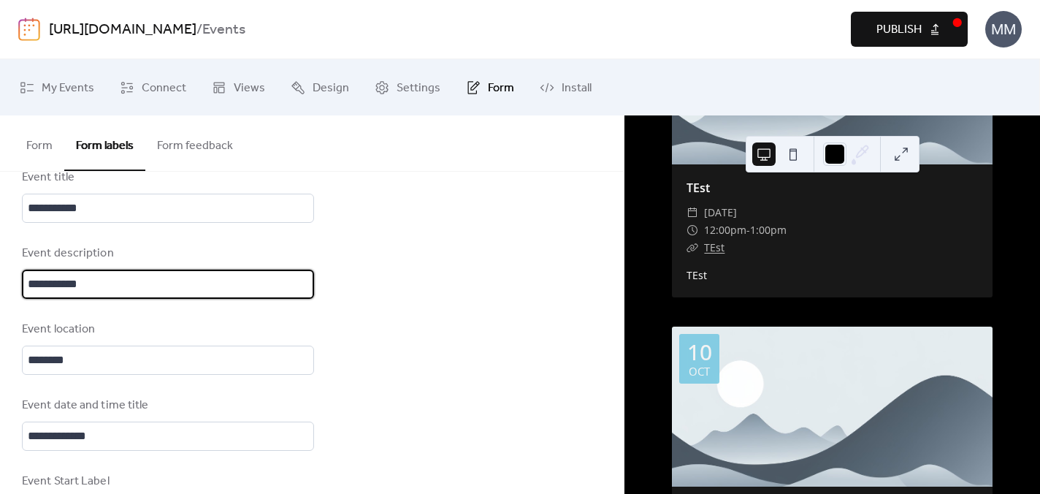
paste input "******"
type input "**********"
click at [27, 356] on input "********" at bounding box center [168, 360] width 292 height 29
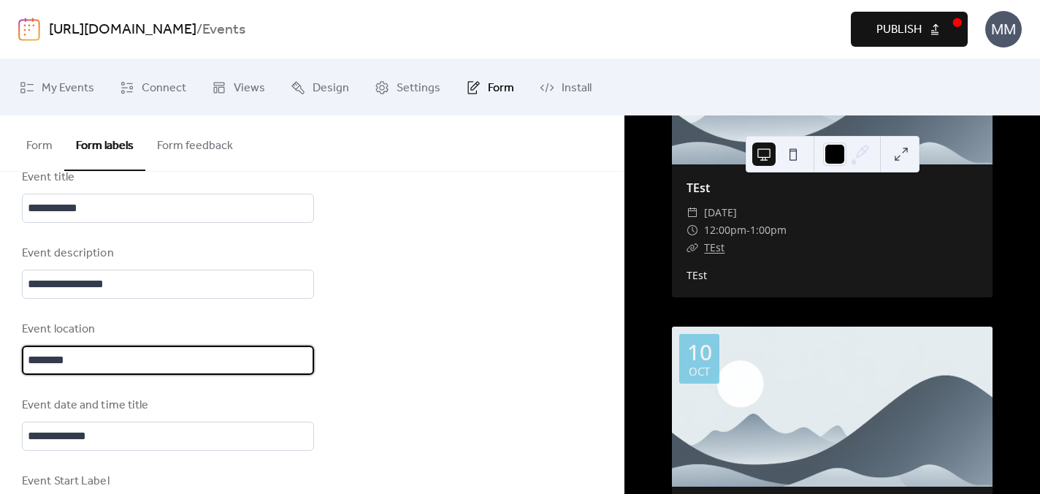
paste input "******"
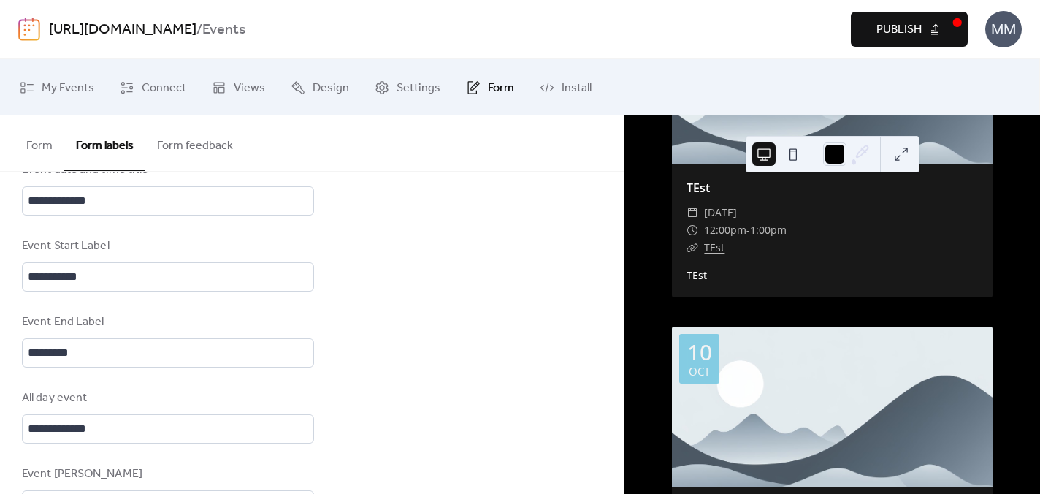
scroll to position [722, 0]
type input "**********"
click at [27, 205] on input "**********" at bounding box center [168, 201] width 292 height 29
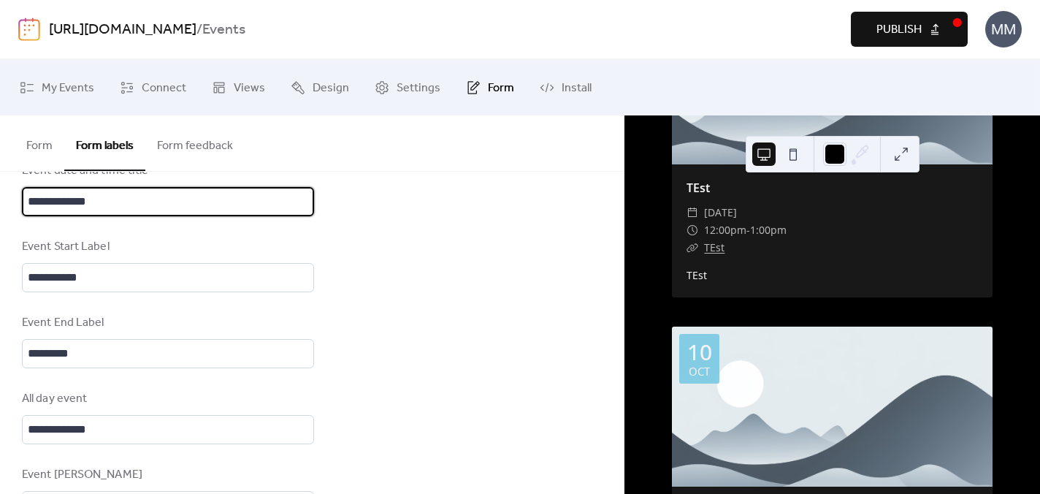
paste input "******"
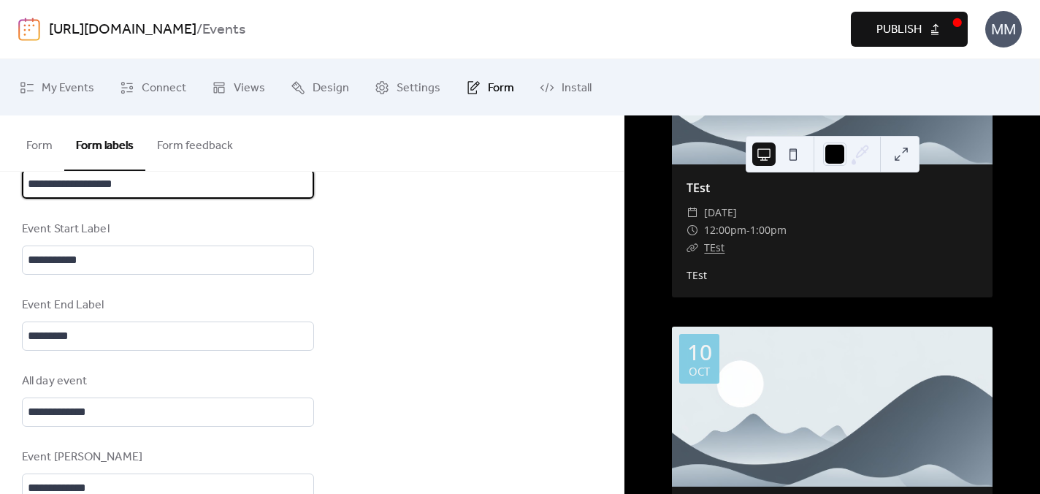
scroll to position [745, 0]
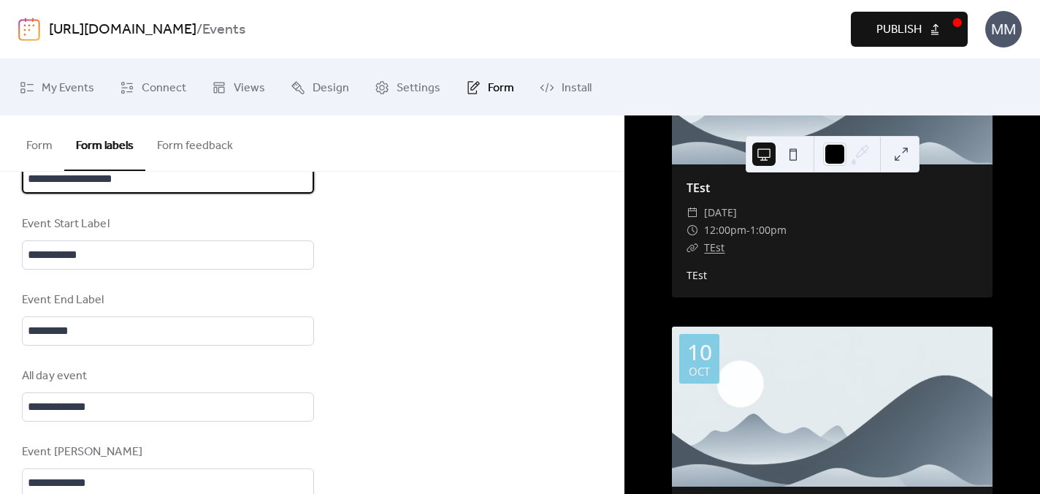
type input "**********"
click at [16, 390] on div "**********" at bounding box center [312, 91] width 624 height 1328
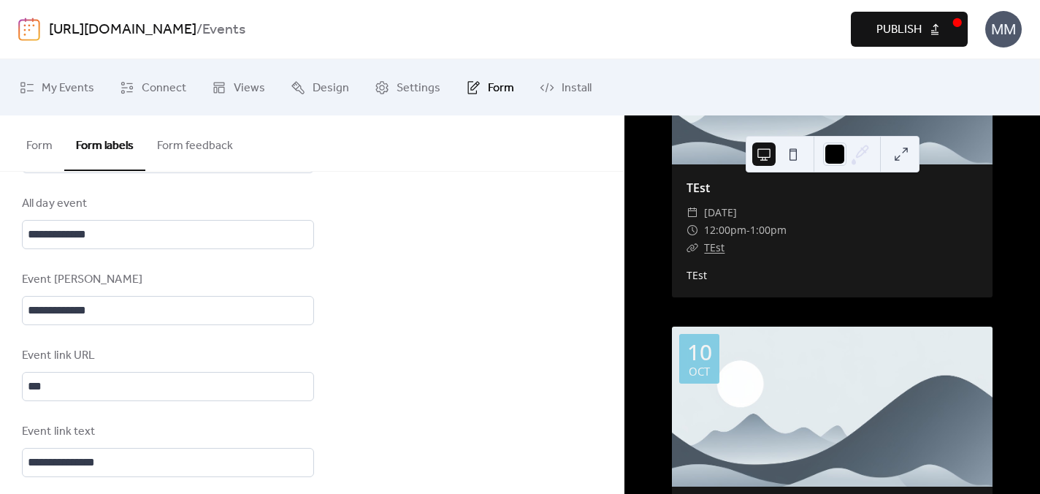
scroll to position [930, 0]
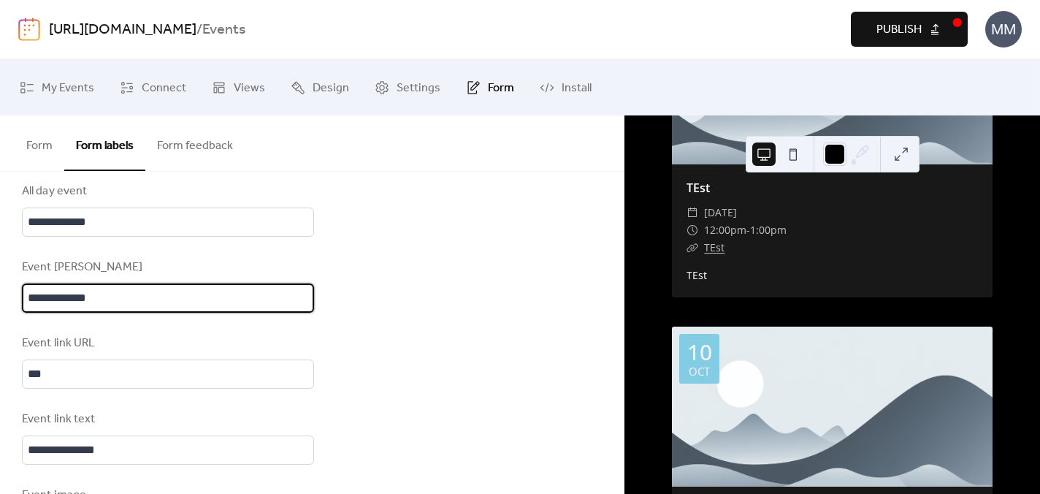
click at [109, 295] on input "**********" at bounding box center [168, 297] width 292 height 29
type input "**********"
click at [27, 375] on input "***" at bounding box center [168, 373] width 292 height 29
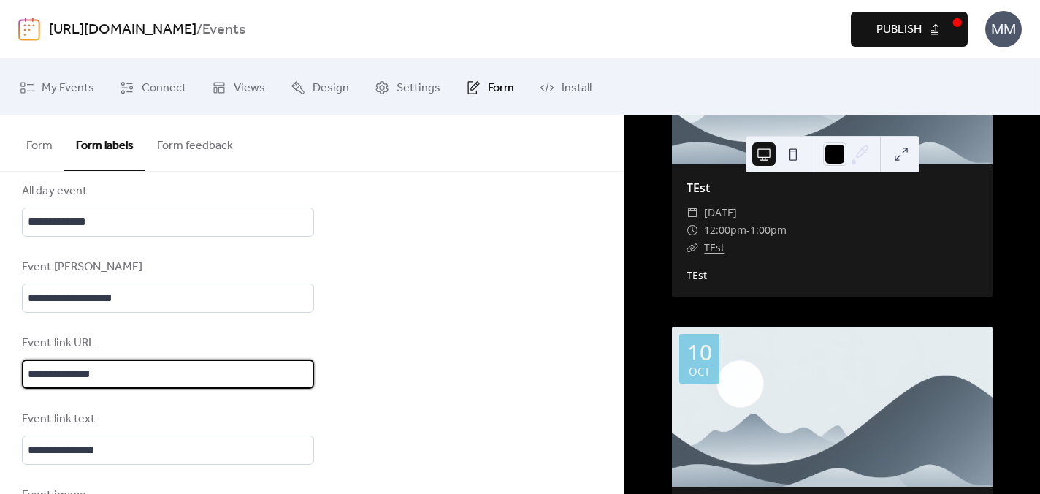
scroll to position [2, 0]
type input "**********"
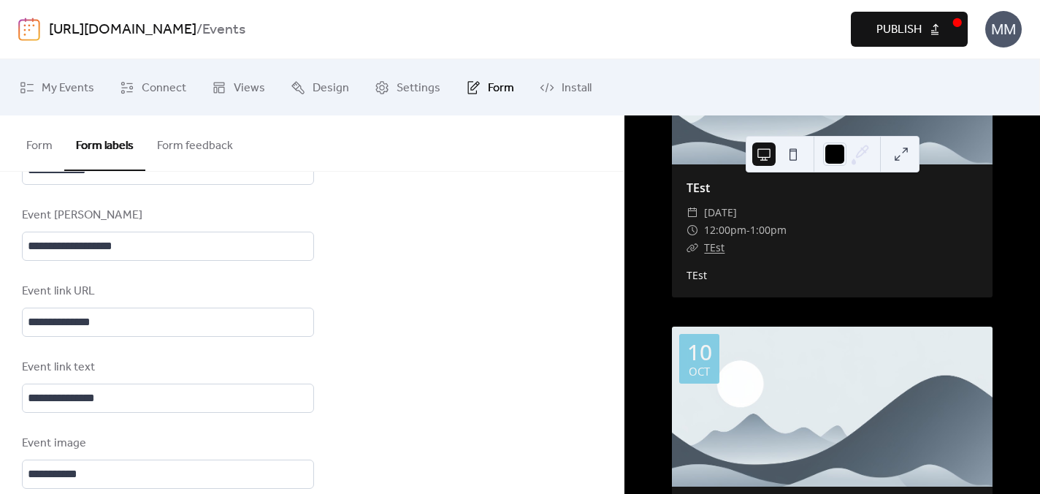
scroll to position [1005, 0]
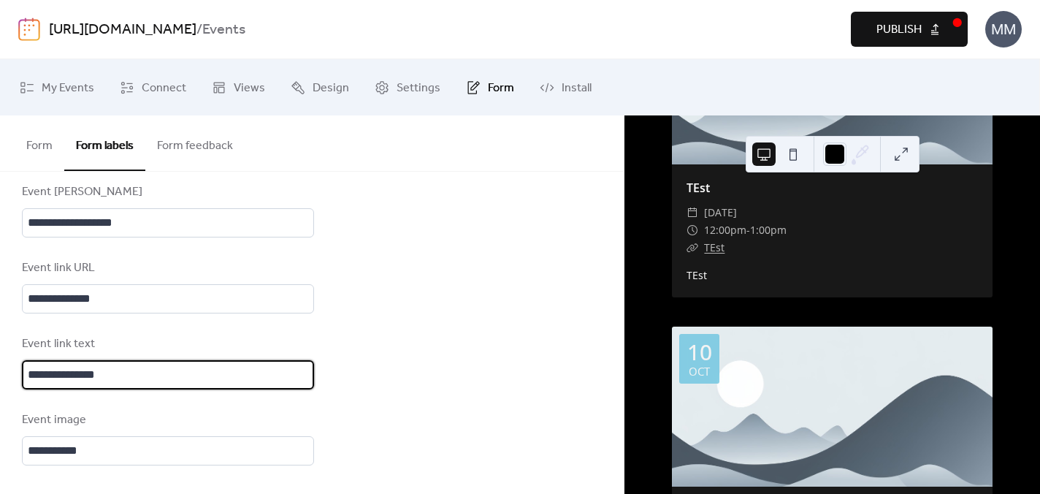
click at [28, 373] on input "**********" at bounding box center [168, 374] width 292 height 29
type input "**********"
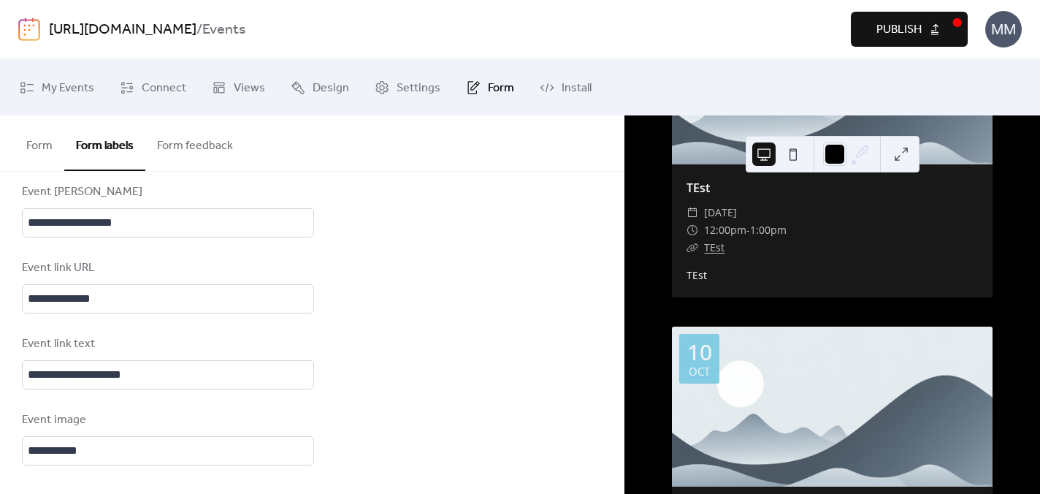
click at [896, 11] on div "https://jimmysmusicclubnola.com / Events Preview Publish MM" at bounding box center [520, 29] width 1004 height 58
click at [891, 21] on span "Publish" at bounding box center [899, 30] width 45 height 18
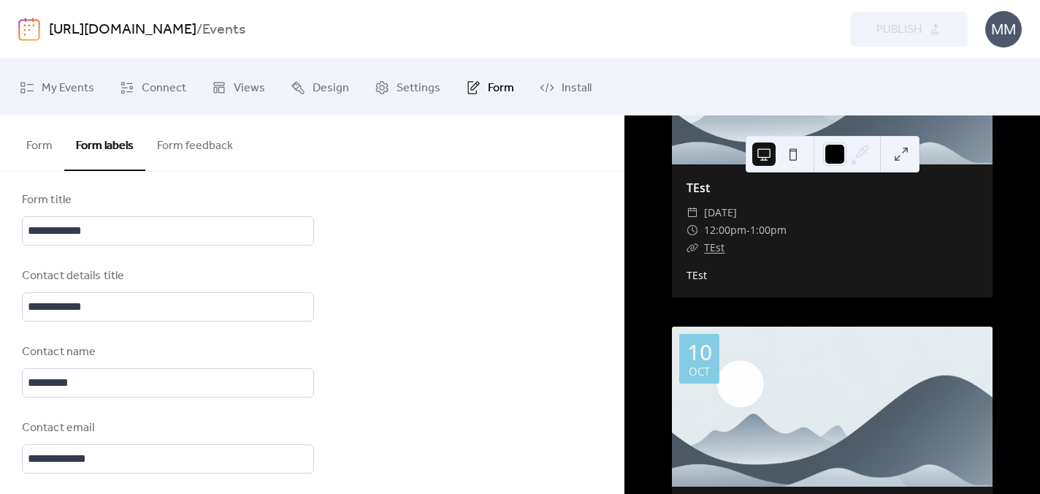
scroll to position [0, 0]
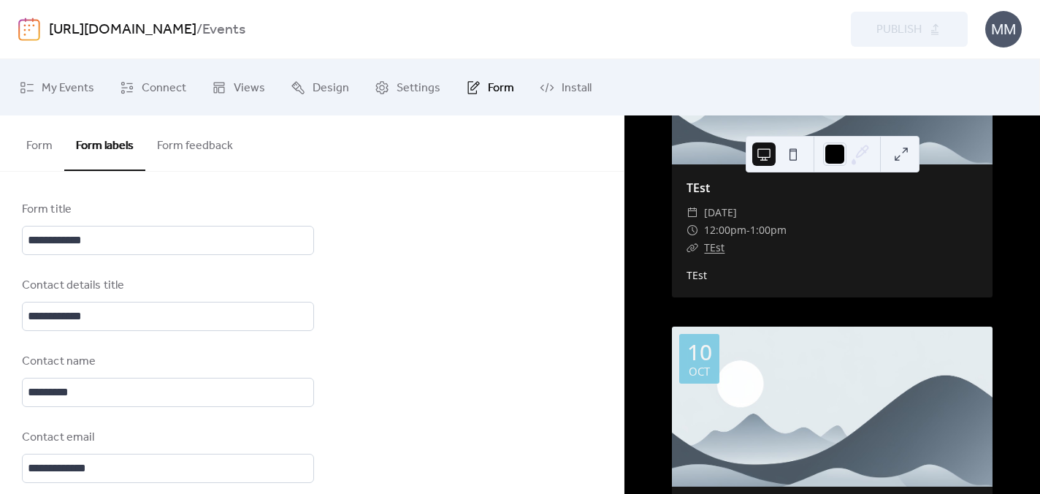
click at [198, 136] on button "Form feedback" at bounding box center [194, 142] width 99 height 54
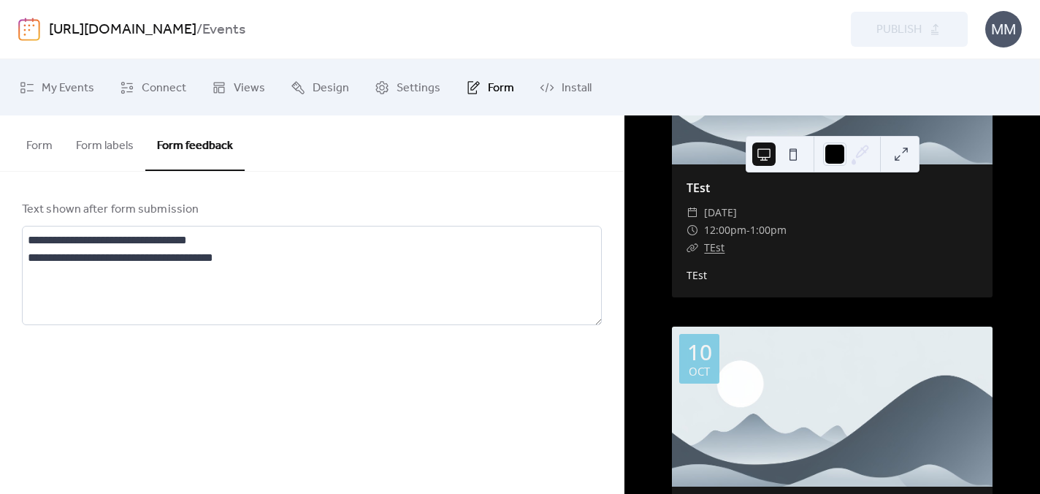
click at [104, 157] on button "Form labels" at bounding box center [104, 142] width 81 height 54
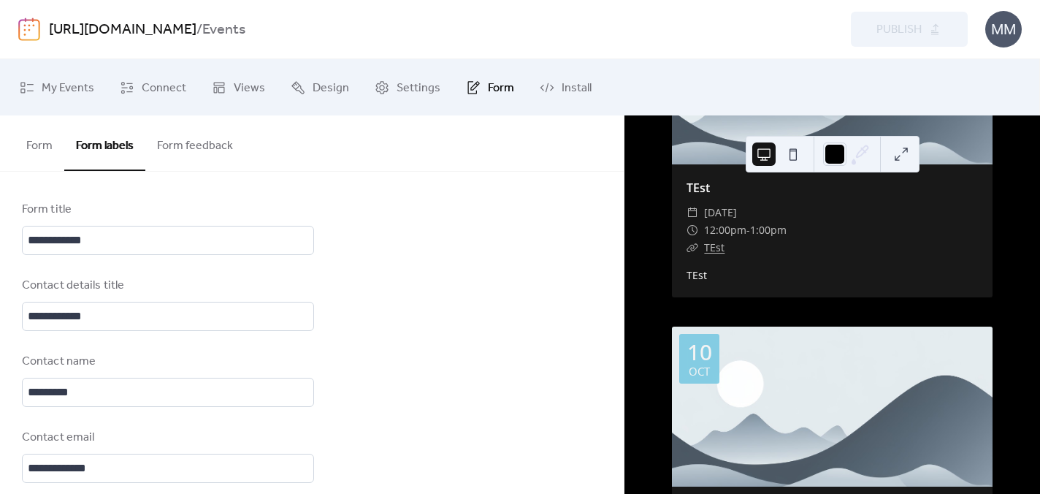
click at [31, 148] on button "Form" at bounding box center [40, 142] width 50 height 54
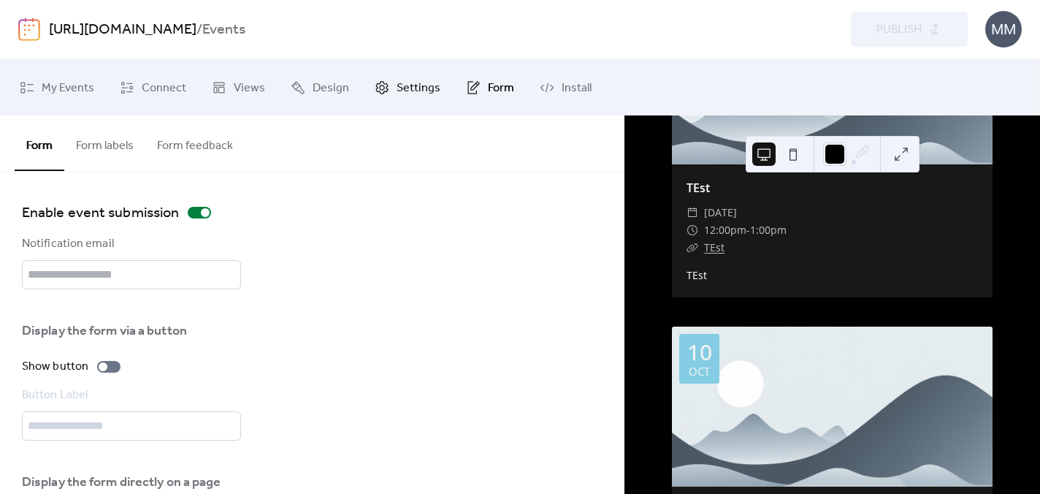
click at [397, 82] on span "Settings" at bounding box center [419, 88] width 44 height 23
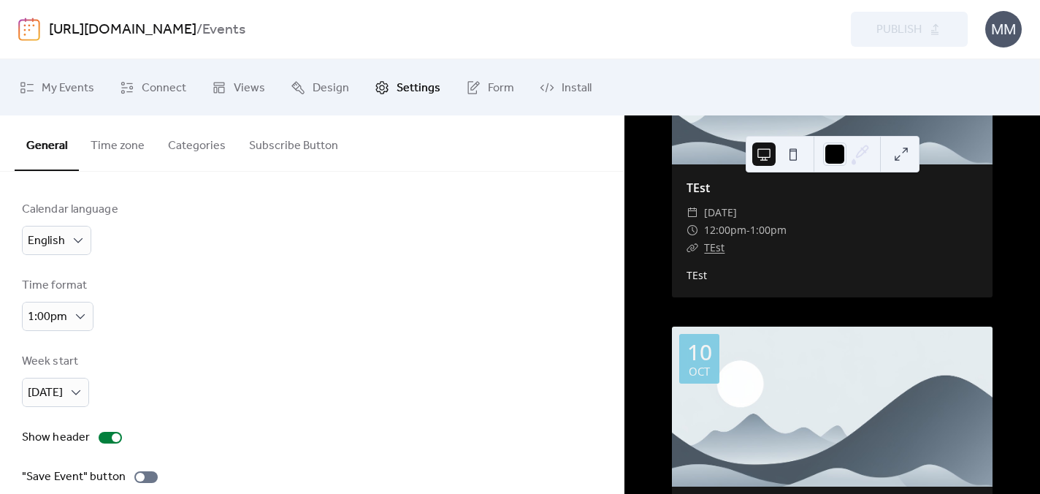
click at [130, 148] on button "Time zone" at bounding box center [117, 142] width 77 height 54
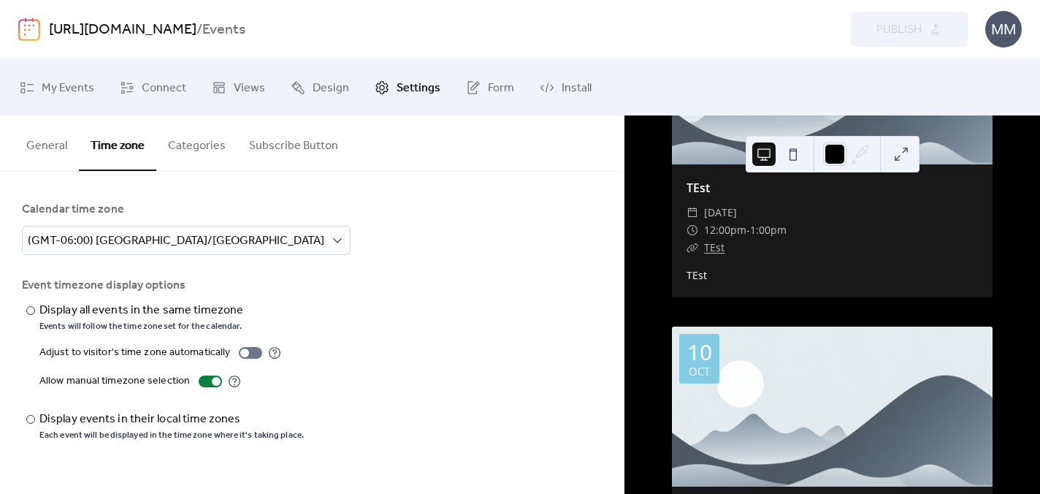
click at [31, 147] on button "General" at bounding box center [47, 142] width 64 height 54
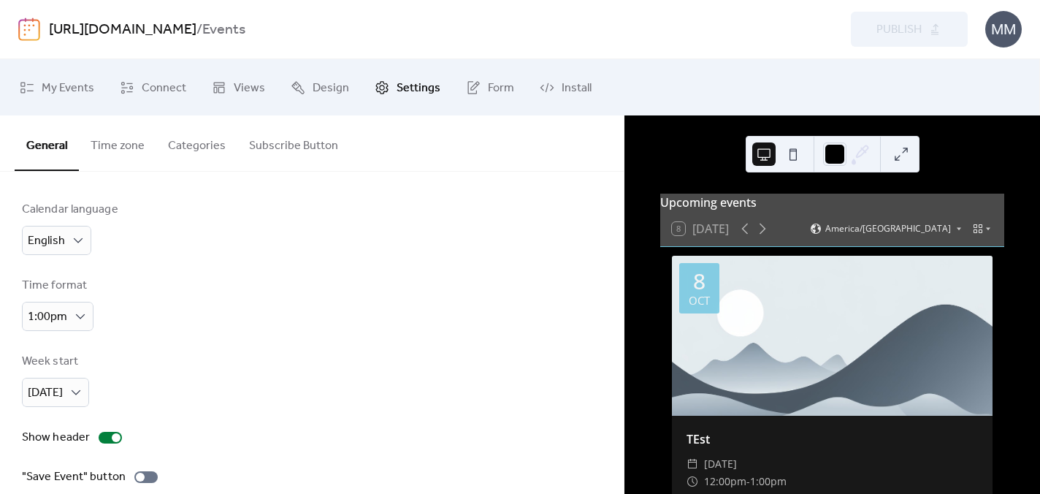
click at [127, 143] on button "Time zone" at bounding box center [117, 142] width 77 height 54
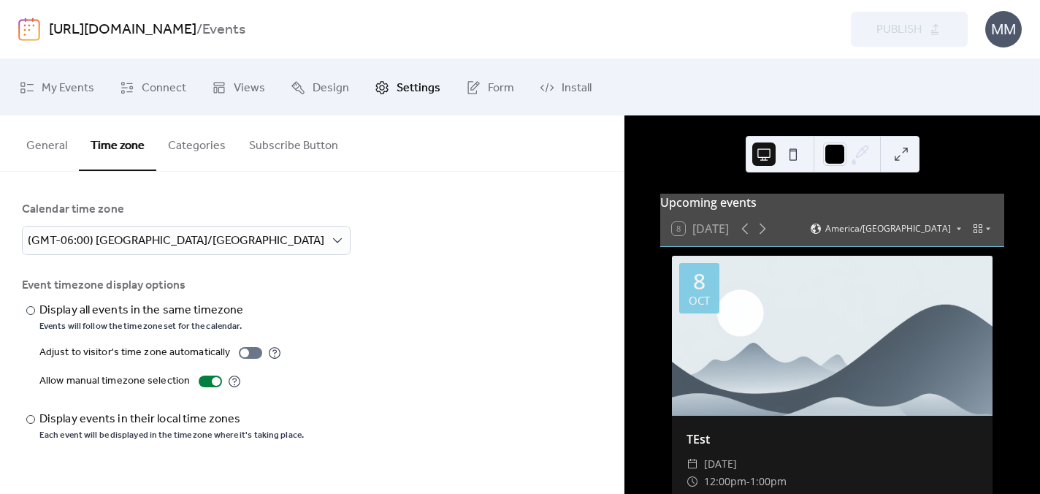
click at [191, 145] on button "Categories" at bounding box center [196, 142] width 81 height 54
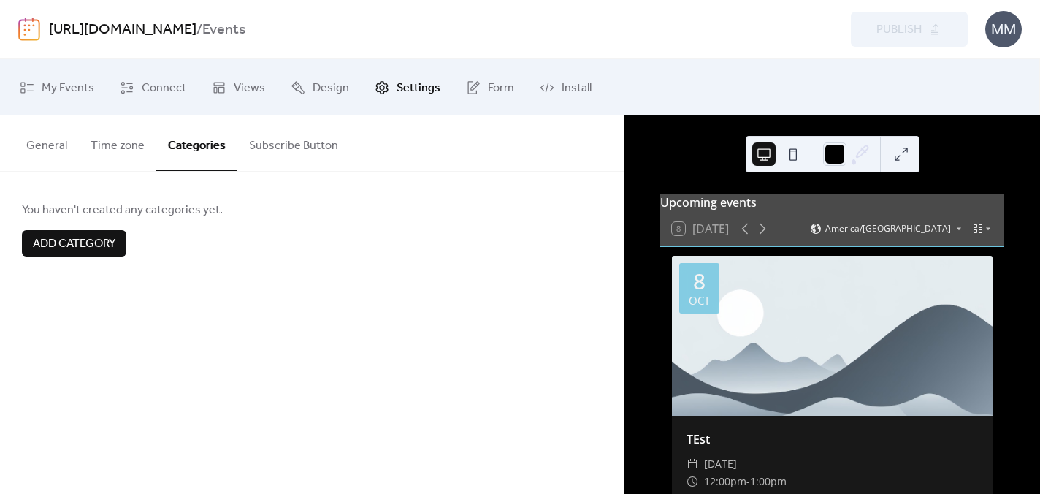
click at [286, 149] on button "Subscribe Button" at bounding box center [293, 142] width 112 height 54
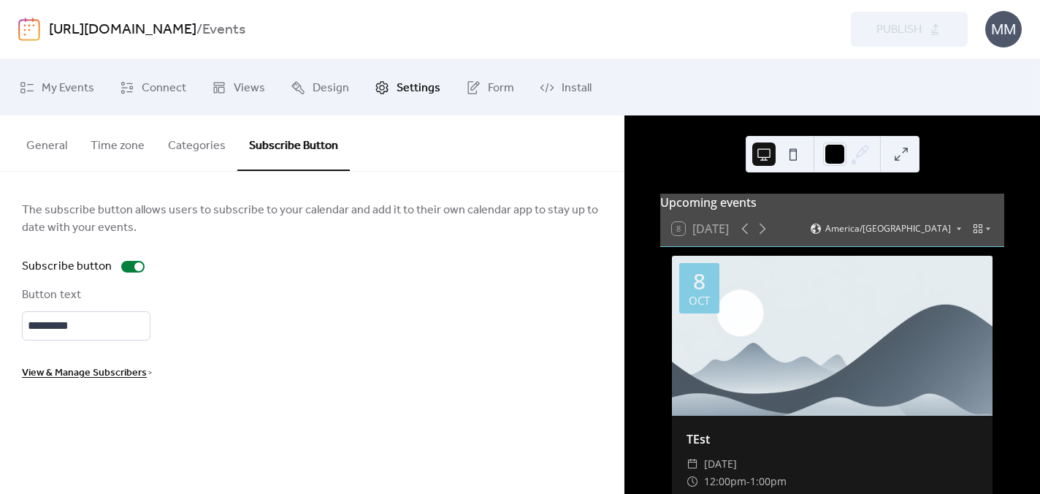
click at [183, 150] on button "Categories" at bounding box center [196, 142] width 81 height 54
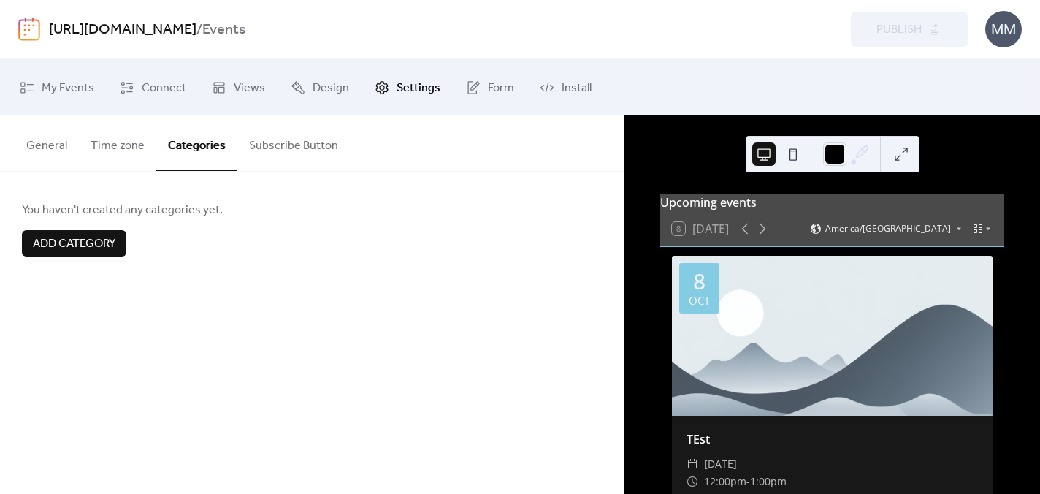
click at [114, 150] on button "Time zone" at bounding box center [117, 142] width 77 height 54
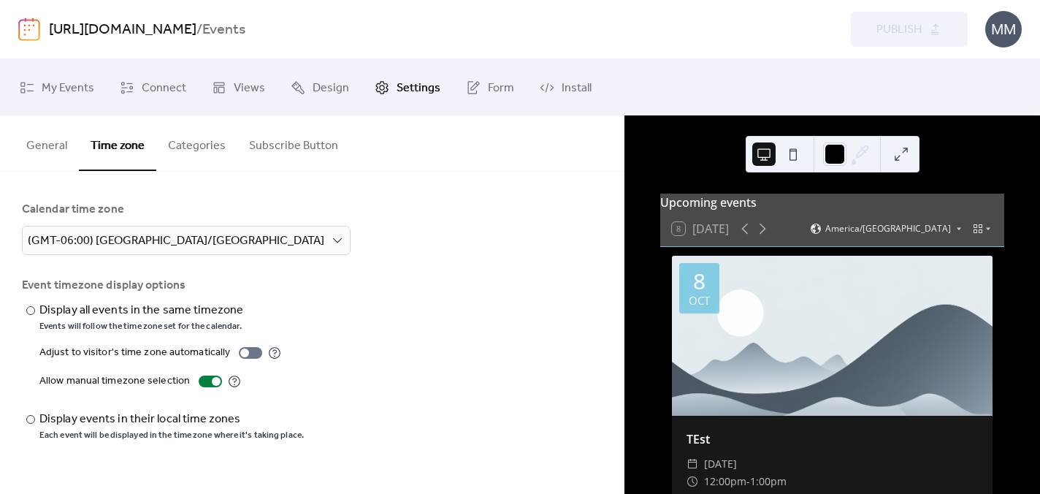
click at [49, 150] on button "General" at bounding box center [47, 142] width 64 height 54
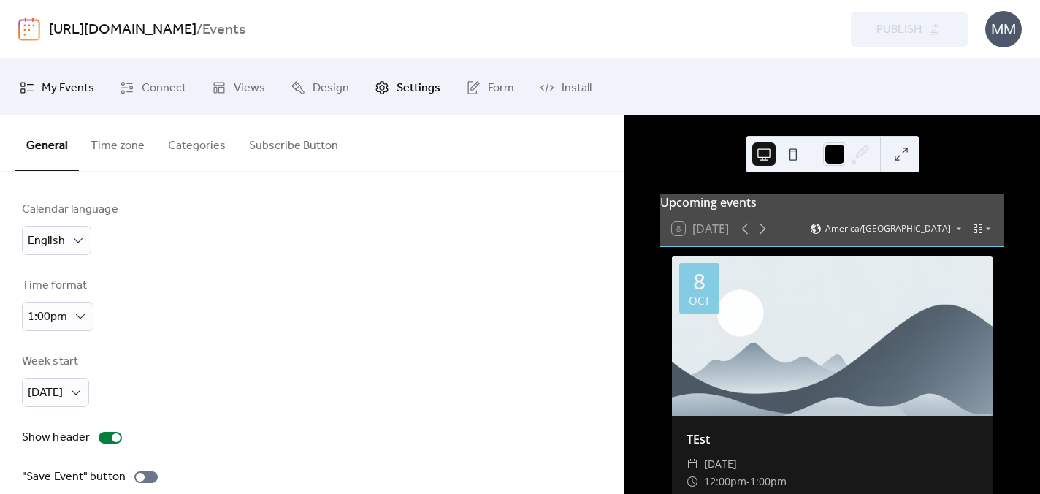
click at [61, 92] on span "My Events" at bounding box center [68, 88] width 53 height 23
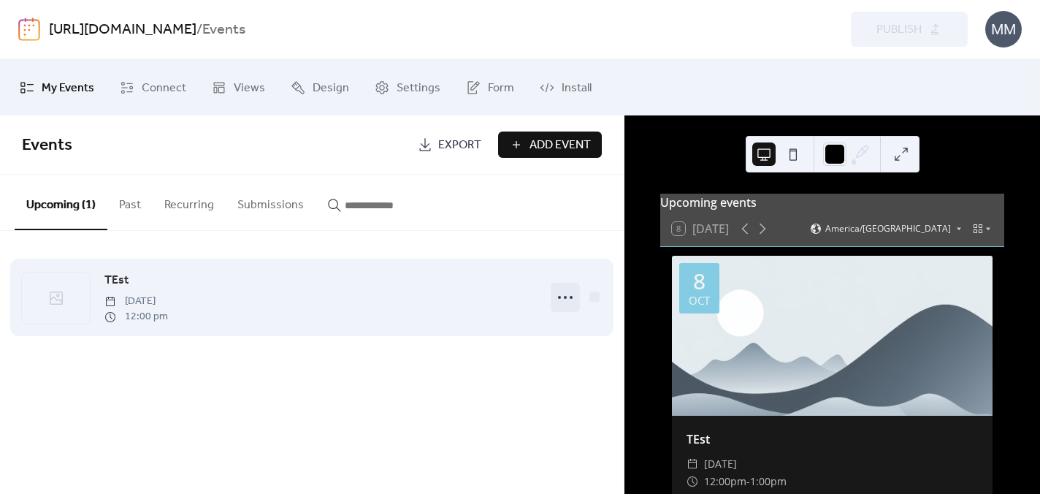
click at [568, 296] on icon at bounding box center [565, 297] width 23 height 23
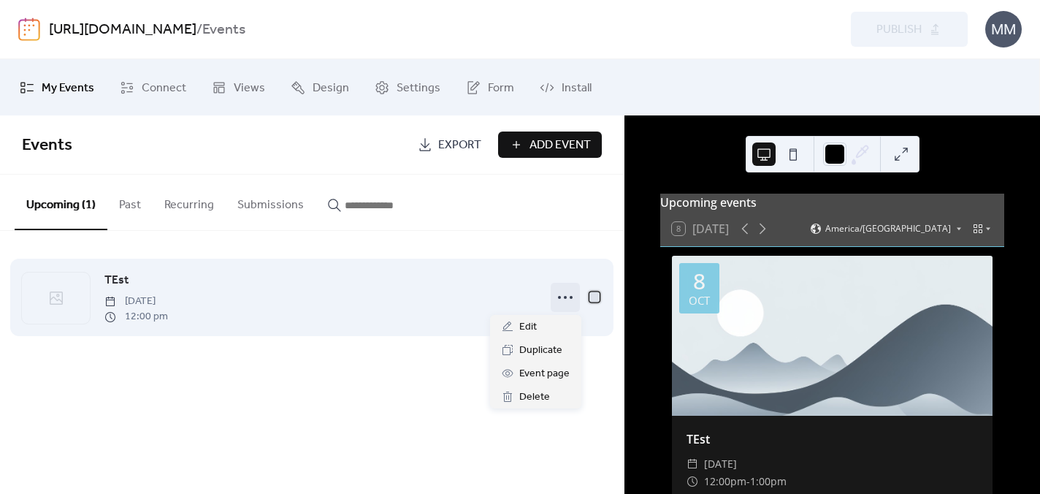
click at [592, 299] on div at bounding box center [595, 296] width 10 height 10
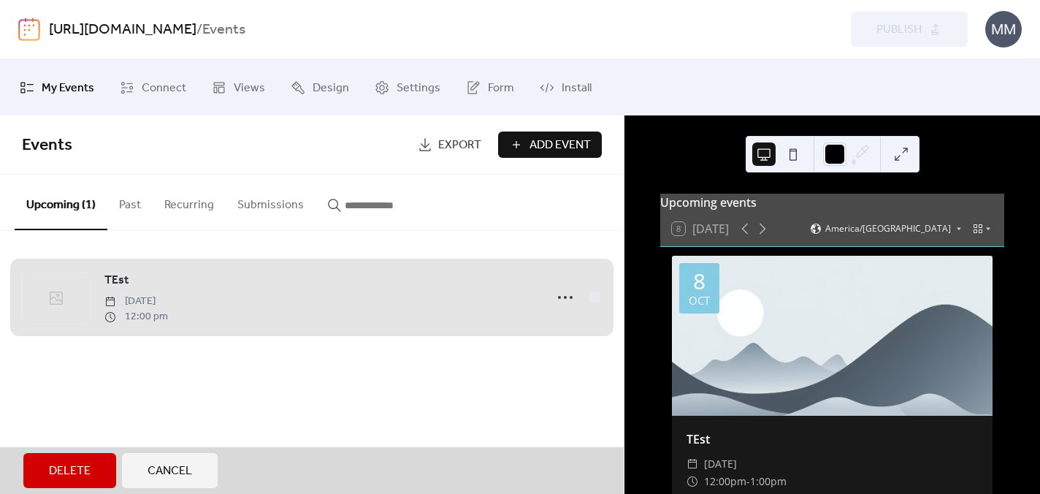
click at [592, 299] on div "TEst Wednesday, October 8, 2025 12:00 pm" at bounding box center [312, 297] width 580 height 89
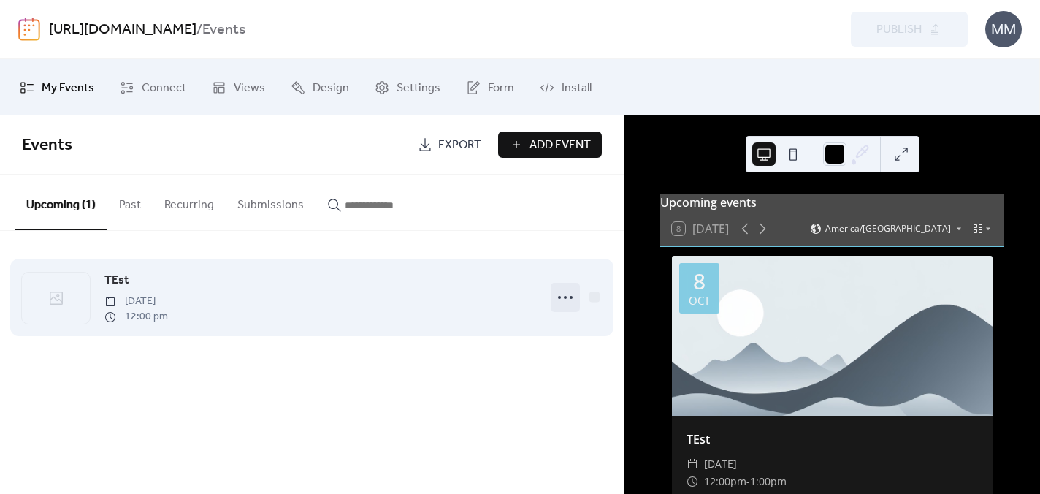
click at [568, 301] on icon at bounding box center [565, 297] width 23 height 23
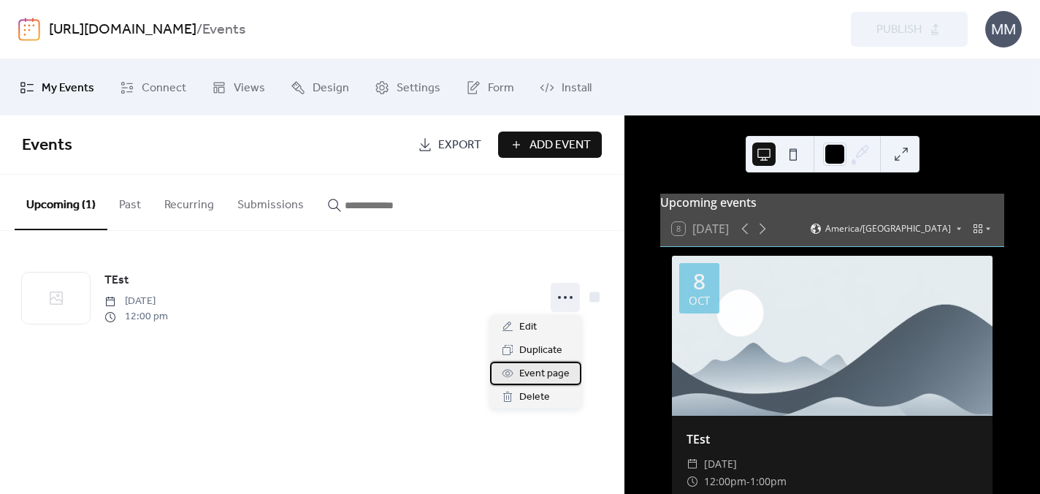
click at [542, 373] on span "Event page" at bounding box center [544, 374] width 50 height 18
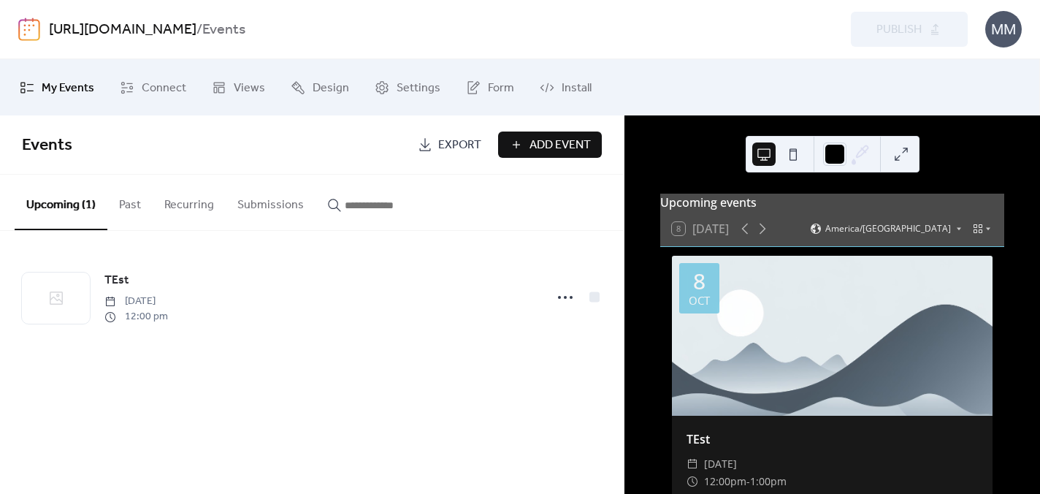
click at [142, 202] on button "Past" at bounding box center [129, 202] width 45 height 54
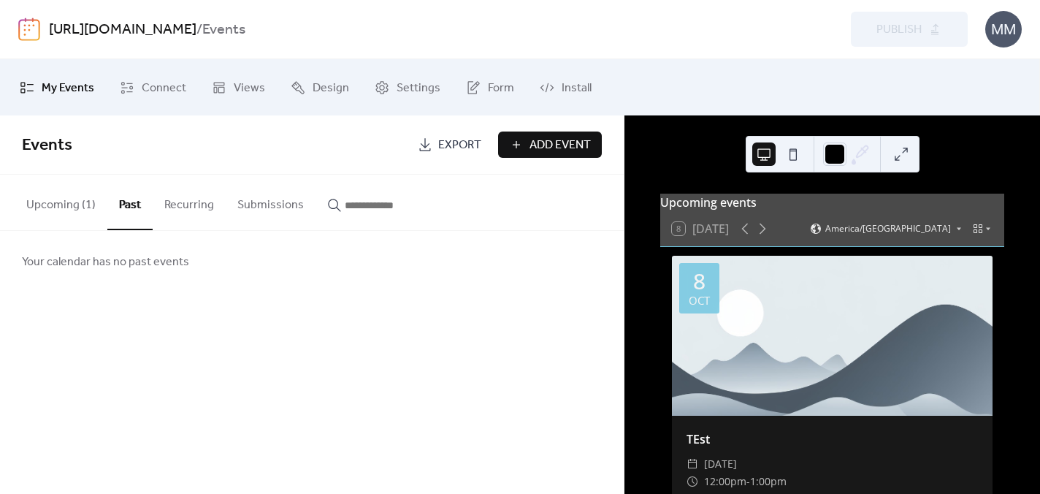
click at [171, 201] on button "Recurring" at bounding box center [189, 202] width 73 height 54
click at [226, 192] on button "Submissions" at bounding box center [271, 202] width 90 height 54
click at [43, 84] on span "My Events" at bounding box center [68, 88] width 53 height 23
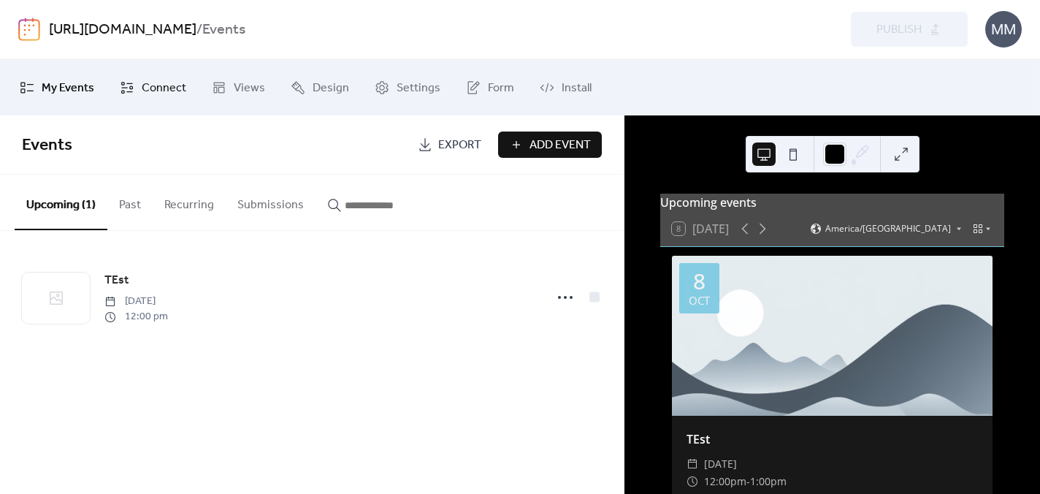
click at [155, 85] on span "Connect" at bounding box center [164, 88] width 45 height 23
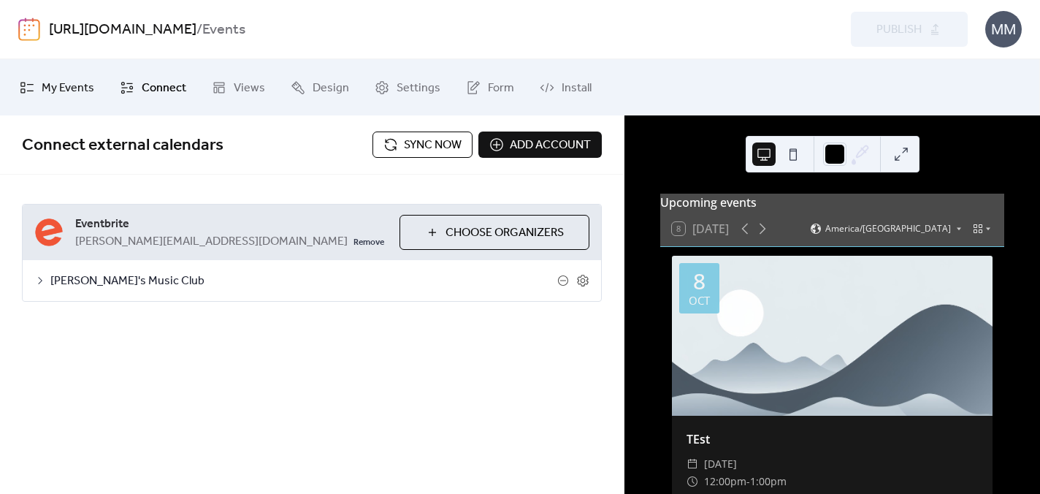
click at [61, 89] on span "My Events" at bounding box center [68, 88] width 53 height 23
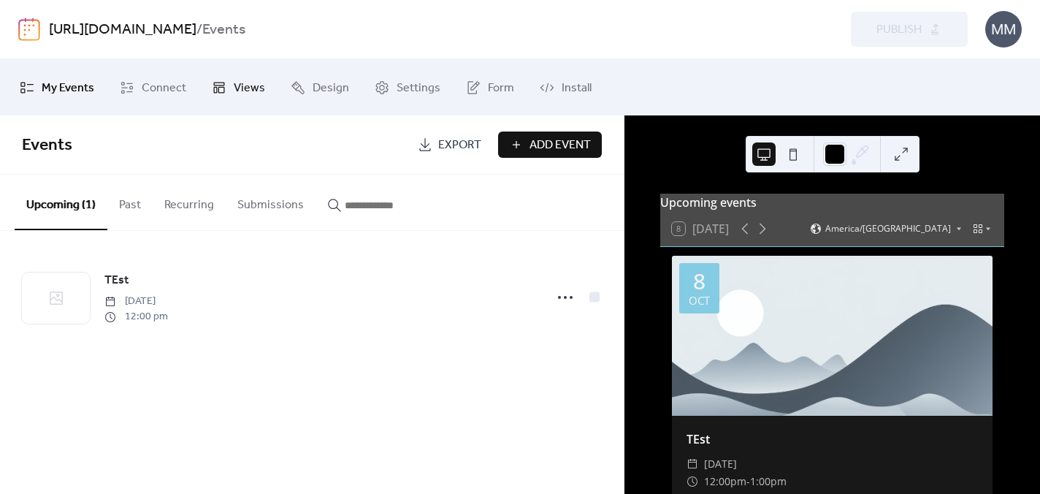
click at [247, 97] on span "Views" at bounding box center [249, 88] width 31 height 23
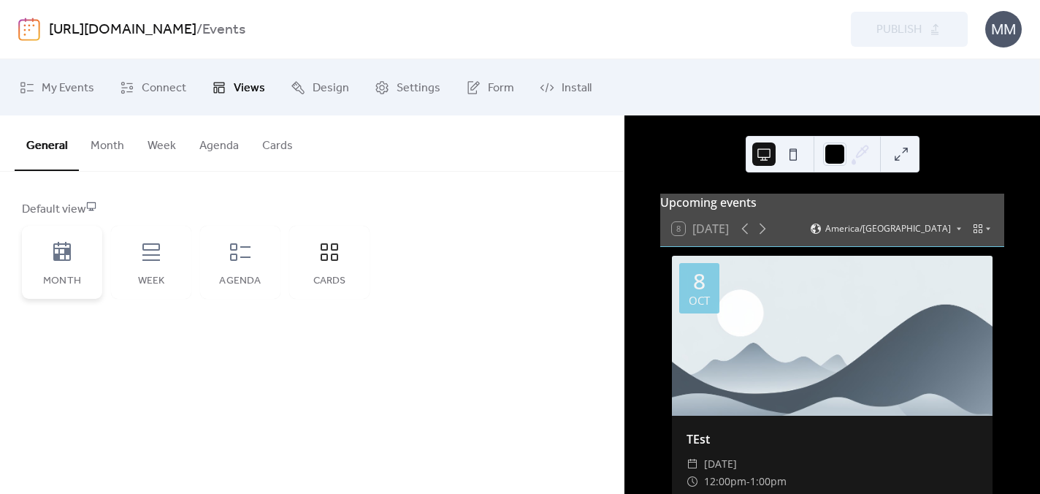
click at [78, 281] on div "Month" at bounding box center [62, 281] width 51 height 12
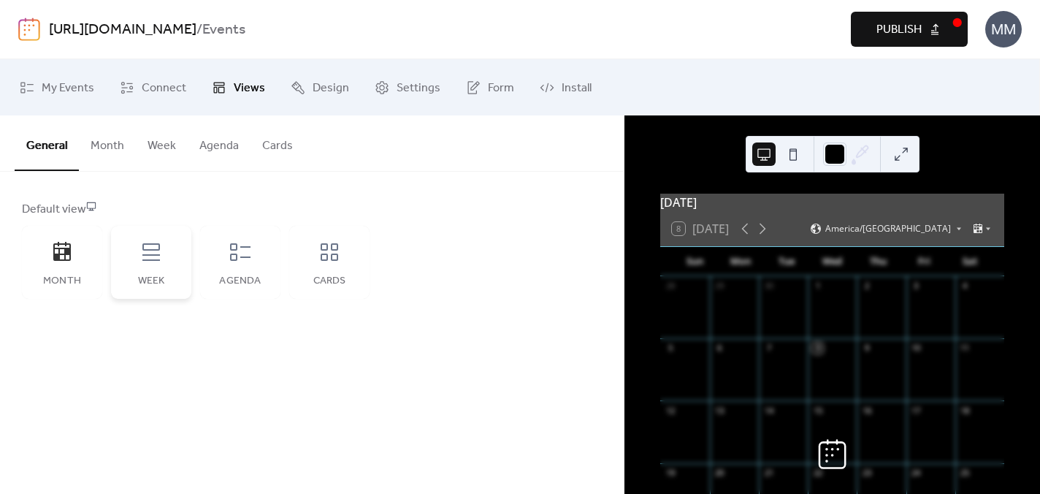
click at [145, 270] on div "Week" at bounding box center [151, 262] width 80 height 73
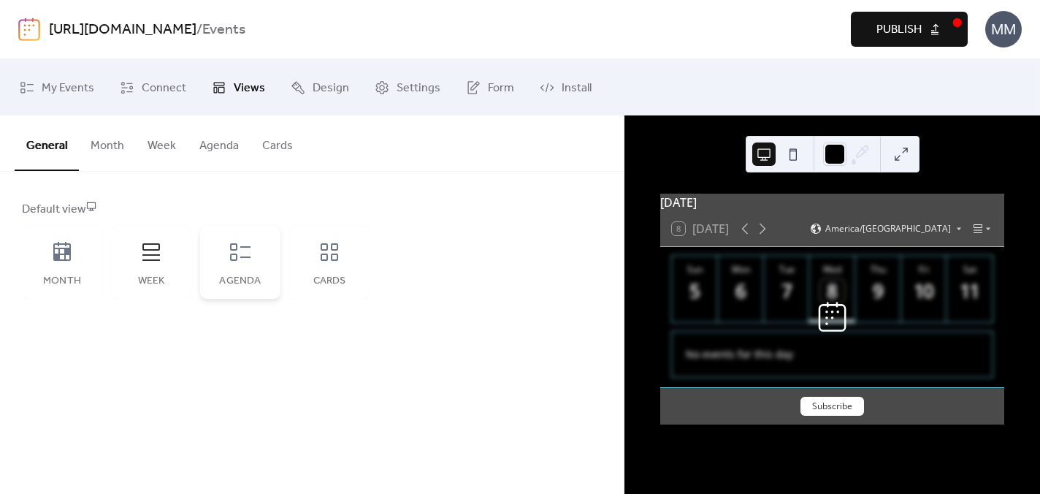
click at [224, 261] on div "Agenda" at bounding box center [240, 262] width 80 height 73
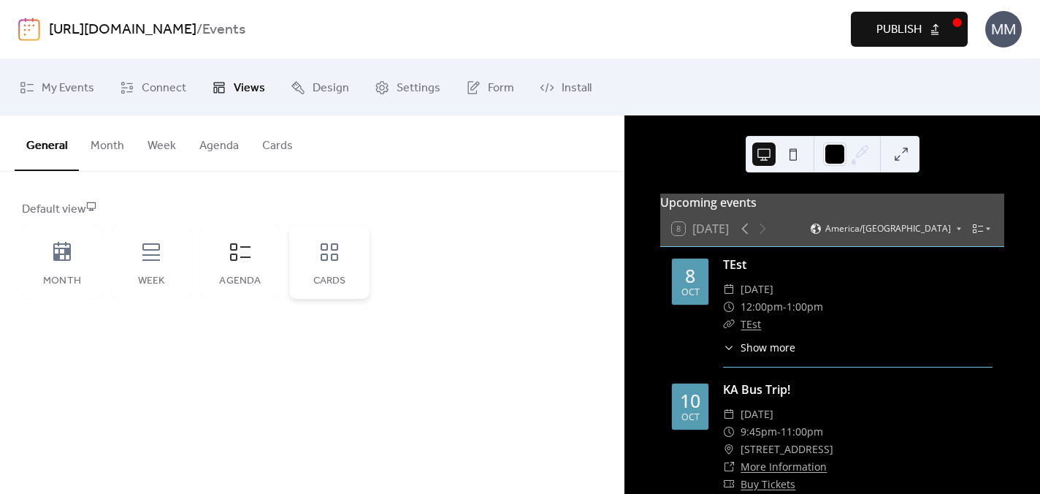
click at [302, 269] on div "Cards" at bounding box center [329, 262] width 80 height 73
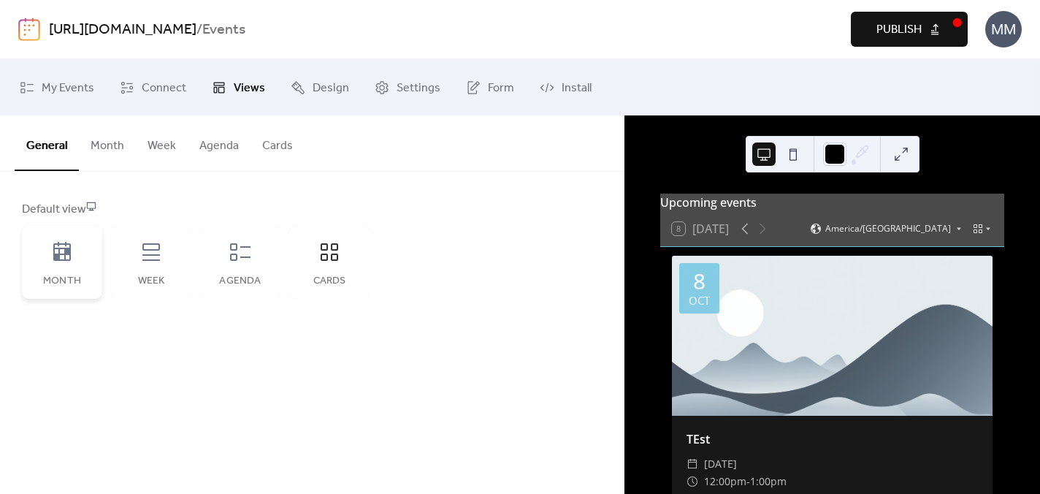
click at [83, 259] on div "Month" at bounding box center [62, 262] width 80 height 73
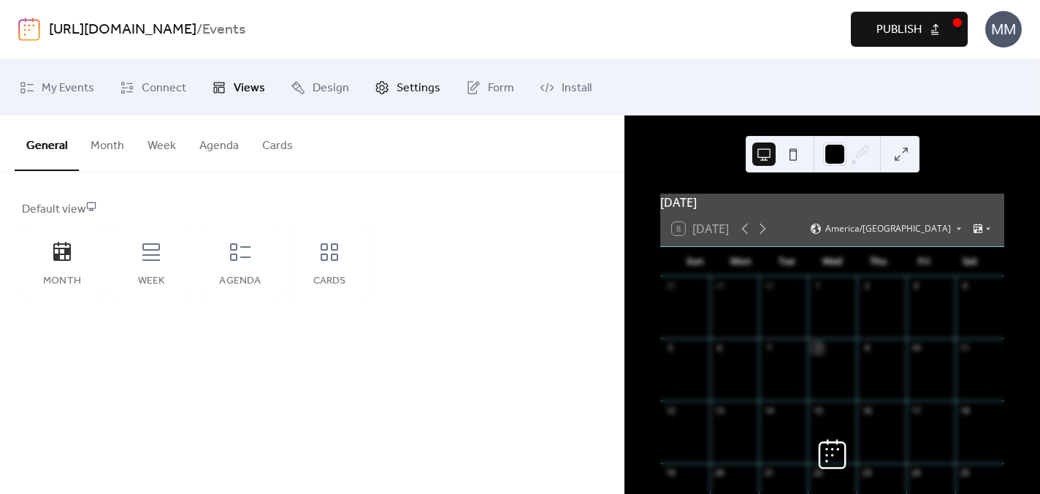
click at [424, 87] on span "Settings" at bounding box center [419, 88] width 44 height 23
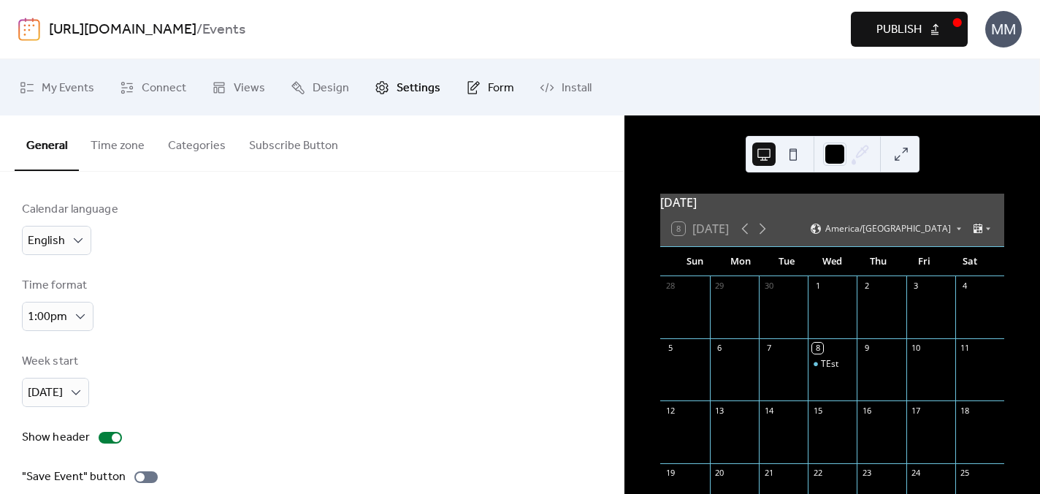
click at [500, 84] on span "Form" at bounding box center [501, 88] width 26 height 23
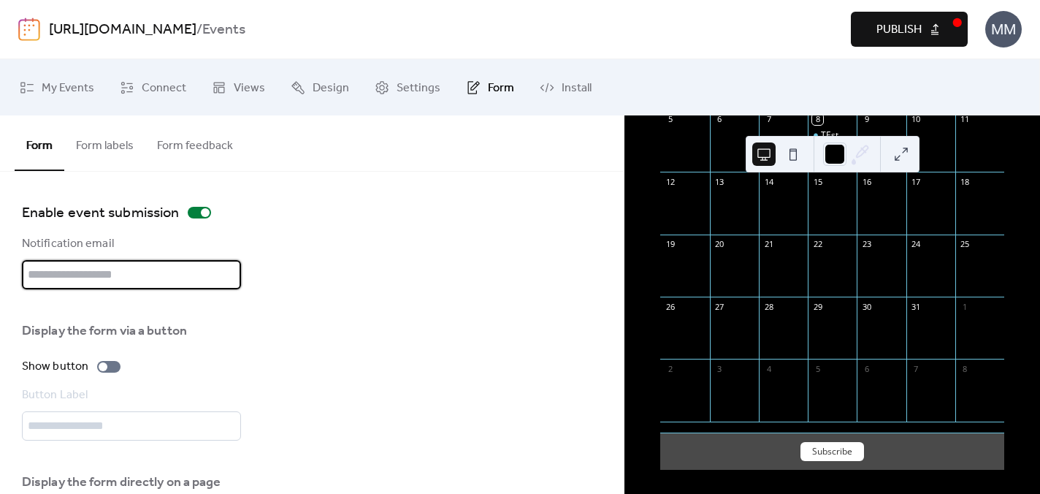
click at [145, 274] on input "text" at bounding box center [131, 274] width 219 height 29
click at [224, 152] on button "Form feedback" at bounding box center [194, 142] width 99 height 54
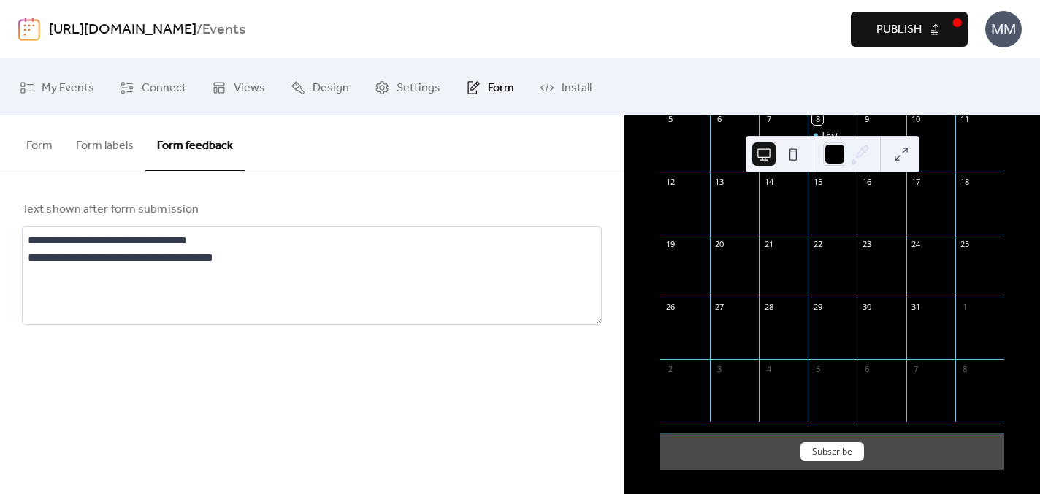
click at [104, 147] on button "Form labels" at bounding box center [104, 142] width 81 height 54
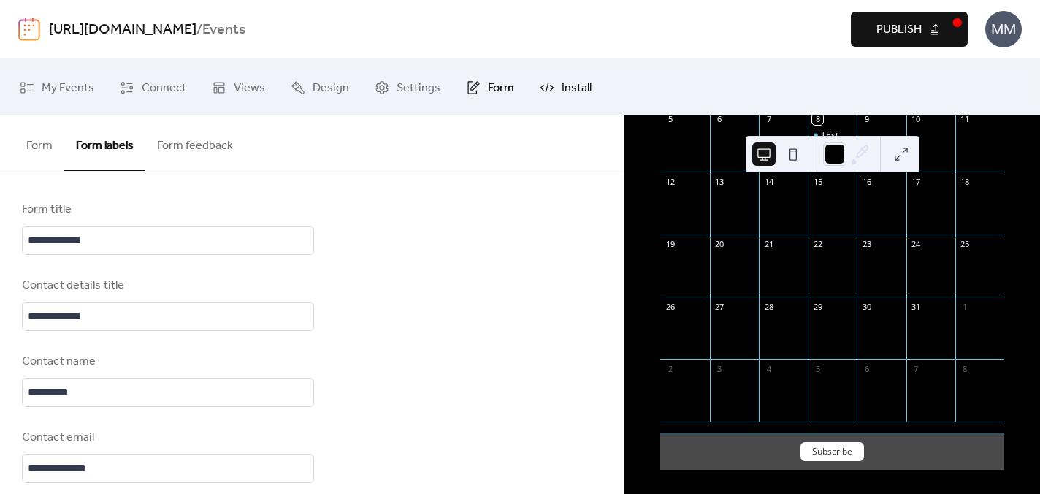
click at [576, 99] on span "Install" at bounding box center [577, 88] width 30 height 23
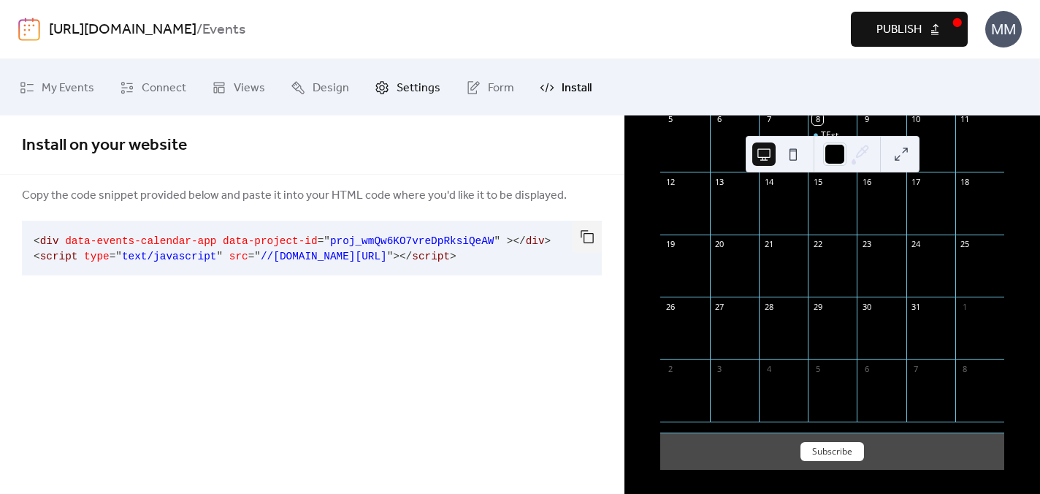
click at [397, 96] on span "Settings" at bounding box center [419, 88] width 44 height 23
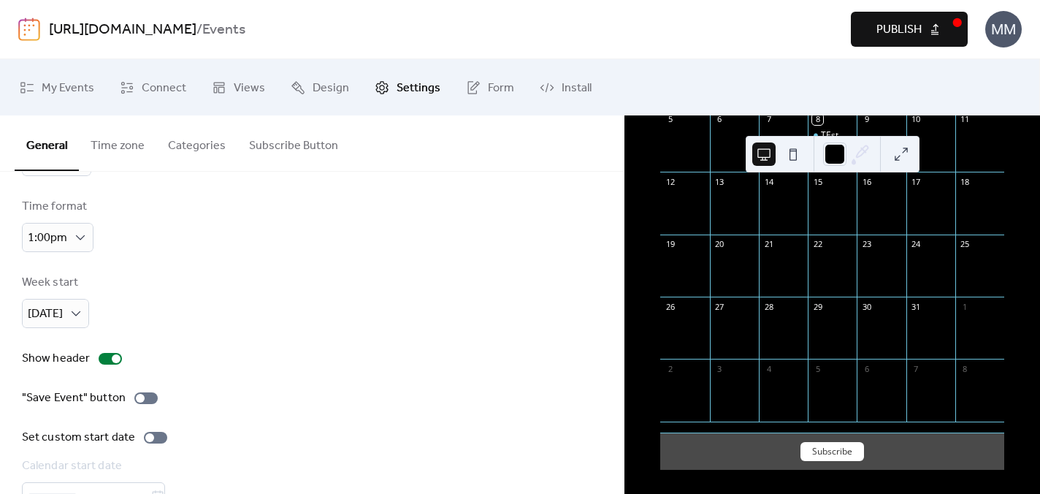
scroll to position [164, 0]
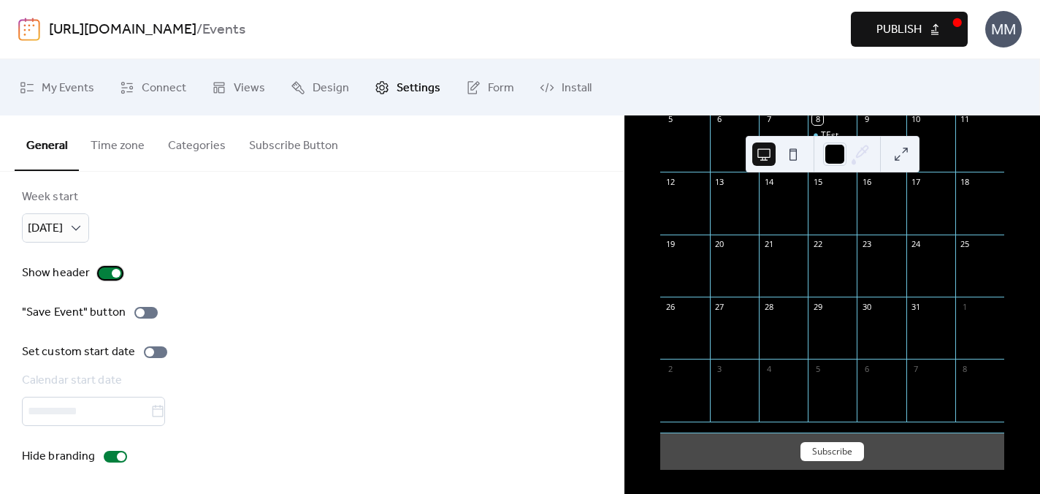
click at [110, 275] on div at bounding box center [110, 273] width 23 height 12
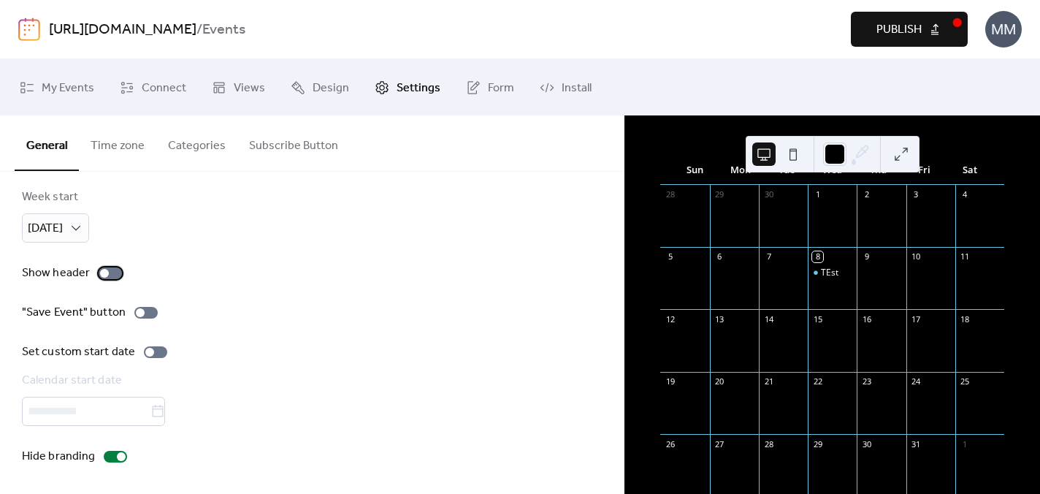
scroll to position [0, 0]
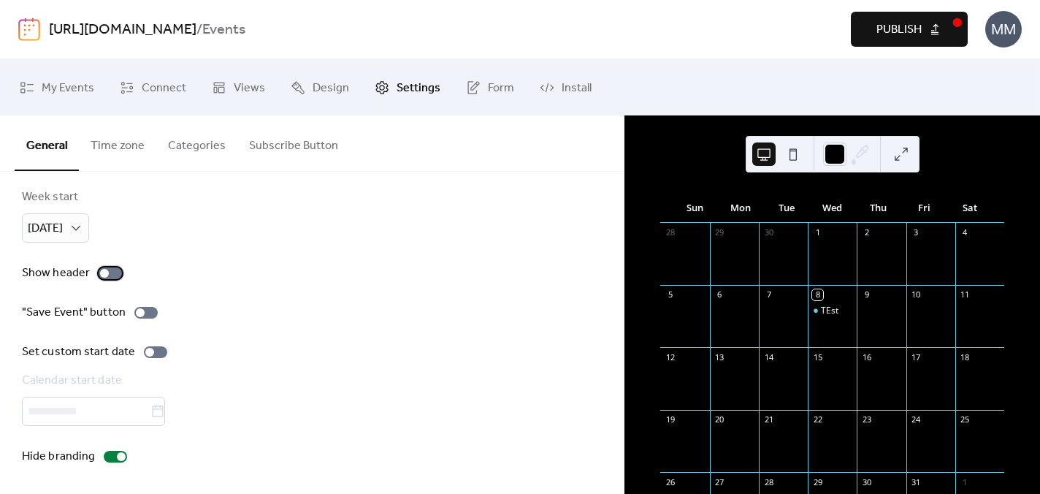
click at [100, 277] on div at bounding box center [110, 273] width 23 height 12
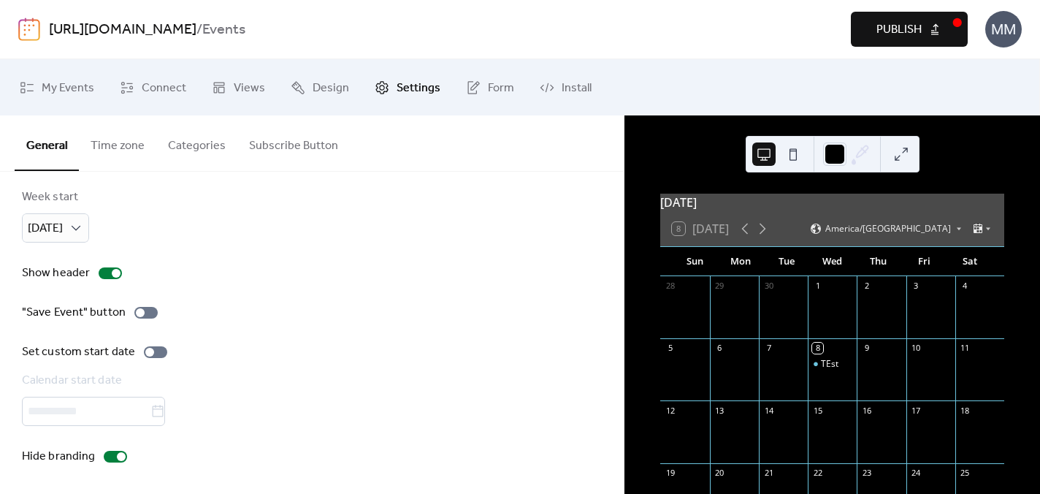
click at [289, 378] on div "Calendar start date" at bounding box center [310, 381] width 577 height 18
click at [111, 140] on button "Time zone" at bounding box center [117, 142] width 77 height 54
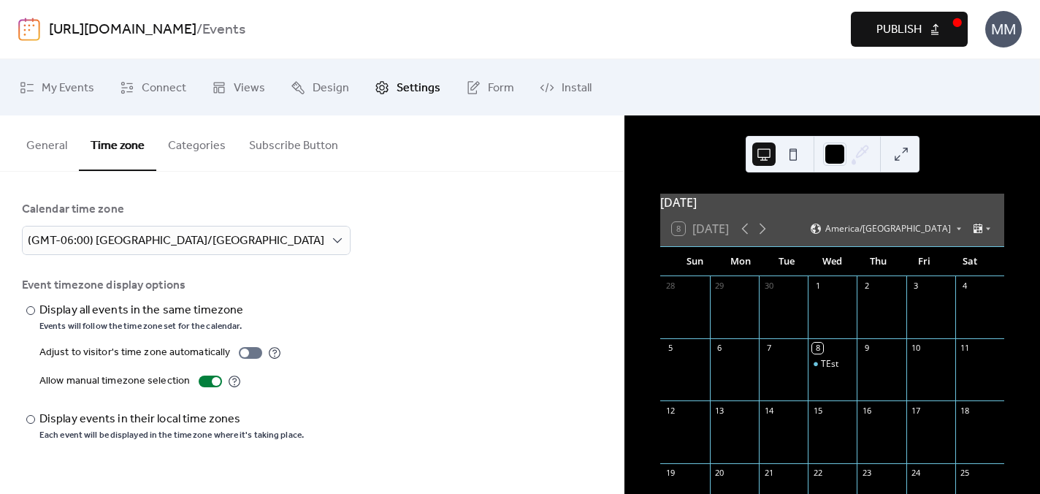
click at [202, 142] on button "Categories" at bounding box center [196, 142] width 81 height 54
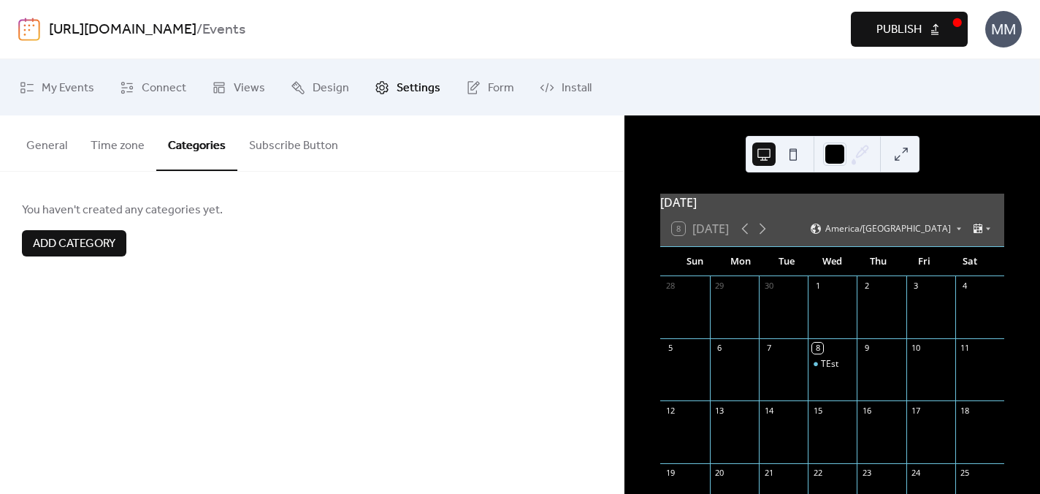
click at [279, 145] on button "Subscribe Button" at bounding box center [293, 142] width 112 height 54
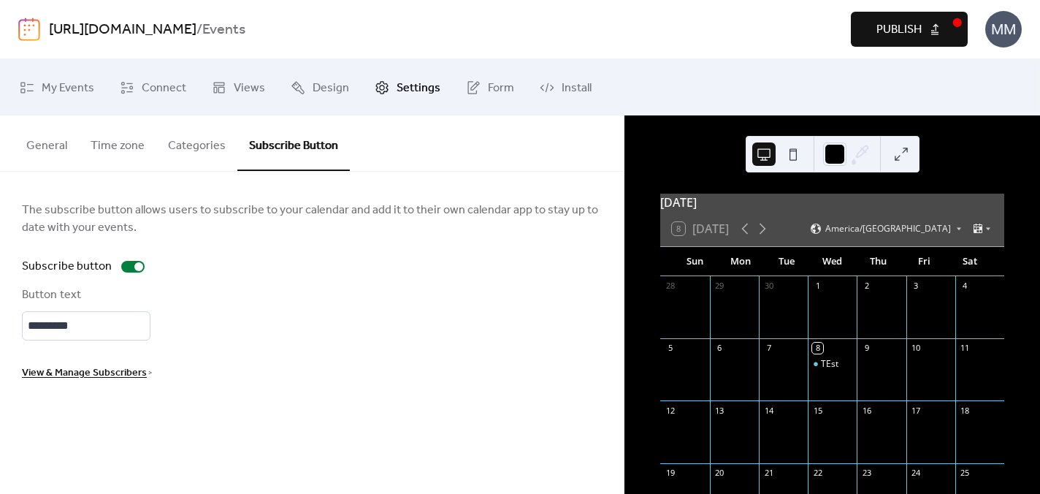
click at [118, 373] on span "View & Manage Subscribers" at bounding box center [84, 374] width 125 height 18
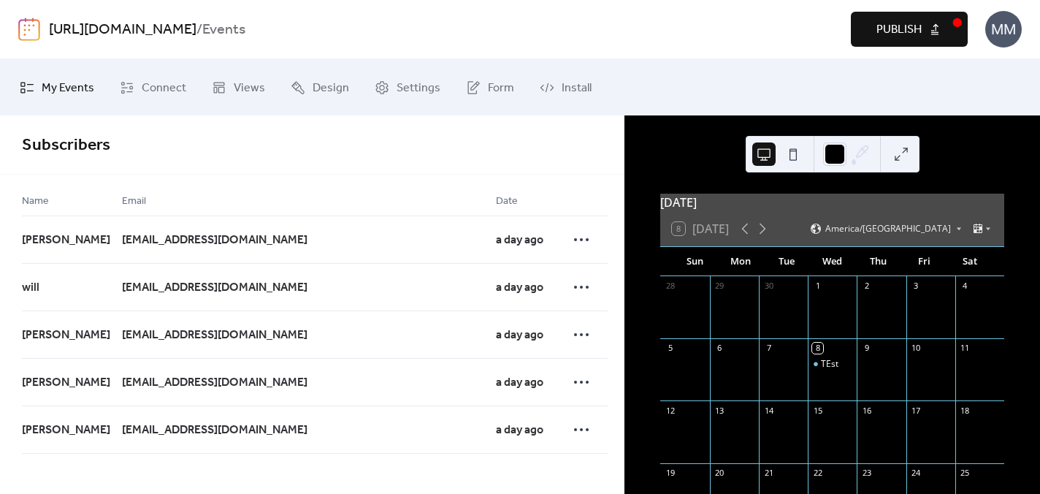
click at [57, 94] on span "My Events" at bounding box center [68, 88] width 53 height 23
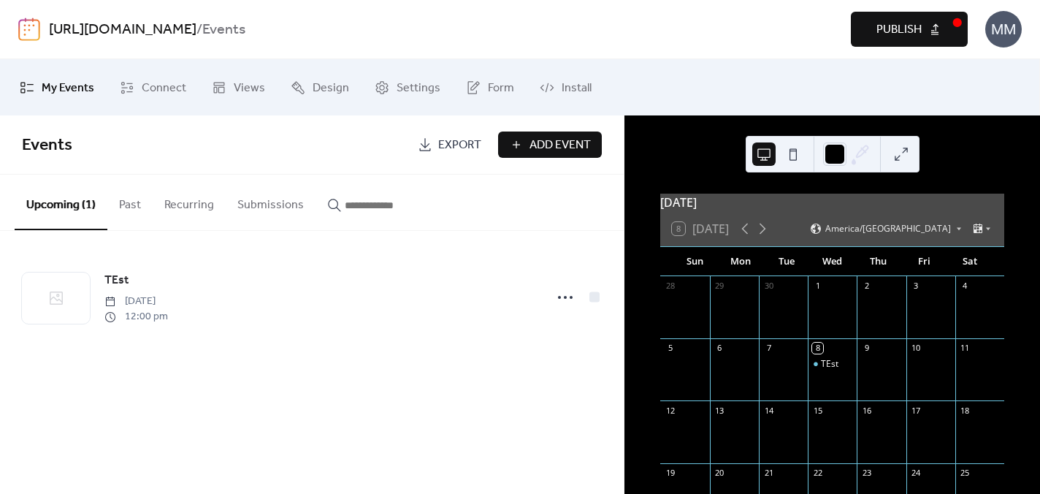
click at [263, 209] on button "Submissions" at bounding box center [271, 202] width 90 height 54
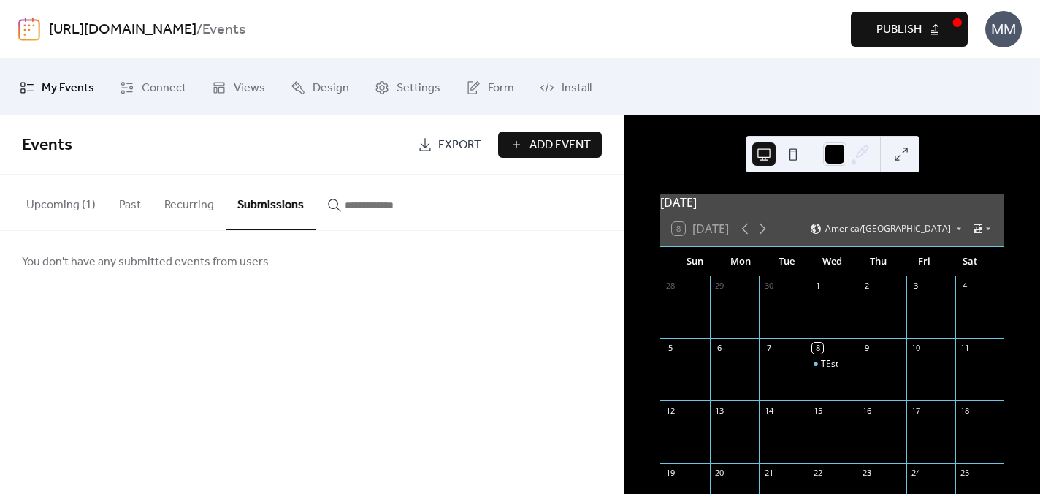
click at [186, 215] on button "Recurring" at bounding box center [189, 202] width 73 height 54
click at [130, 214] on button "Past" at bounding box center [129, 202] width 45 height 54
click at [60, 215] on button "Upcoming (1)" at bounding box center [61, 202] width 93 height 54
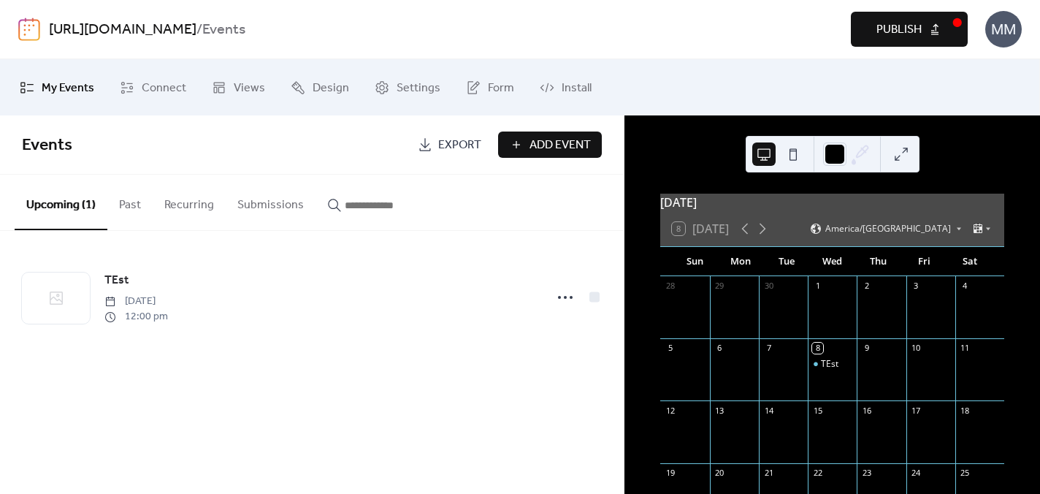
click at [264, 204] on button "Submissions" at bounding box center [271, 202] width 90 height 54
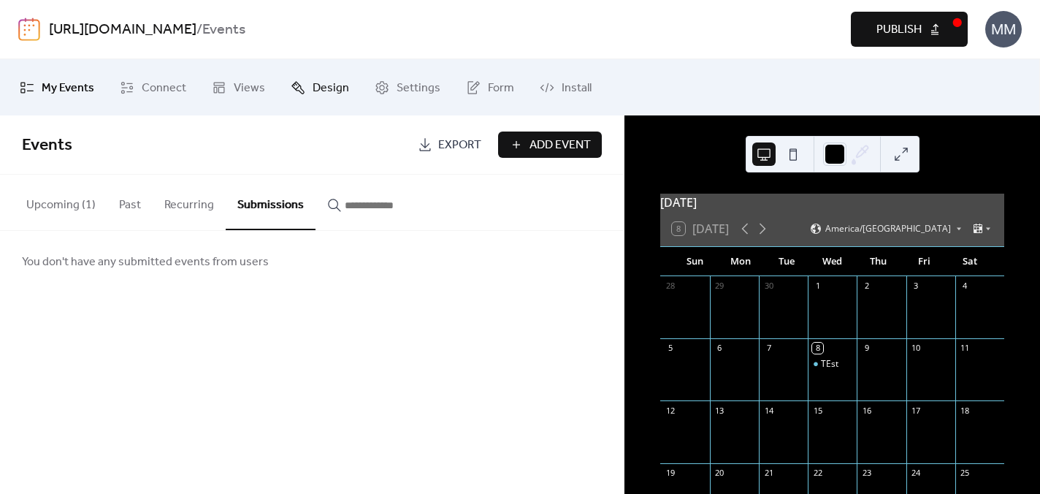
click at [347, 98] on link "Design" at bounding box center [320, 87] width 80 height 45
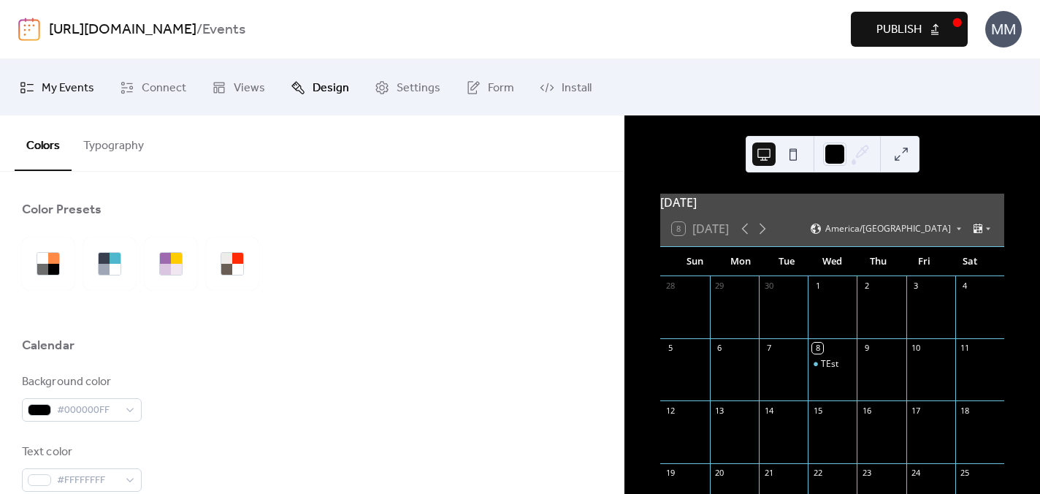
click at [73, 74] on link "My Events" at bounding box center [57, 87] width 96 height 45
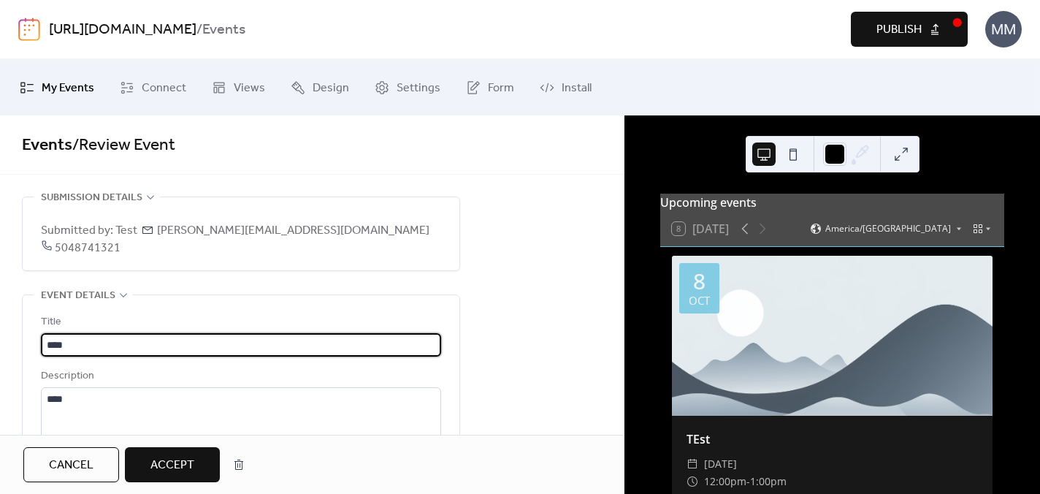
click at [1000, 44] on div "MM" at bounding box center [1003, 29] width 37 height 37
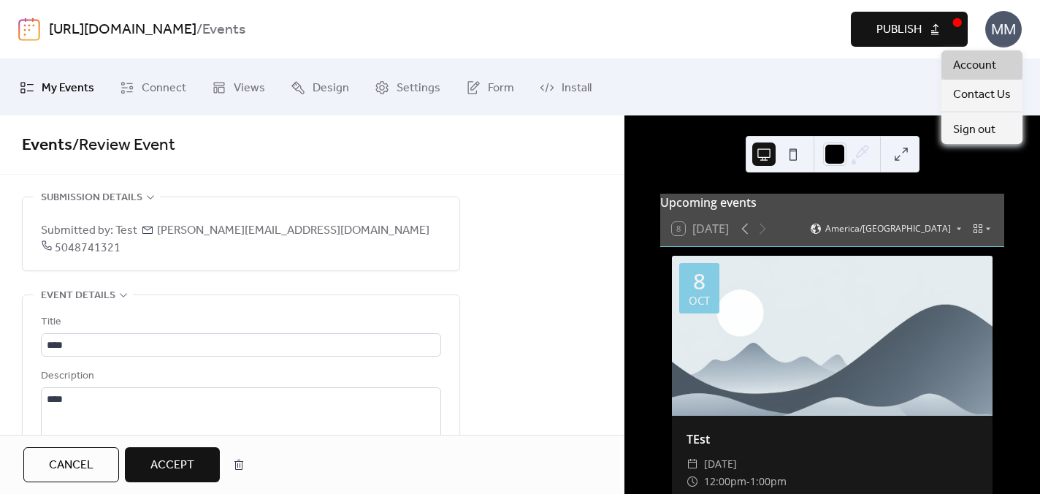
click at [990, 57] on span "Account" at bounding box center [974, 66] width 43 height 18
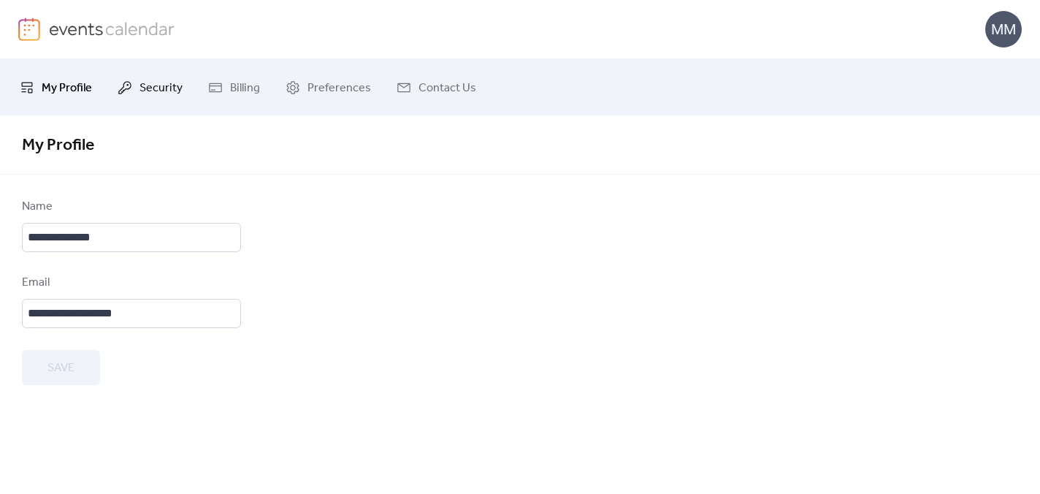
click at [140, 94] on span "Security" at bounding box center [161, 88] width 43 height 23
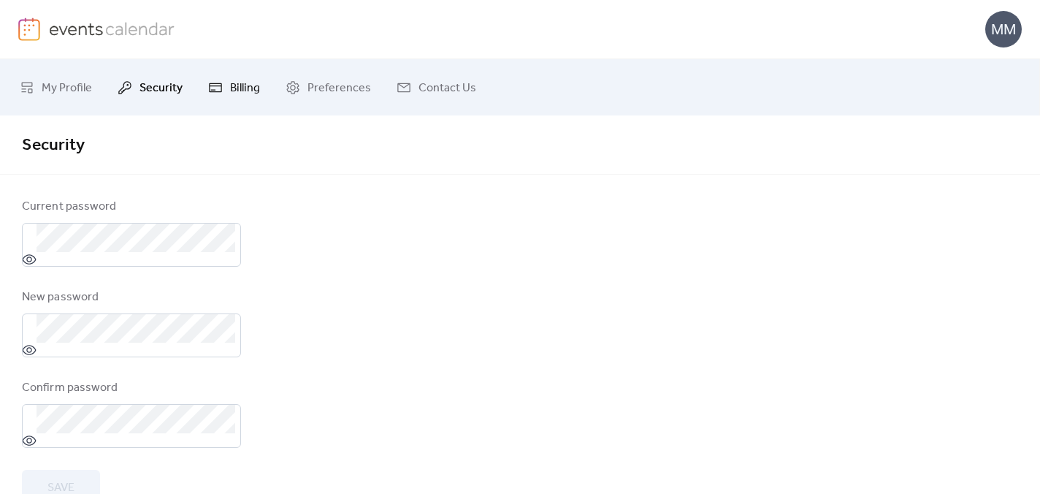
click at [247, 100] on link "Billing" at bounding box center [234, 87] width 74 height 45
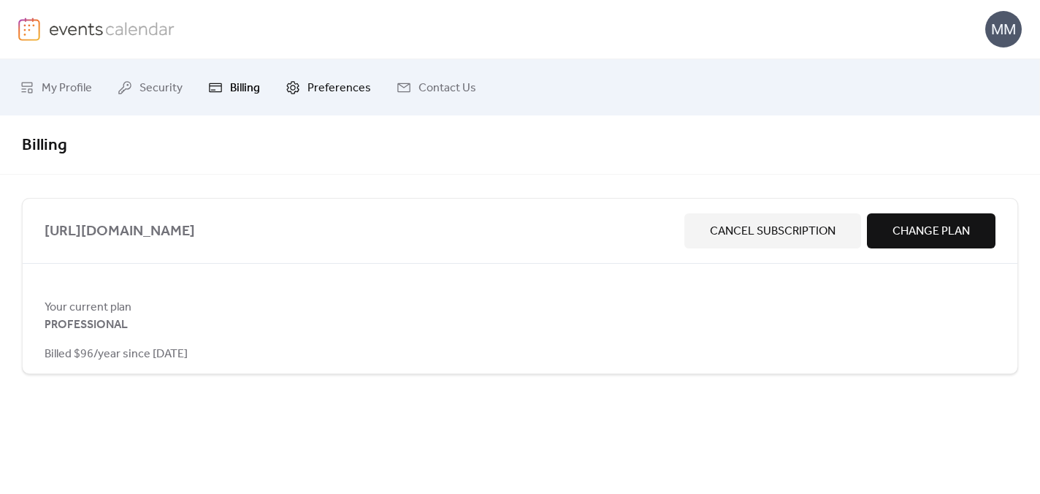
click at [317, 80] on span "Preferences" at bounding box center [340, 88] width 64 height 23
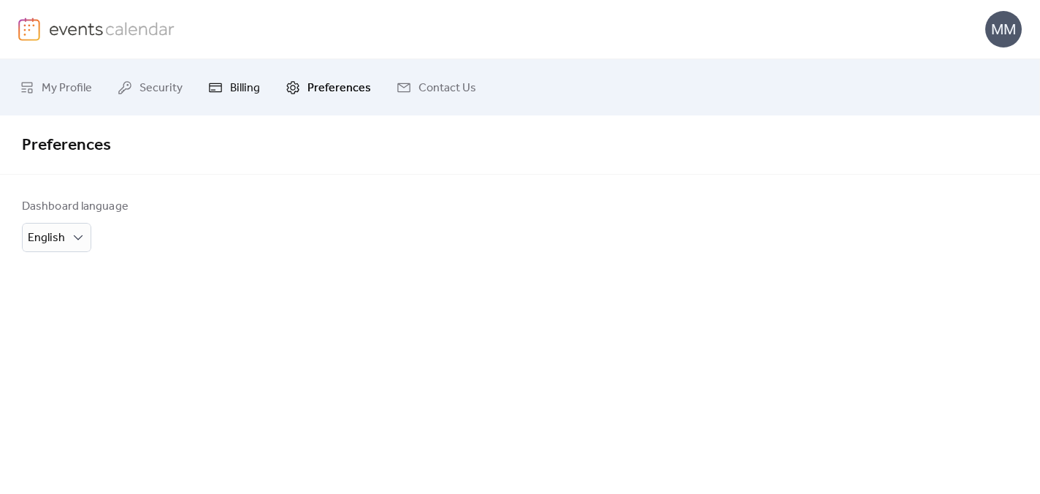
click at [230, 92] on span "Billing" at bounding box center [245, 88] width 30 height 23
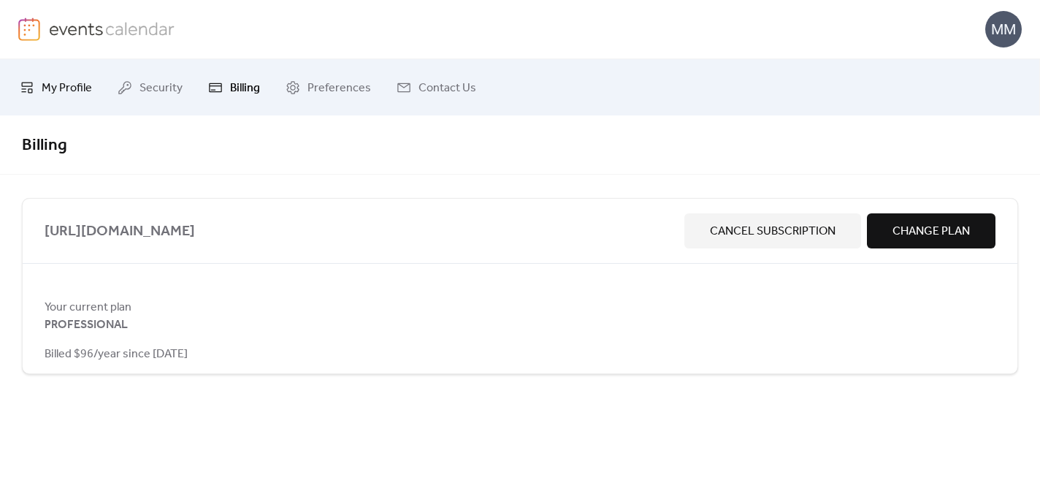
click at [23, 91] on icon at bounding box center [27, 87] width 11 height 11
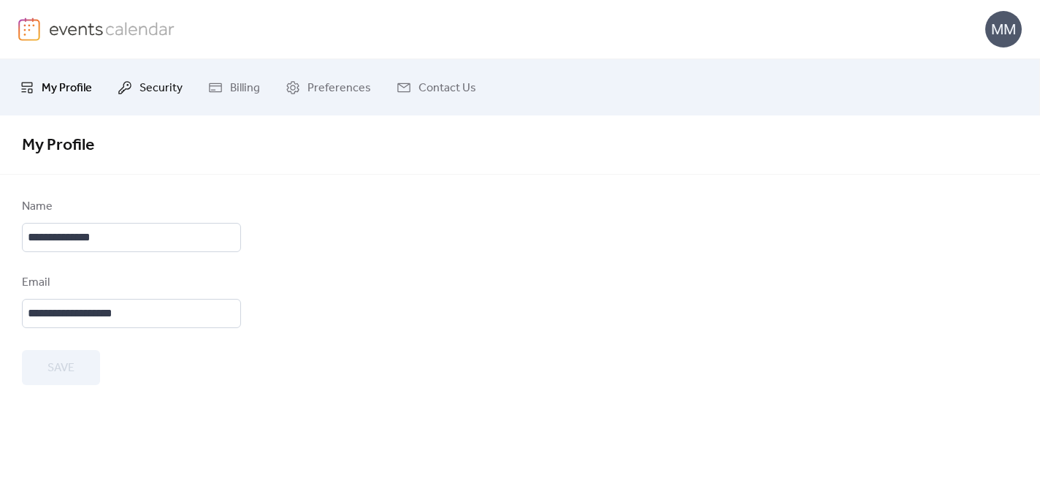
click at [133, 90] on link "Security" at bounding box center [150, 87] width 87 height 45
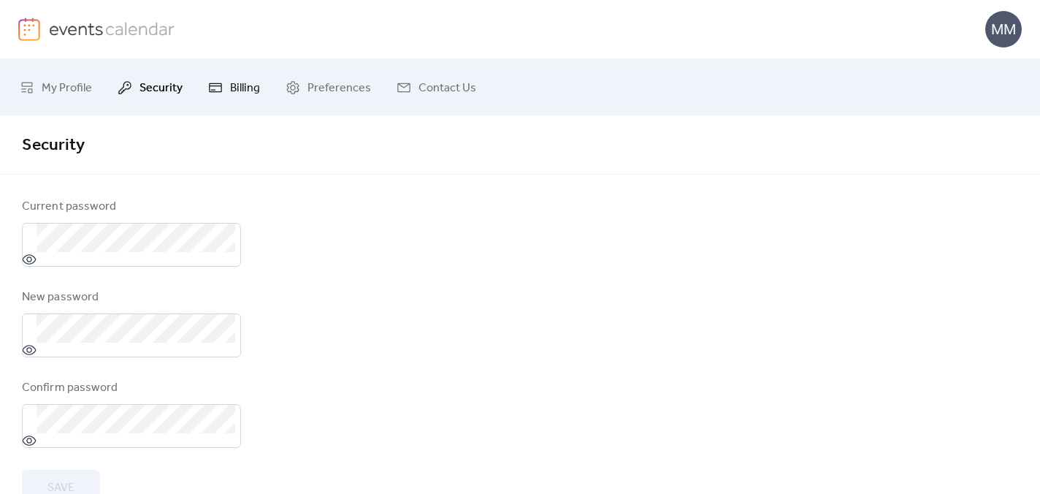
click at [233, 95] on span "Billing" at bounding box center [245, 88] width 30 height 23
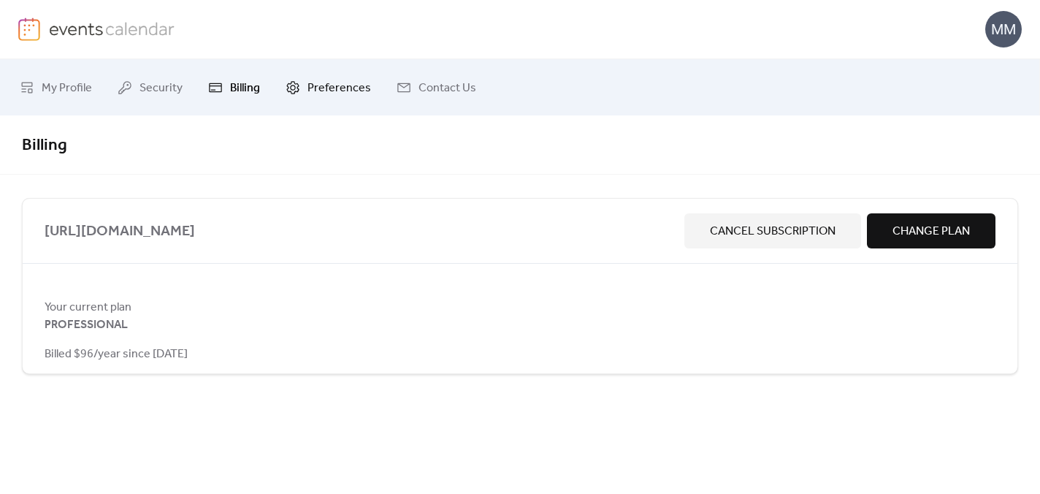
click at [335, 92] on span "Preferences" at bounding box center [340, 88] width 64 height 23
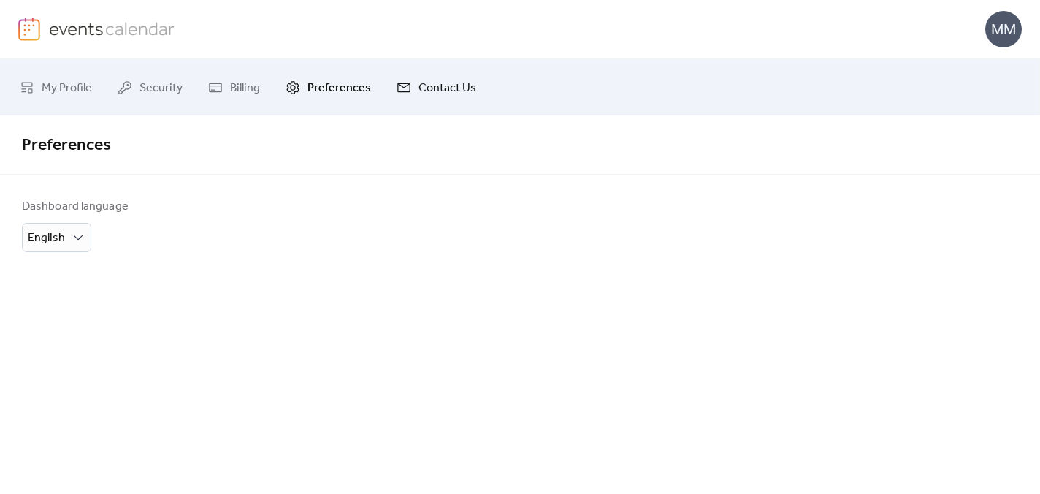
click at [427, 95] on span "Contact Us" at bounding box center [448, 88] width 58 height 23
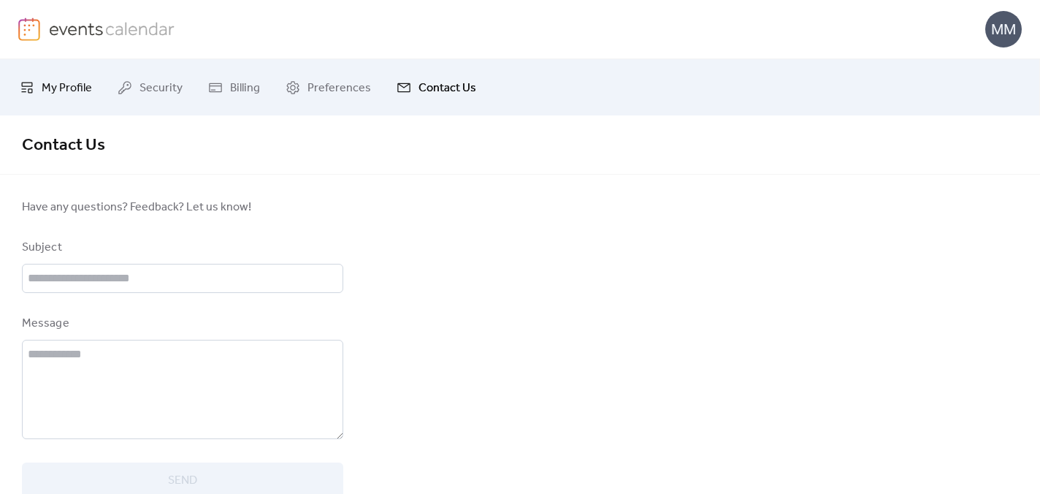
click at [80, 94] on span "My Profile" at bounding box center [67, 88] width 50 height 23
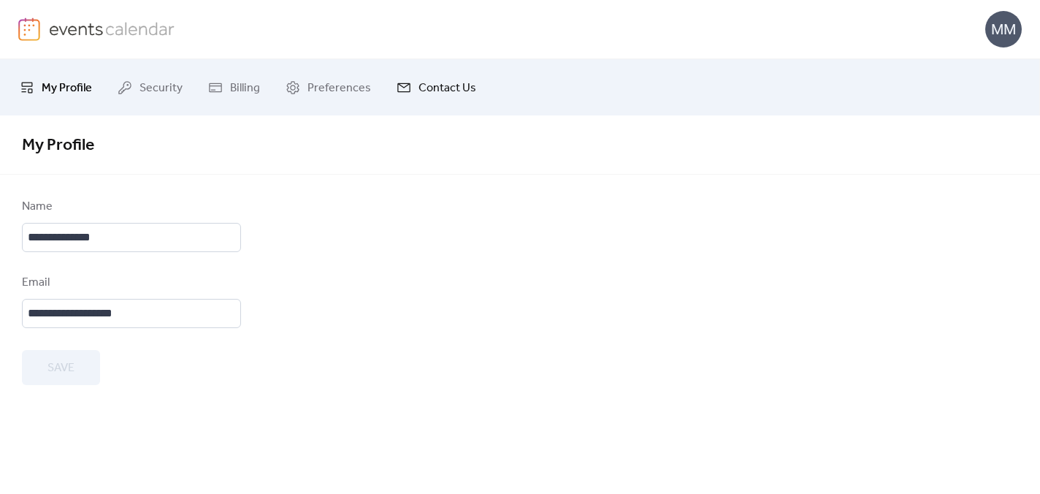
click at [419, 77] on span "Contact Us" at bounding box center [448, 88] width 58 height 23
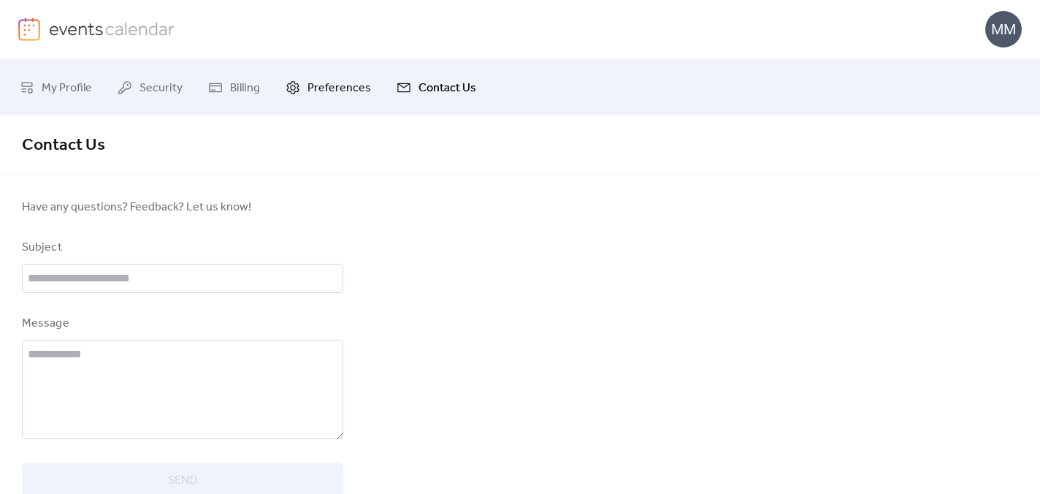
click at [332, 84] on span "Preferences" at bounding box center [340, 88] width 64 height 23
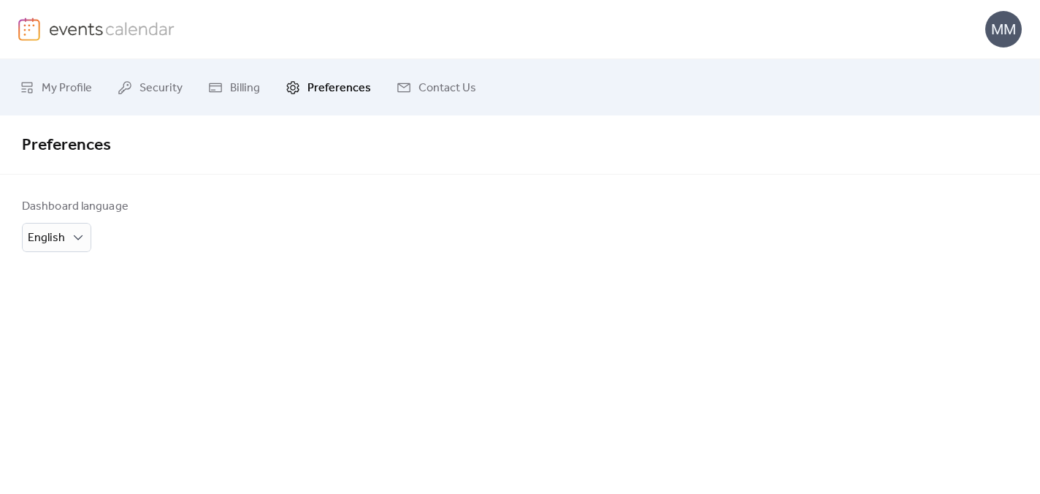
click at [1018, 35] on div "MM" at bounding box center [1003, 29] width 37 height 37
click at [490, 77] on ul "My Profile Security Billing Preferences Contact Us" at bounding box center [520, 87] width 1022 height 45
click at [427, 83] on span "Contact Us" at bounding box center [448, 88] width 58 height 23
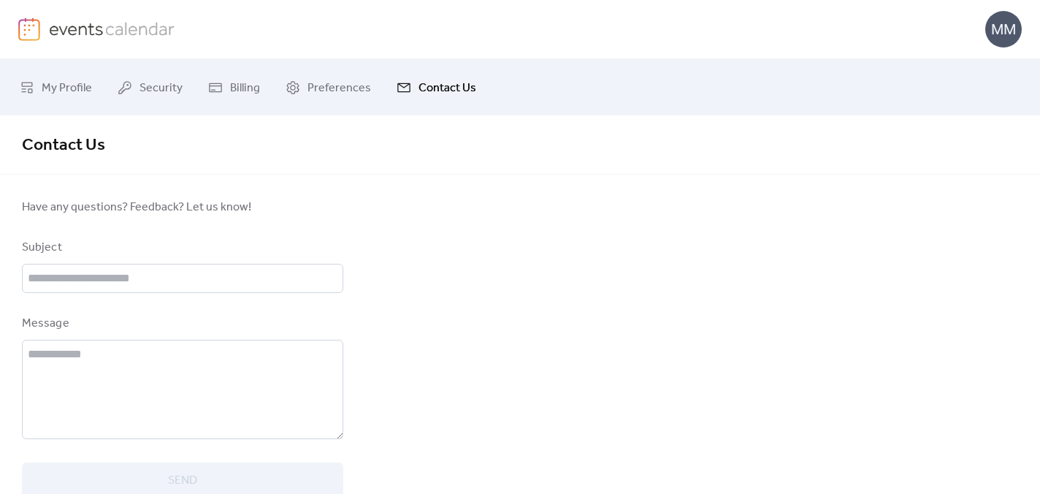
scroll to position [32, 0]
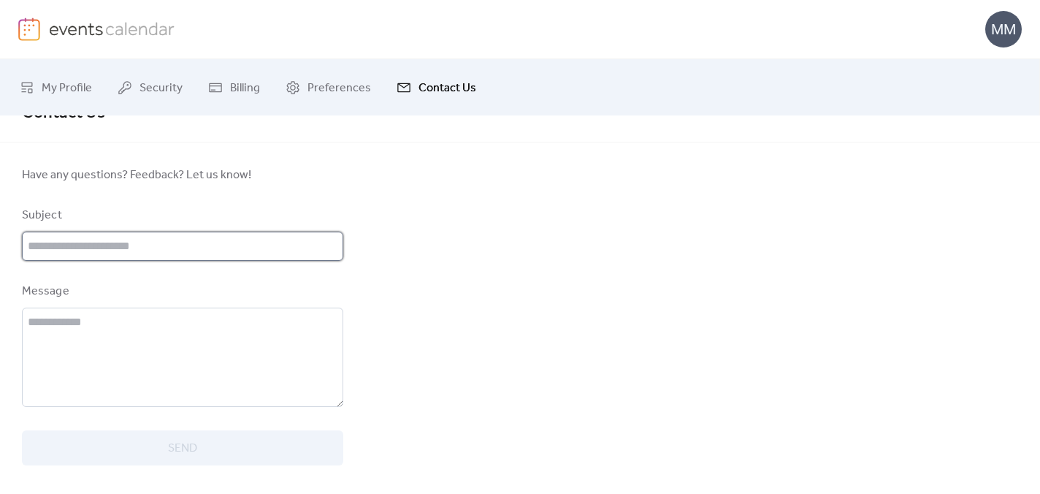
click at [206, 251] on input "text" at bounding box center [182, 246] width 321 height 29
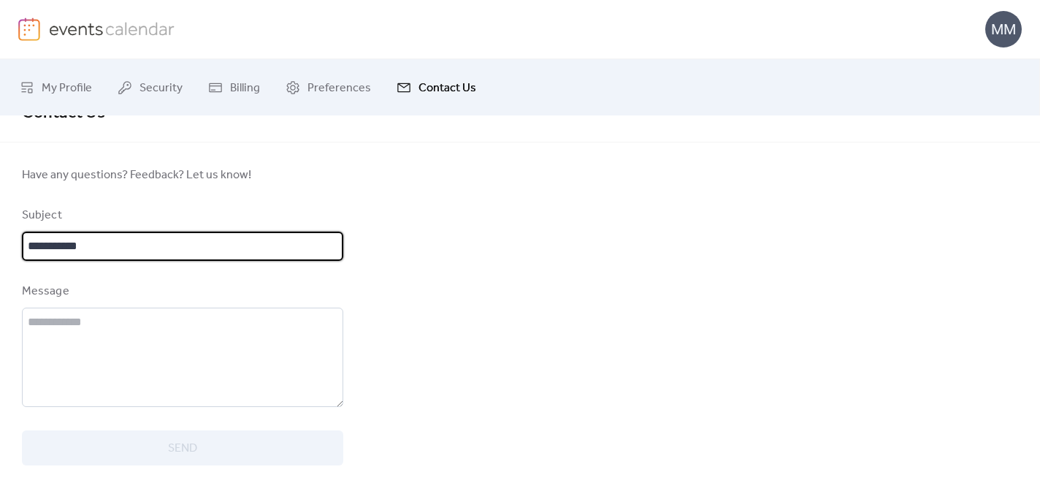
type input "**********"
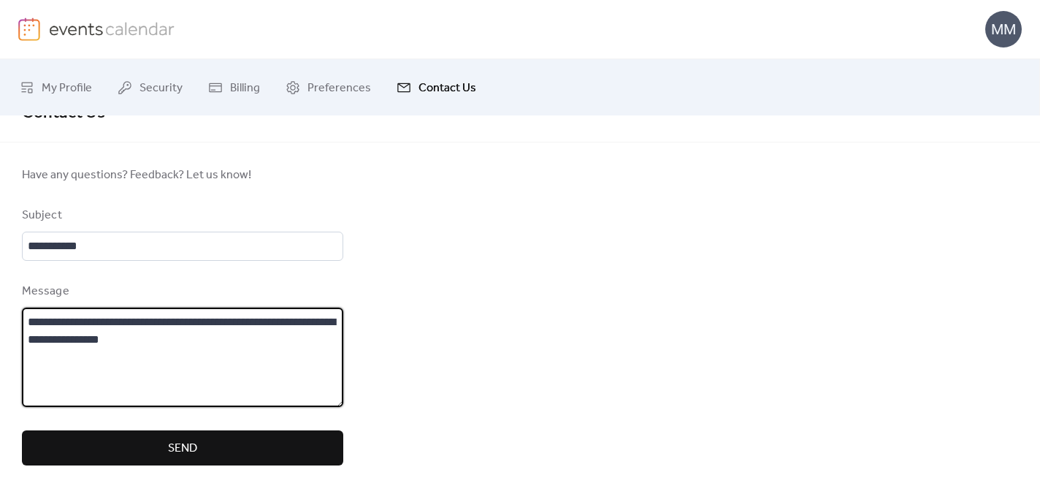
click at [105, 338] on textarea "**********" at bounding box center [182, 357] width 321 height 99
click at [299, 340] on textarea "**********" at bounding box center [182, 357] width 321 height 99
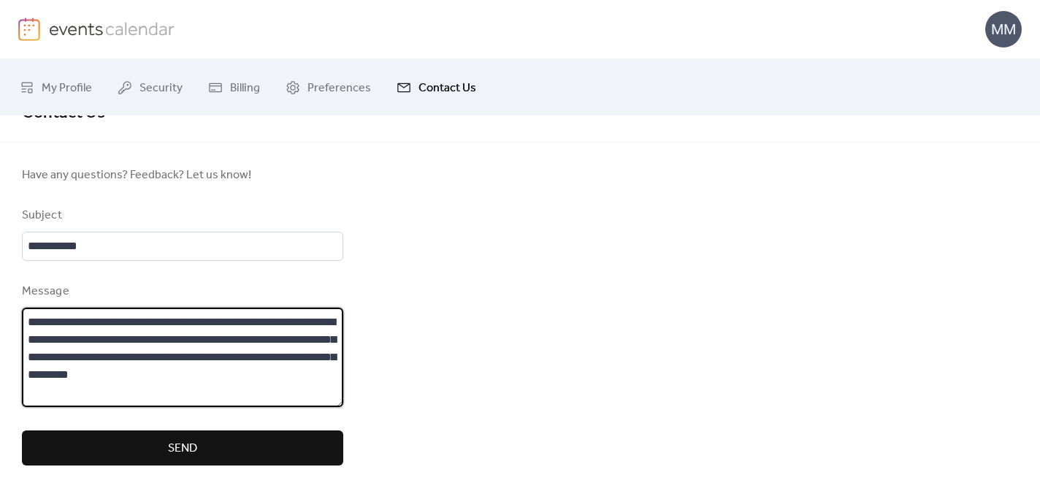
type textarea "**********"
click at [171, 452] on span "Send" at bounding box center [182, 449] width 29 height 18
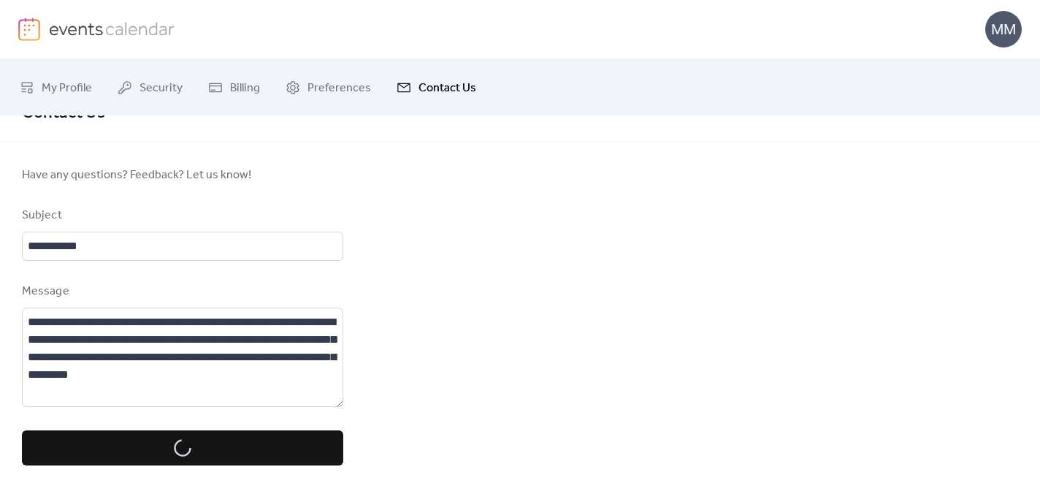
scroll to position [0, 0]
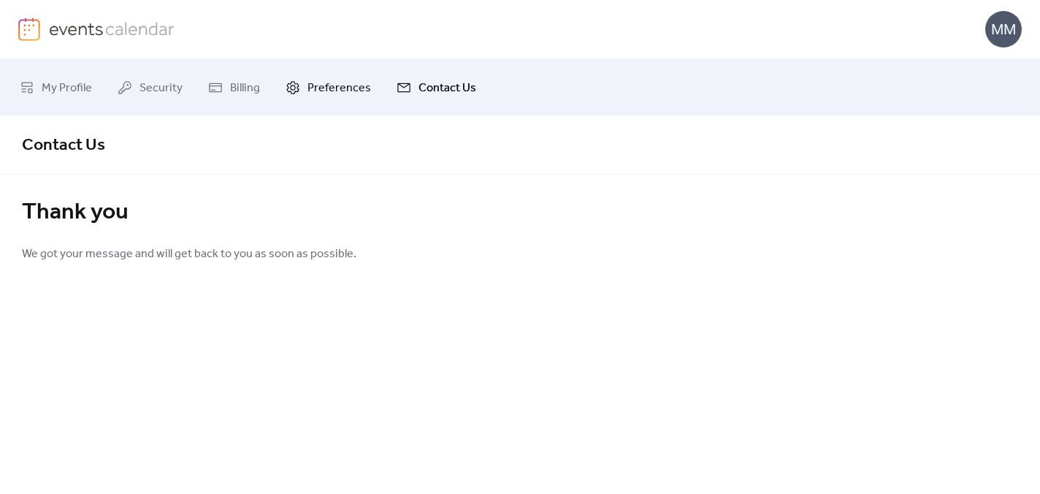
click at [322, 78] on span "Preferences" at bounding box center [340, 88] width 64 height 23
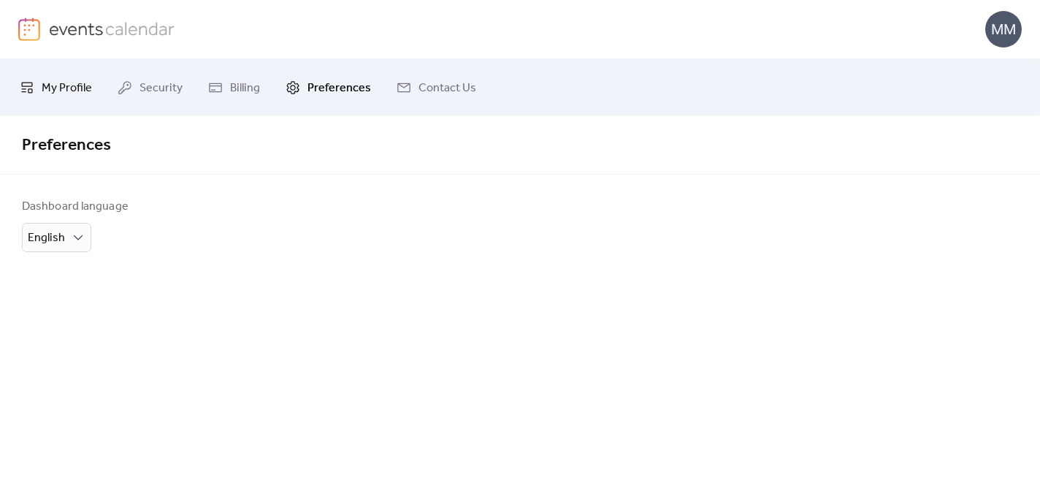
click at [70, 96] on span "My Profile" at bounding box center [67, 88] width 50 height 23
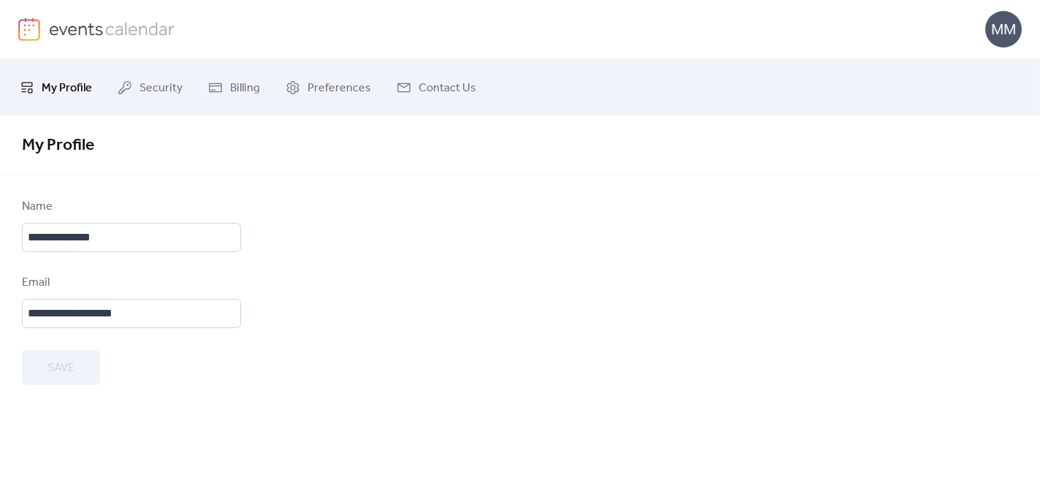
click at [1010, 30] on div "MM" at bounding box center [1003, 29] width 37 height 37
click at [996, 58] on link "Account" at bounding box center [982, 64] width 81 height 29
click at [994, 41] on div "MM" at bounding box center [1003, 29] width 37 height 37
click at [237, 88] on span "Billing" at bounding box center [245, 88] width 30 height 23
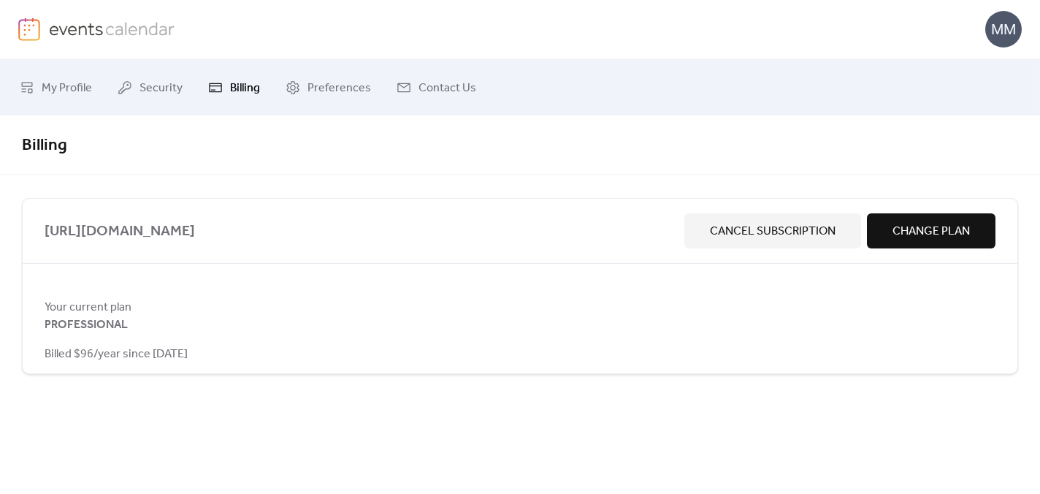
click at [987, 56] on div "MM" at bounding box center [520, 29] width 1004 height 58
click at [993, 26] on div "MM" at bounding box center [1003, 29] width 37 height 37
click at [963, 131] on span "Sign out" at bounding box center [974, 130] width 42 height 18
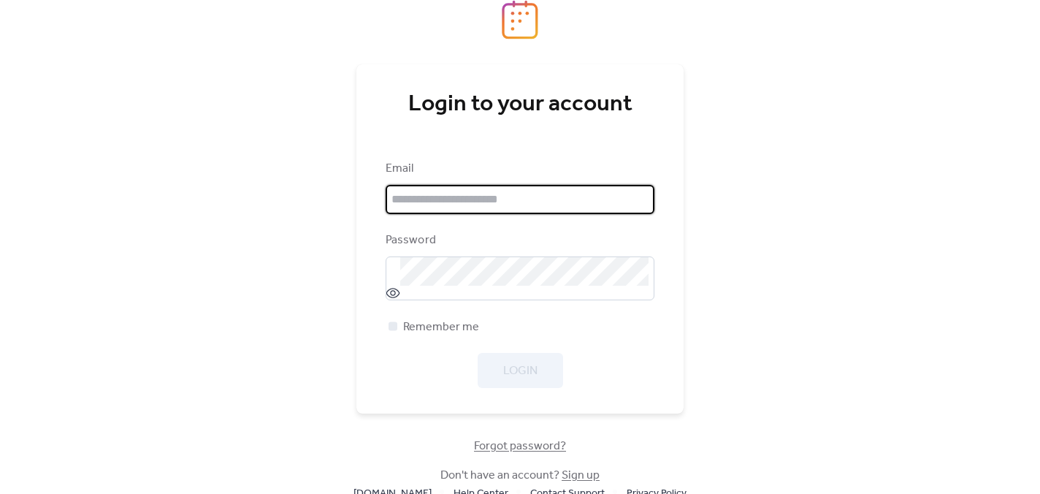
type input "**********"
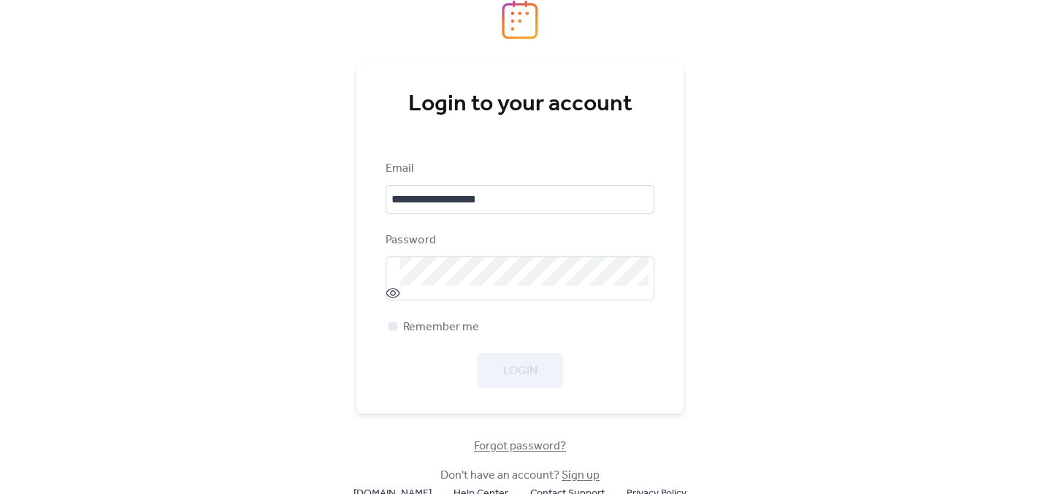
click at [538, 370] on div "Login" at bounding box center [520, 370] width 269 height 35
click at [538, 370] on button "Login" at bounding box center [520, 370] width 85 height 35
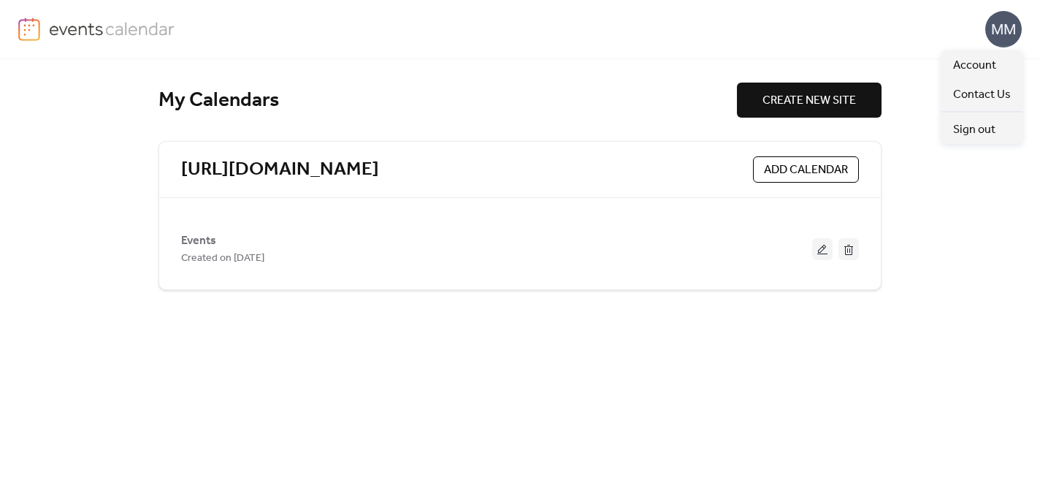
click at [986, 25] on div "MM" at bounding box center [1003, 29] width 37 height 37
click at [959, 64] on span "Account" at bounding box center [974, 66] width 43 height 18
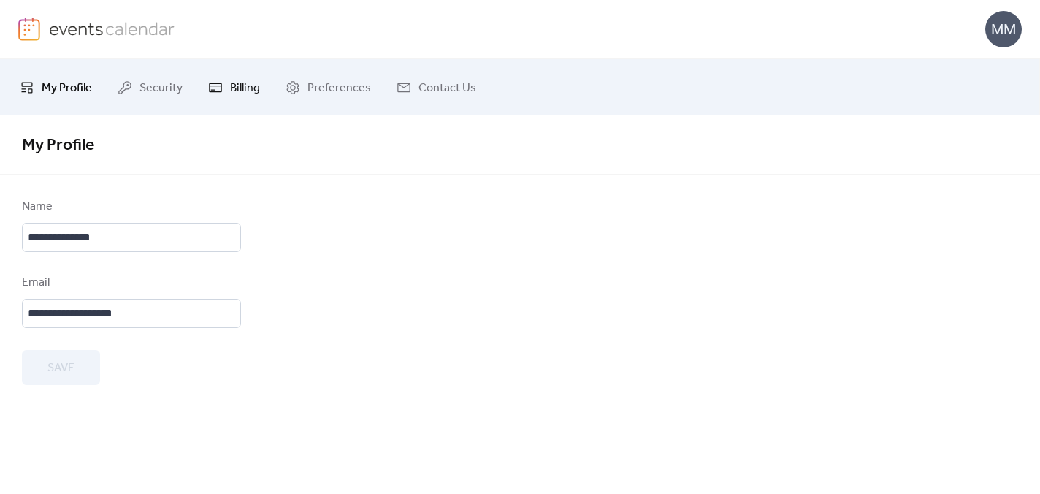
click at [244, 81] on span "Billing" at bounding box center [245, 88] width 30 height 23
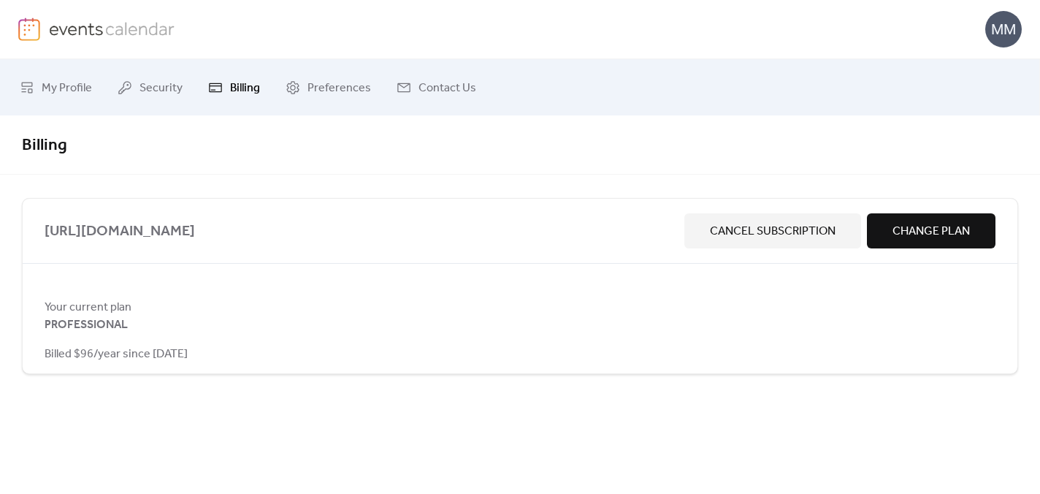
click at [118, 319] on span "PROFESSIONAL" at bounding box center [86, 325] width 83 height 18
click at [444, 86] on span "Contact Us" at bounding box center [448, 88] width 58 height 23
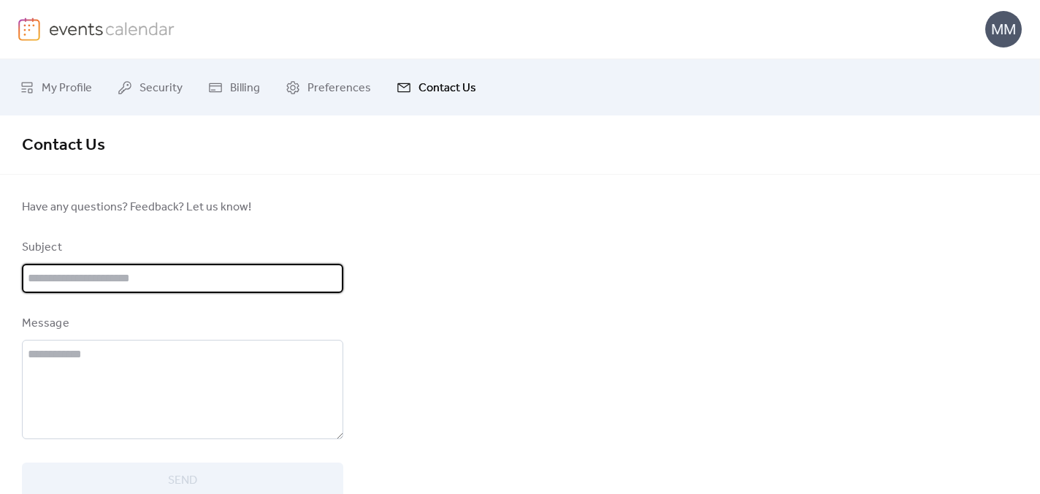
click at [137, 284] on input "text" at bounding box center [182, 278] width 321 height 29
type input "********"
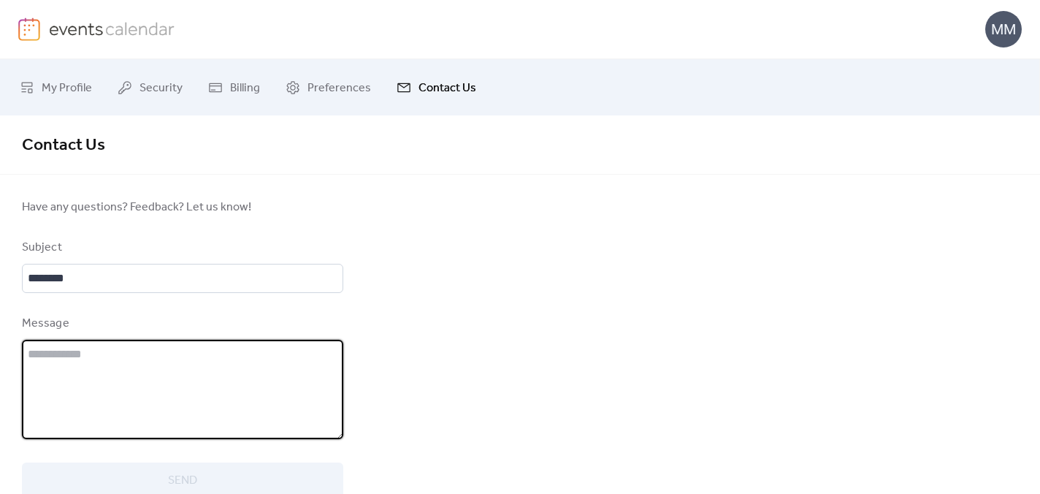
click at [92, 359] on textarea at bounding box center [182, 389] width 321 height 99
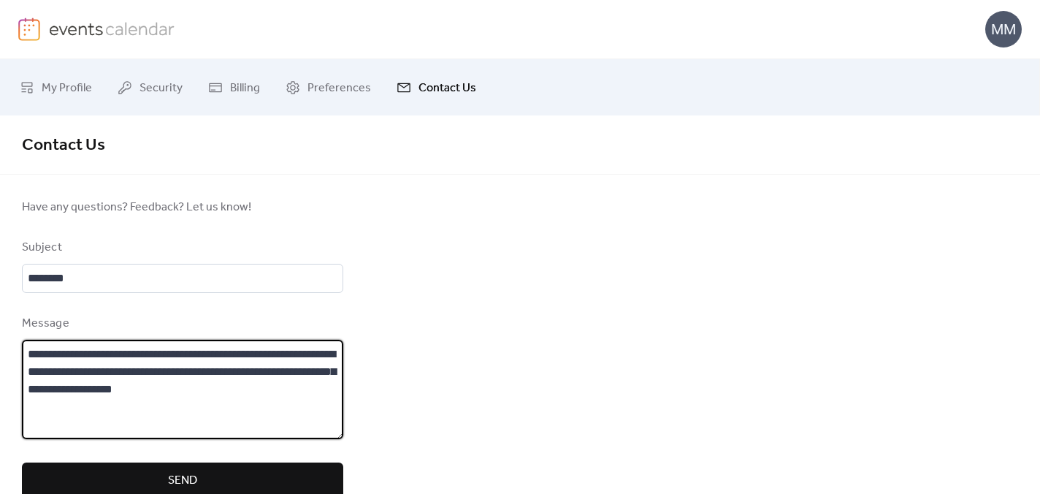
scroll to position [30, 0]
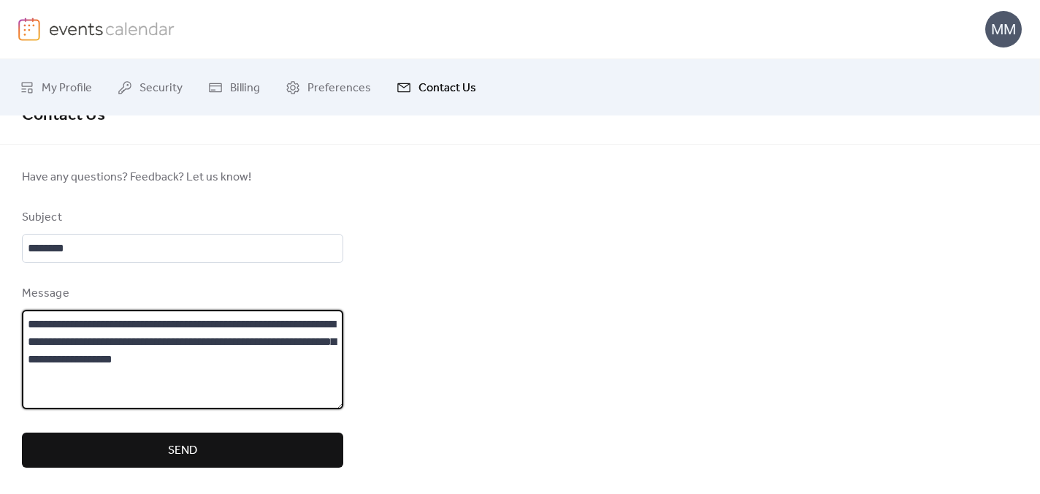
type textarea "**********"
click at [137, 446] on button "Send" at bounding box center [182, 449] width 321 height 35
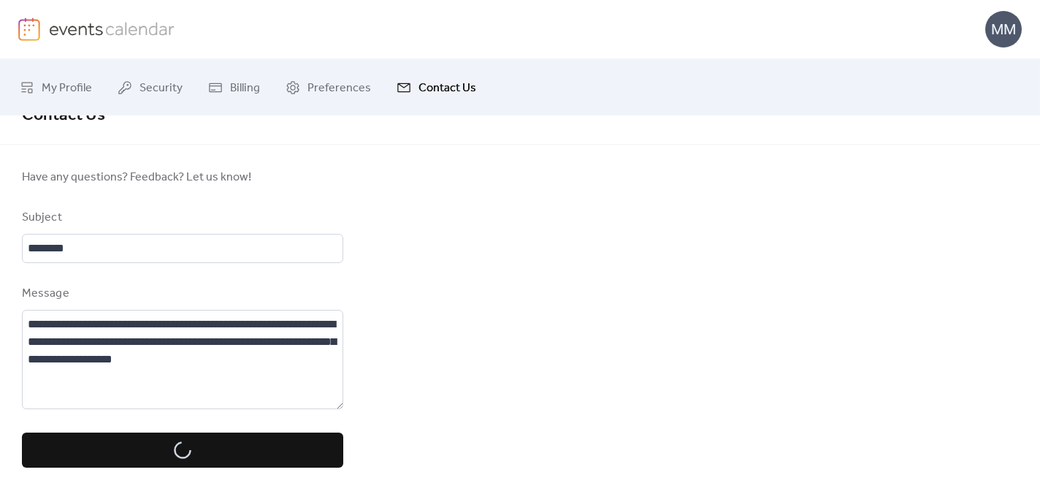
scroll to position [0, 0]
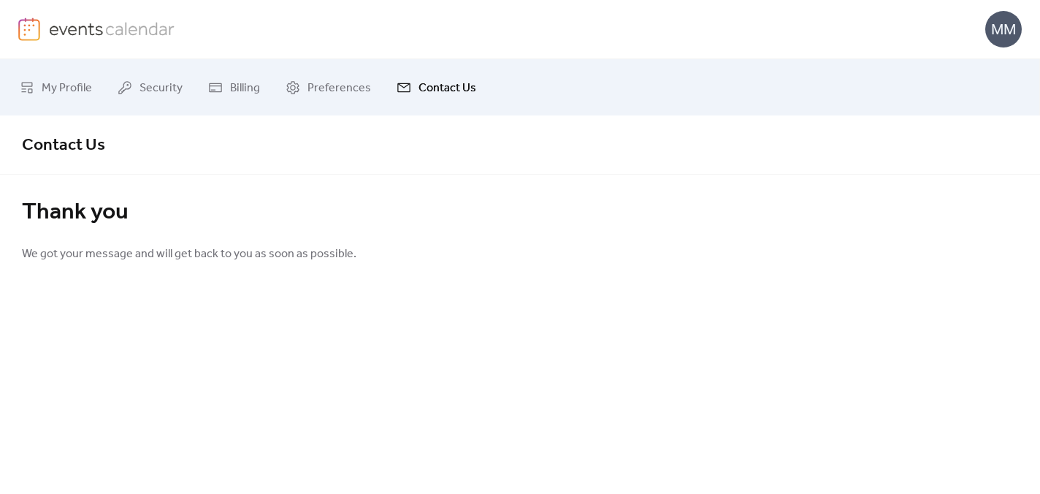
click at [91, 26] on img at bounding box center [112, 29] width 126 height 22
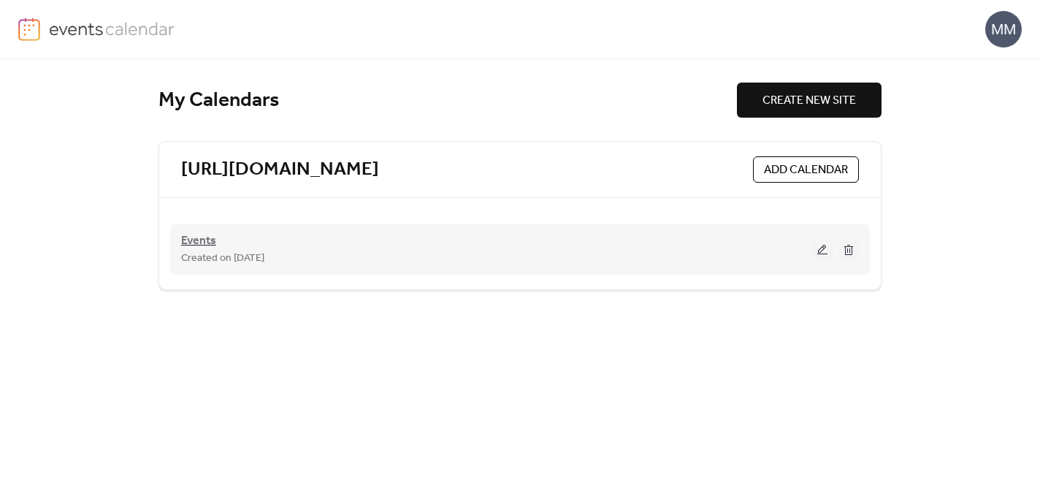
click at [208, 234] on span "Events" at bounding box center [198, 241] width 35 height 18
